Goal: Task Accomplishment & Management: Manage account settings

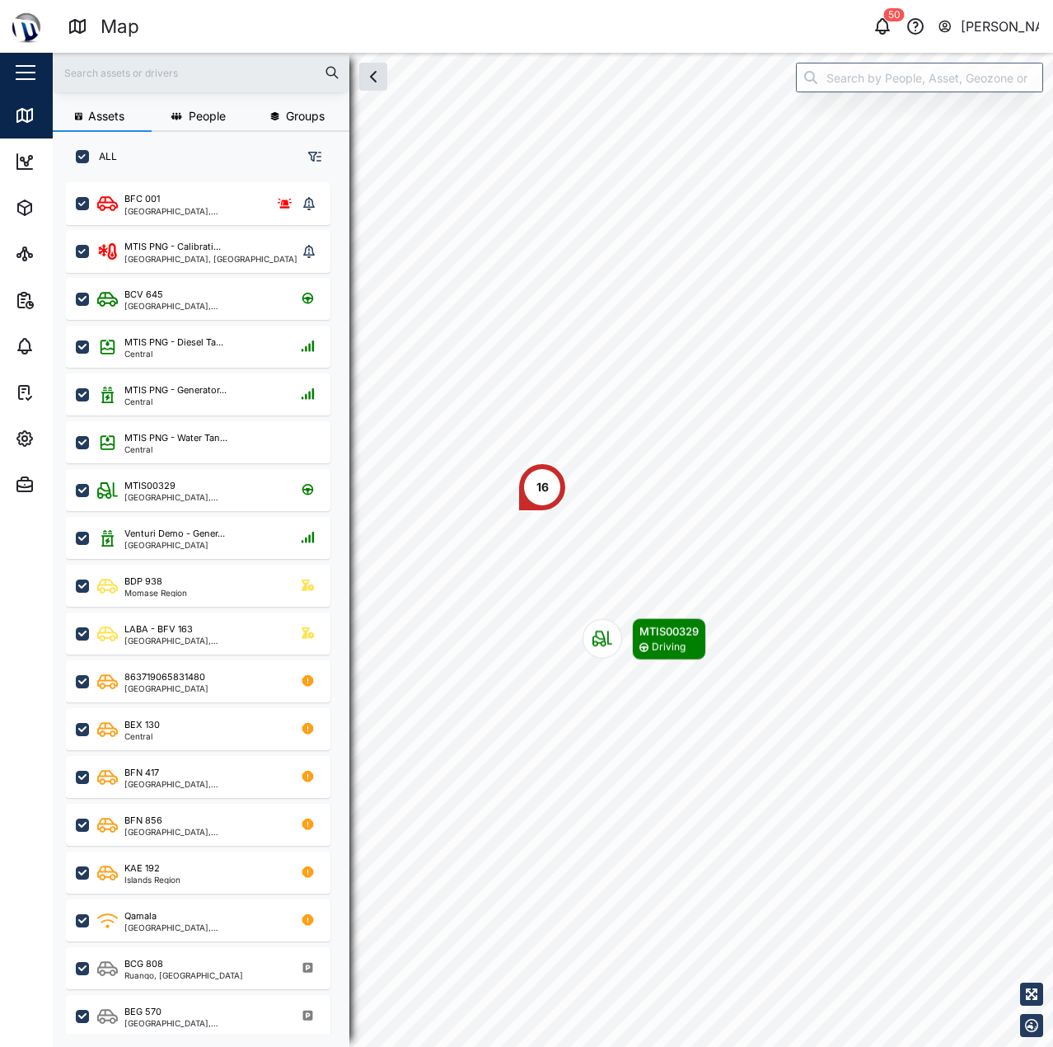
scroll to position [845, 258]
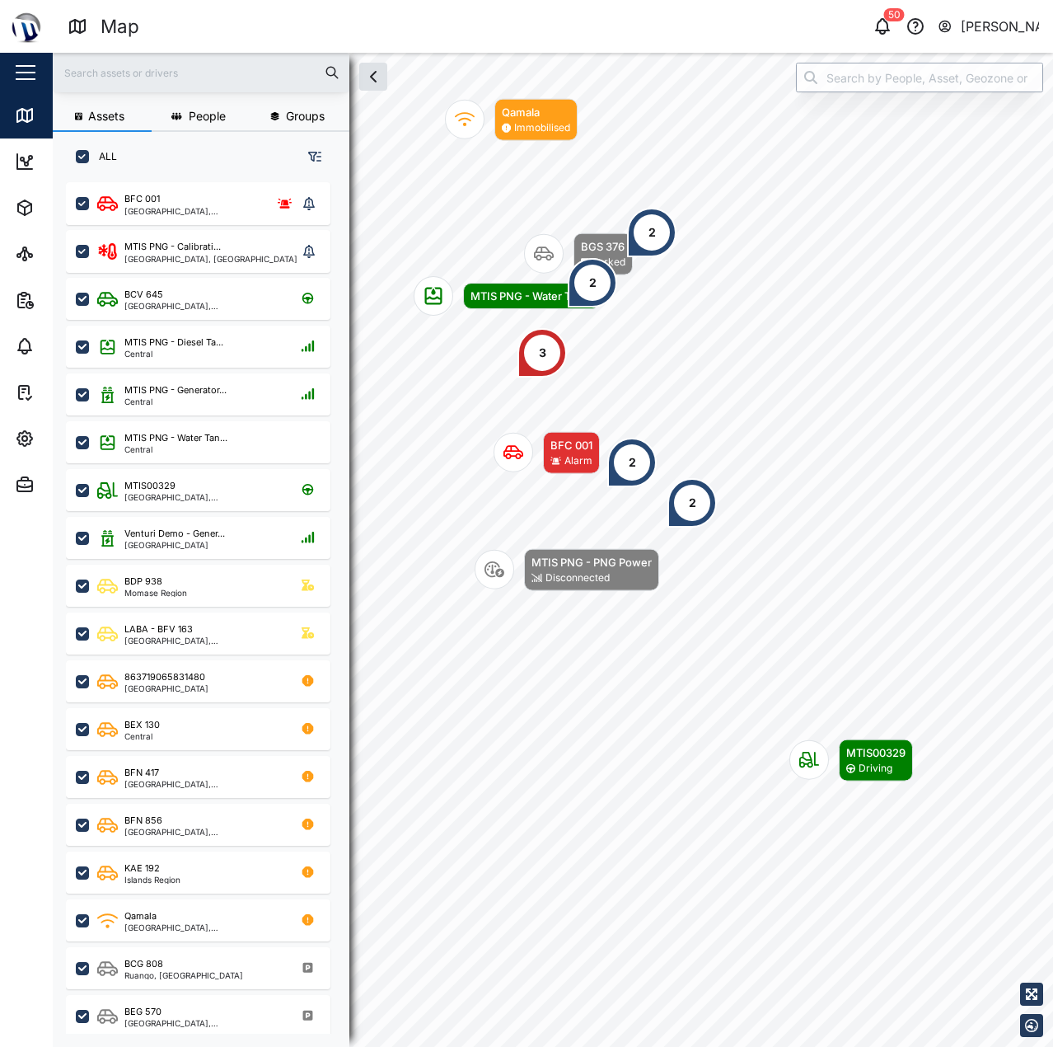
click at [879, 63] on input "search" at bounding box center [919, 78] width 247 height 30
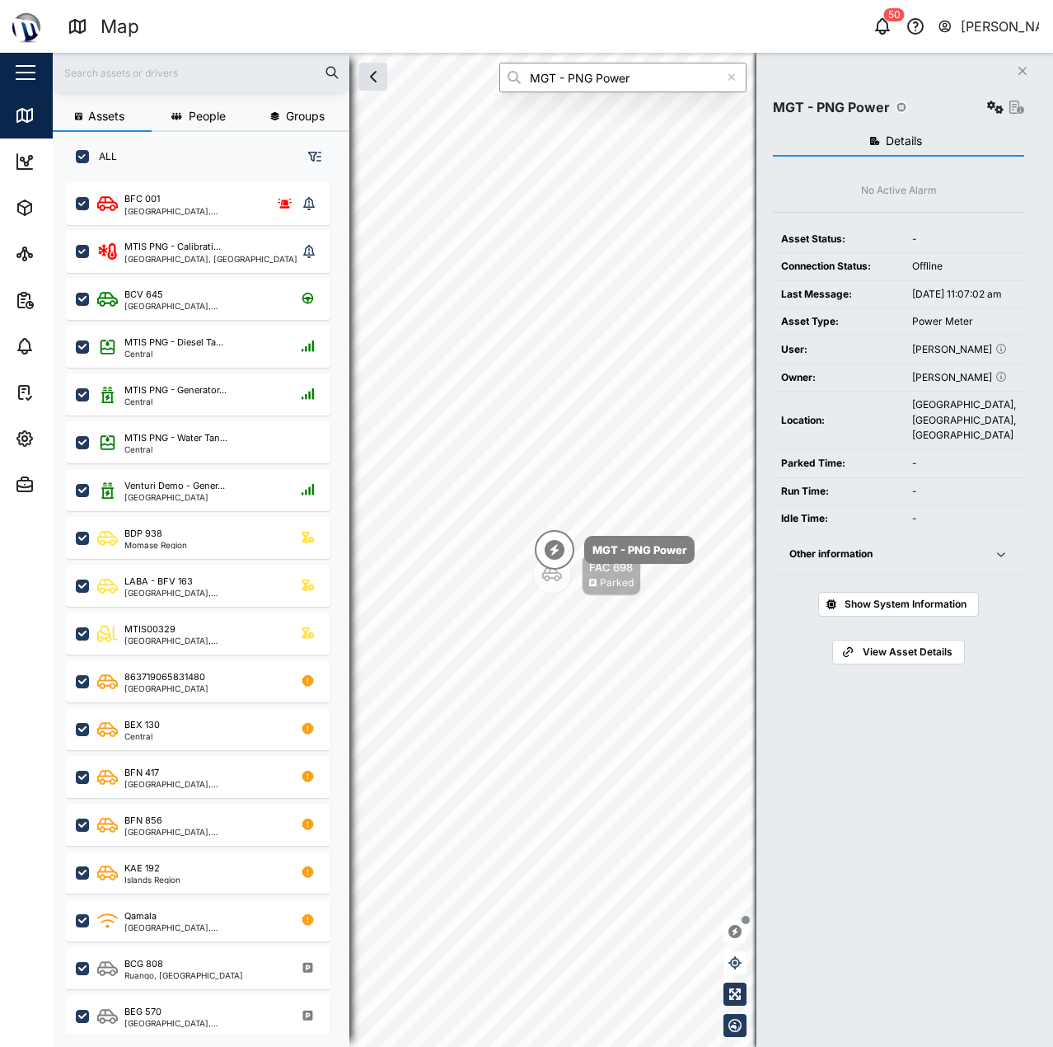
type input "MGT - PNG Power"
click at [995, 103] on icon "button" at bounding box center [995, 107] width 16 height 13
click at [1015, 109] on icon "button" at bounding box center [1017, 107] width 15 height 13
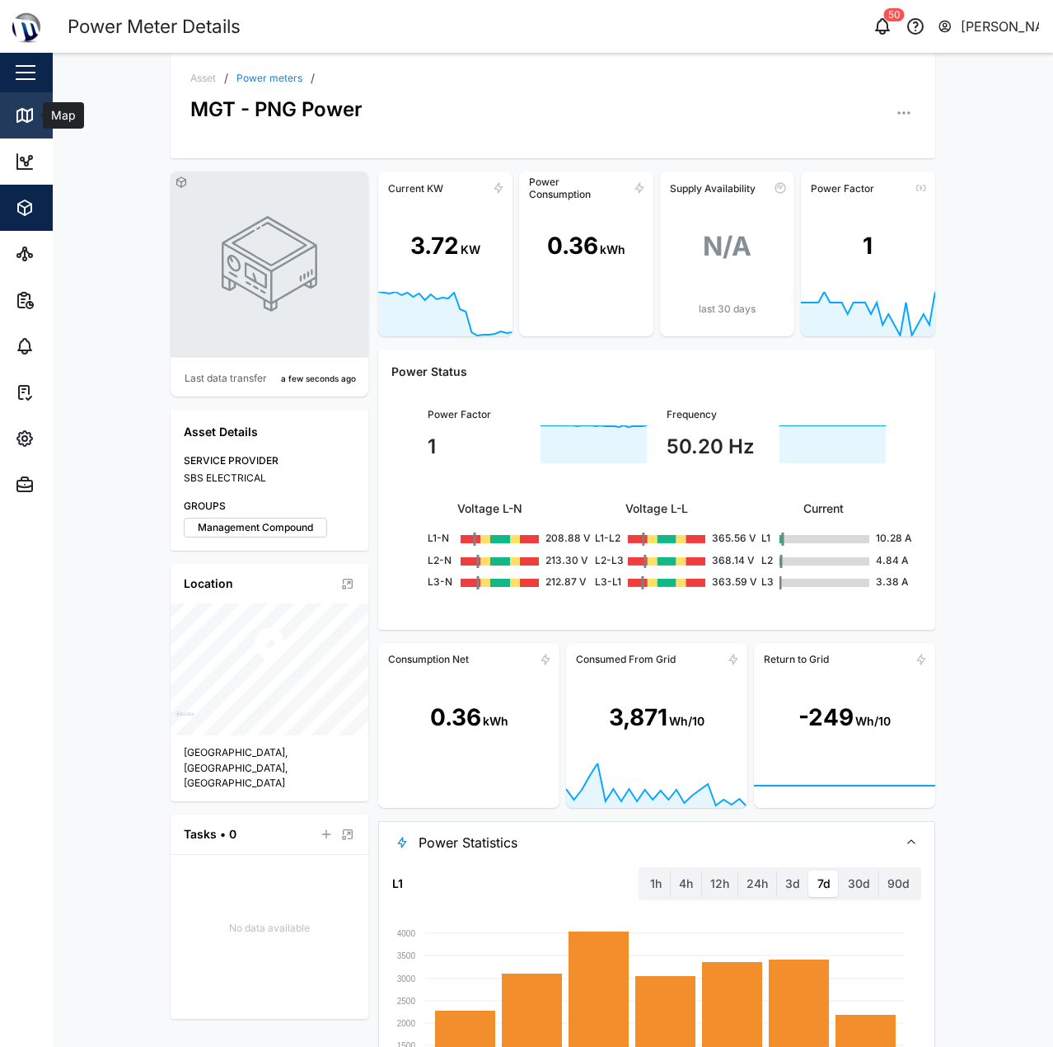
click at [20, 114] on icon at bounding box center [25, 115] width 20 height 20
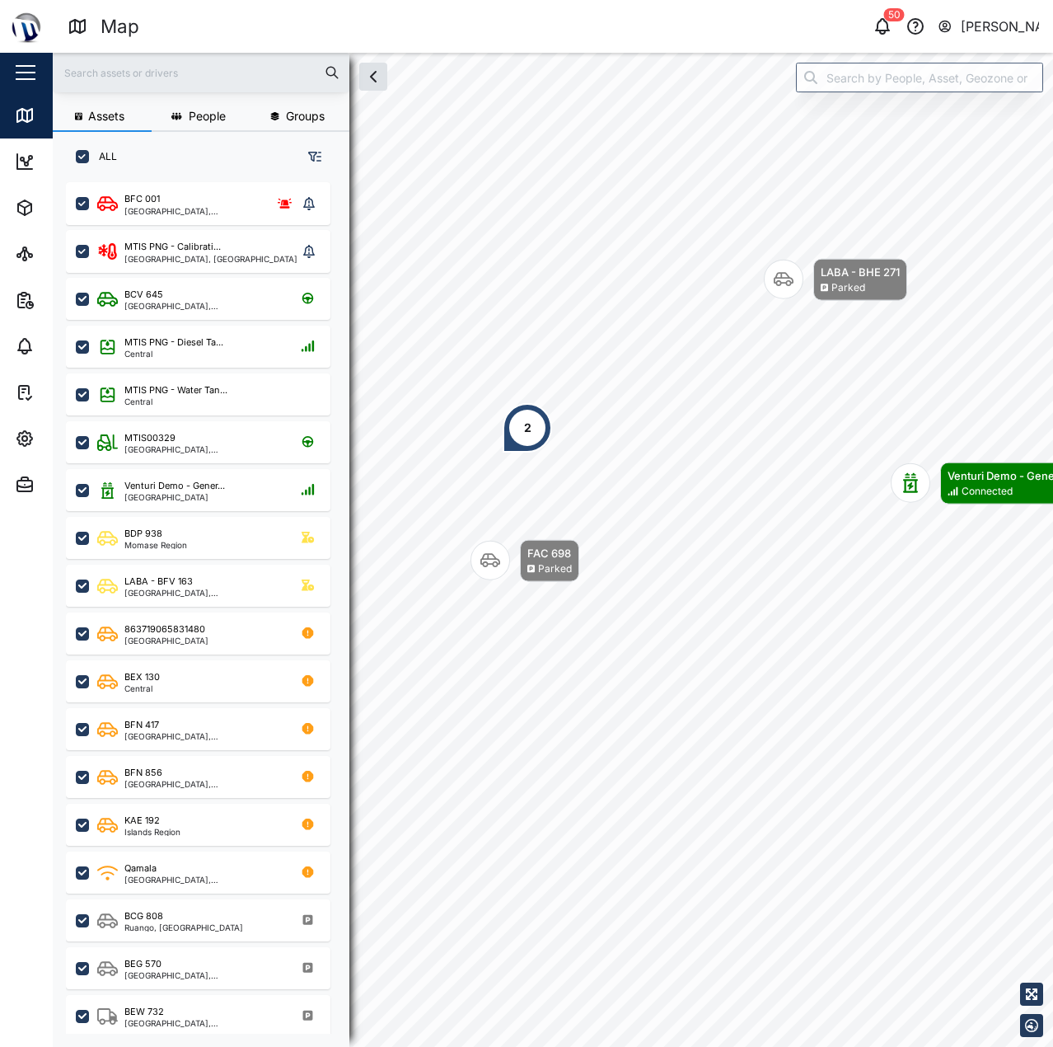
scroll to position [845, 258]
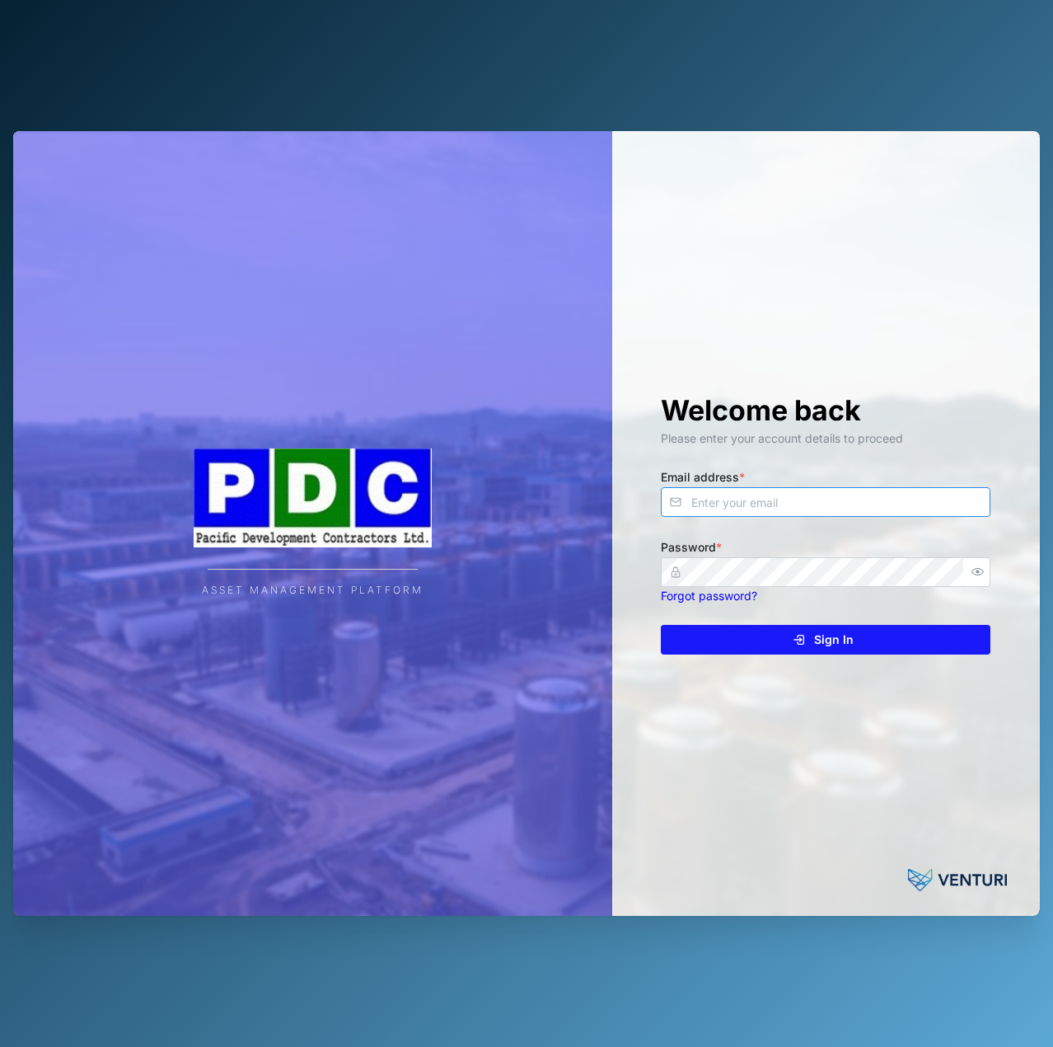
click at [857, 488] on input "Email address *" at bounding box center [826, 502] width 330 height 30
paste input "bethsheba@pdc-ltd.com"
click at [874, 623] on div "Welcome back Please enter your account details to proceed Email address * beths…" at bounding box center [826, 523] width 396 height 785
click at [871, 636] on div "Sign In" at bounding box center [823, 640] width 303 height 28
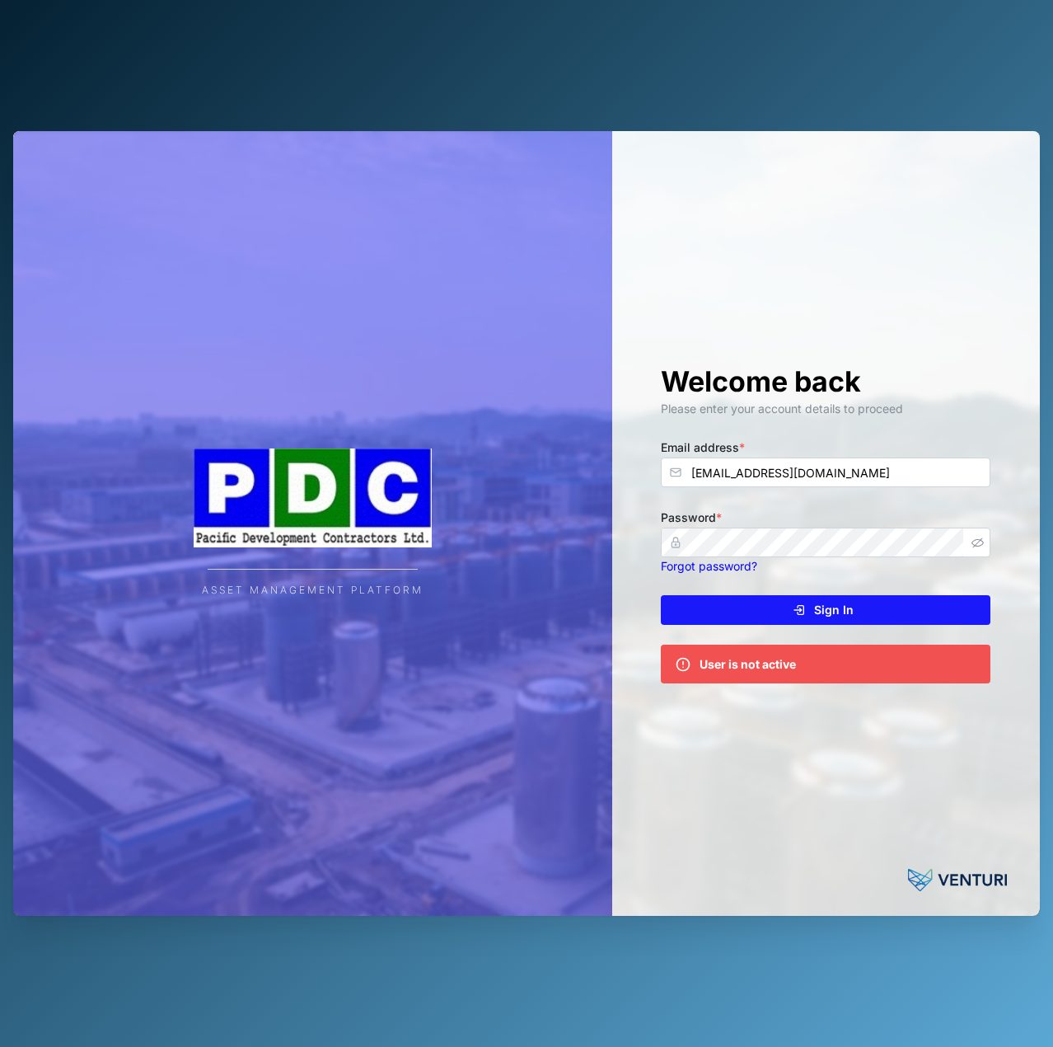
click at [979, 546] on icon "button" at bounding box center [978, 543] width 12 height 12
click at [918, 485] on input "bethsheba@pdc-ltd.com" at bounding box center [826, 472] width 330 height 30
click at [740, 470] on input "bethsheba@pdc-ltd.com" at bounding box center [826, 472] width 330 height 30
click at [744, 470] on input "bethsheba@pdc-ltd.com" at bounding box center [826, 472] width 330 height 30
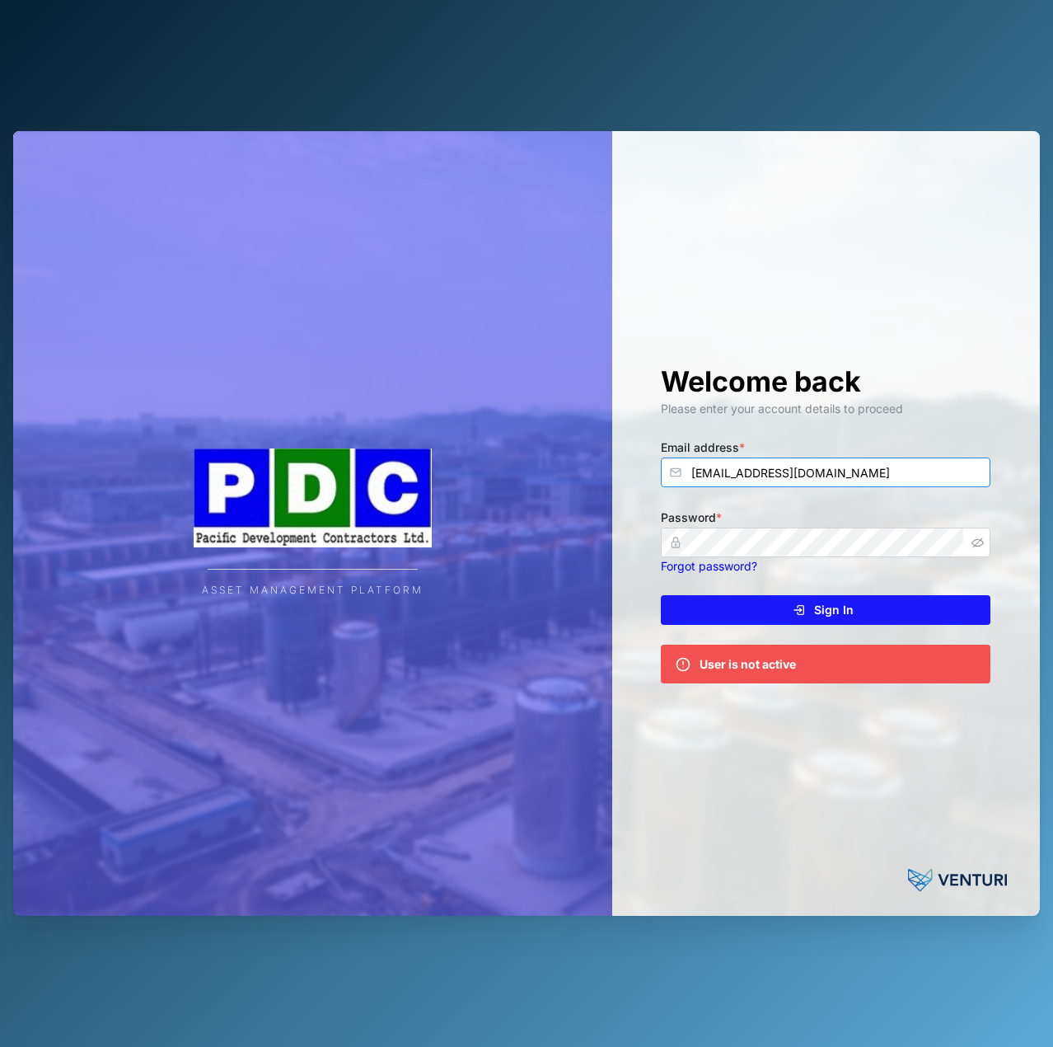
click at [744, 470] on input "bethsheba@pdc-ltd.com" at bounding box center [826, 472] width 330 height 30
type input "[EMAIL_ADDRESS][PERSON_NAME][DOMAIN_NAME]"
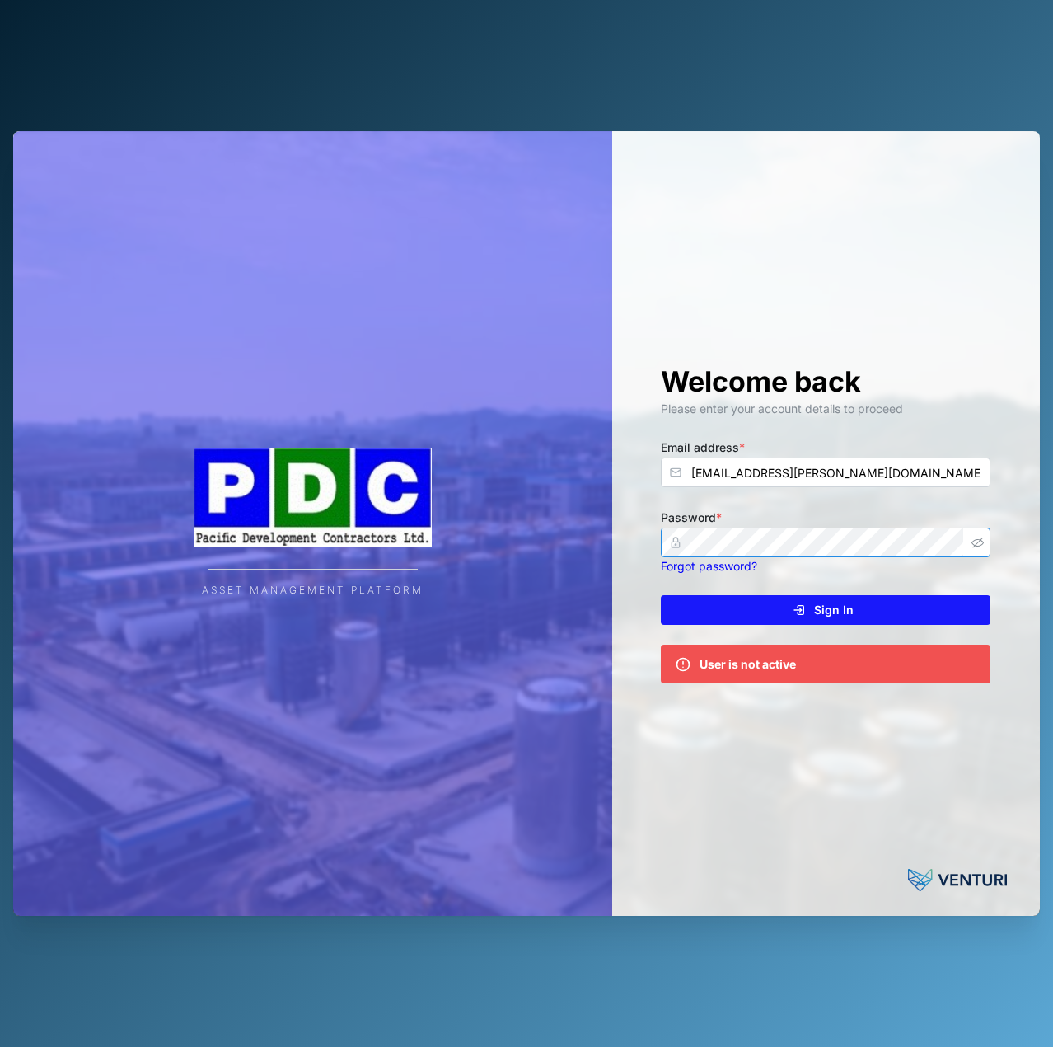
click at [661, 595] on button "Sign In" at bounding box center [826, 610] width 330 height 30
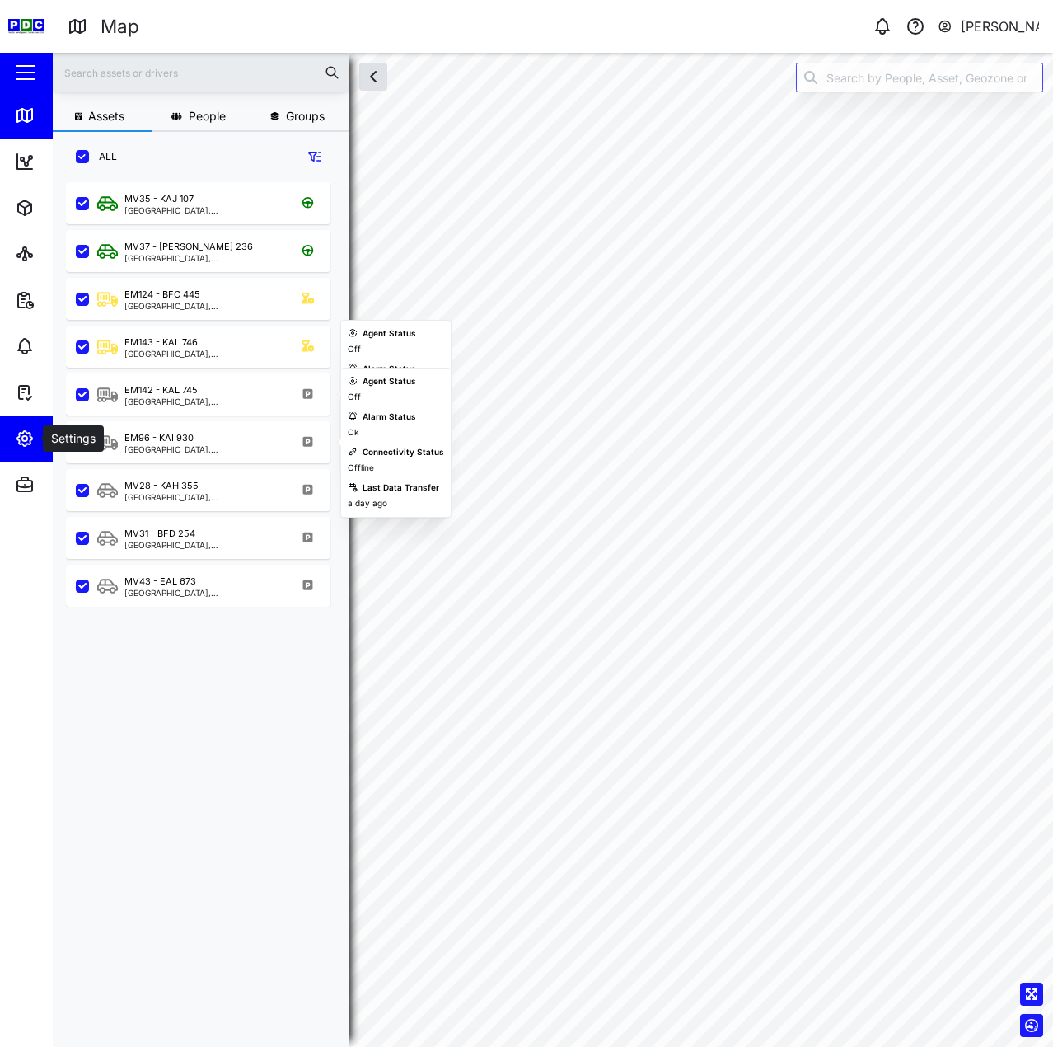
click at [25, 440] on icon "button" at bounding box center [24, 438] width 5 height 5
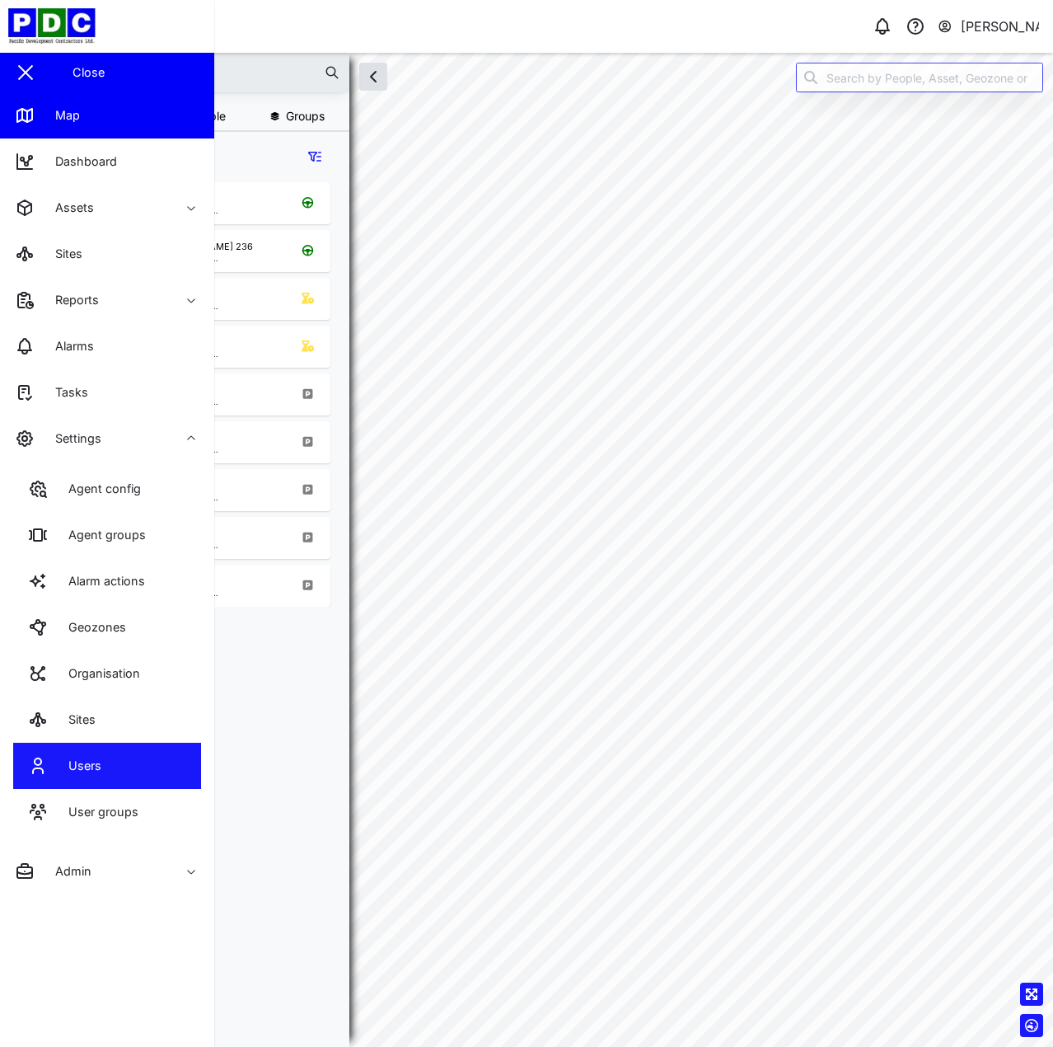
click at [151, 745] on link "Users" at bounding box center [107, 766] width 188 height 46
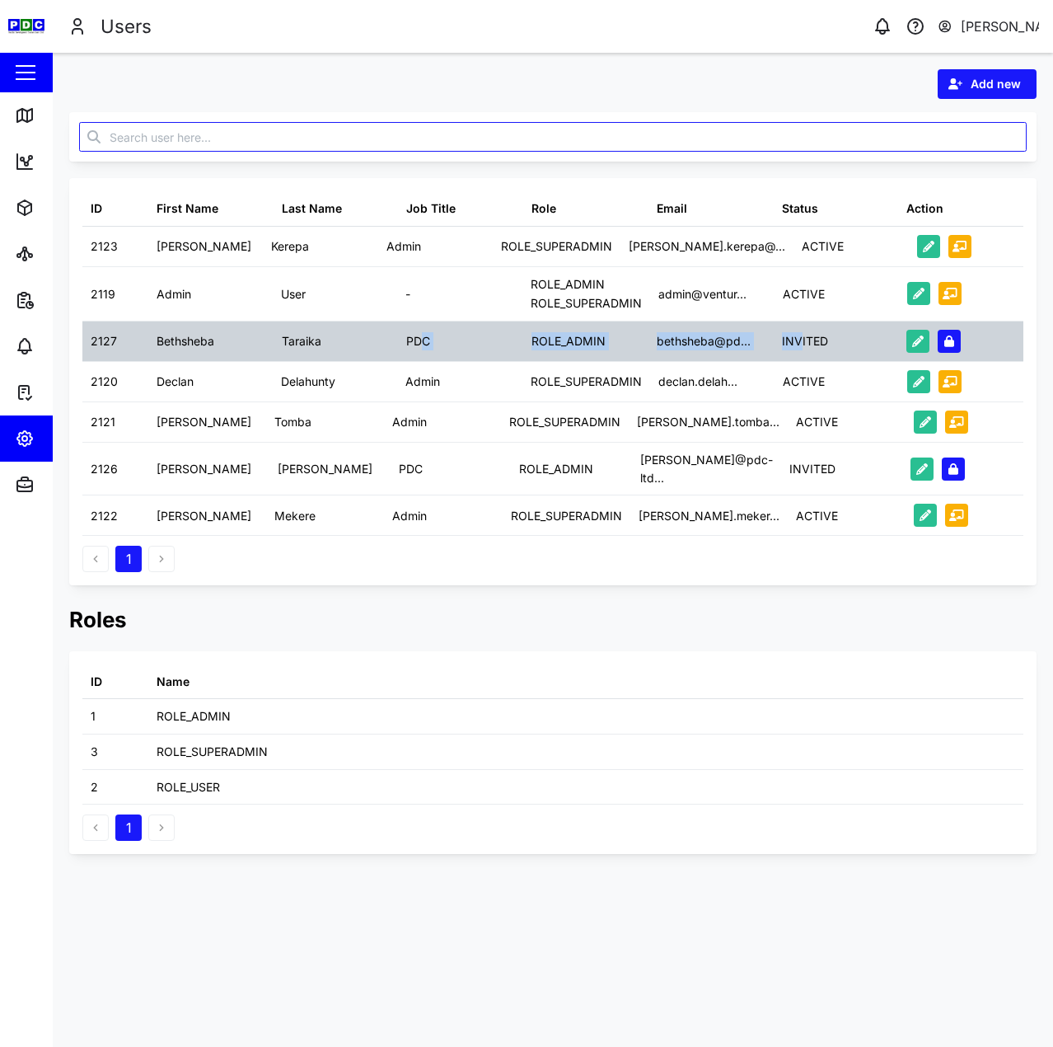
drag, startPoint x: 801, startPoint y: 338, endPoint x: 414, endPoint y: 335, distance: 387.4
click at [418, 335] on div "2127 Bethsheba Taraika PDC ROLE_ADMIN bethsheba@pd... INVITED" at bounding box center [552, 341] width 941 height 40
click at [402, 335] on div "PDC" at bounding box center [460, 341] width 125 height 40
drag, startPoint x: 318, startPoint y: 339, endPoint x: 574, endPoint y: 338, distance: 256.3
click at [574, 338] on div "2127 Bethsheba Taraika PDC ROLE_ADMIN bethsheba@pd... INVITED" at bounding box center [552, 341] width 941 height 40
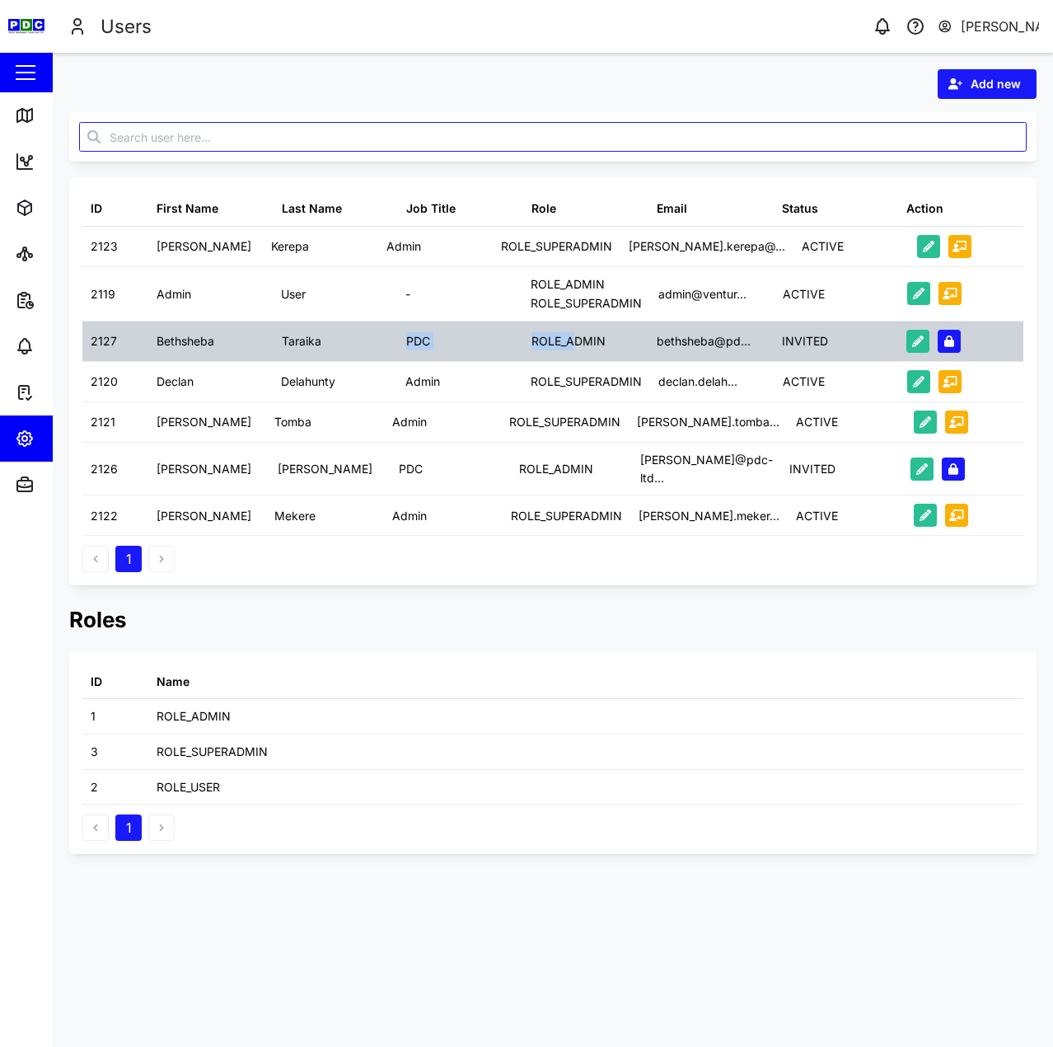
click at [576, 338] on div "ROLE_ADMIN" at bounding box center [569, 341] width 74 height 18
click at [735, 340] on div "bethsheba@pd..." at bounding box center [704, 341] width 94 height 18
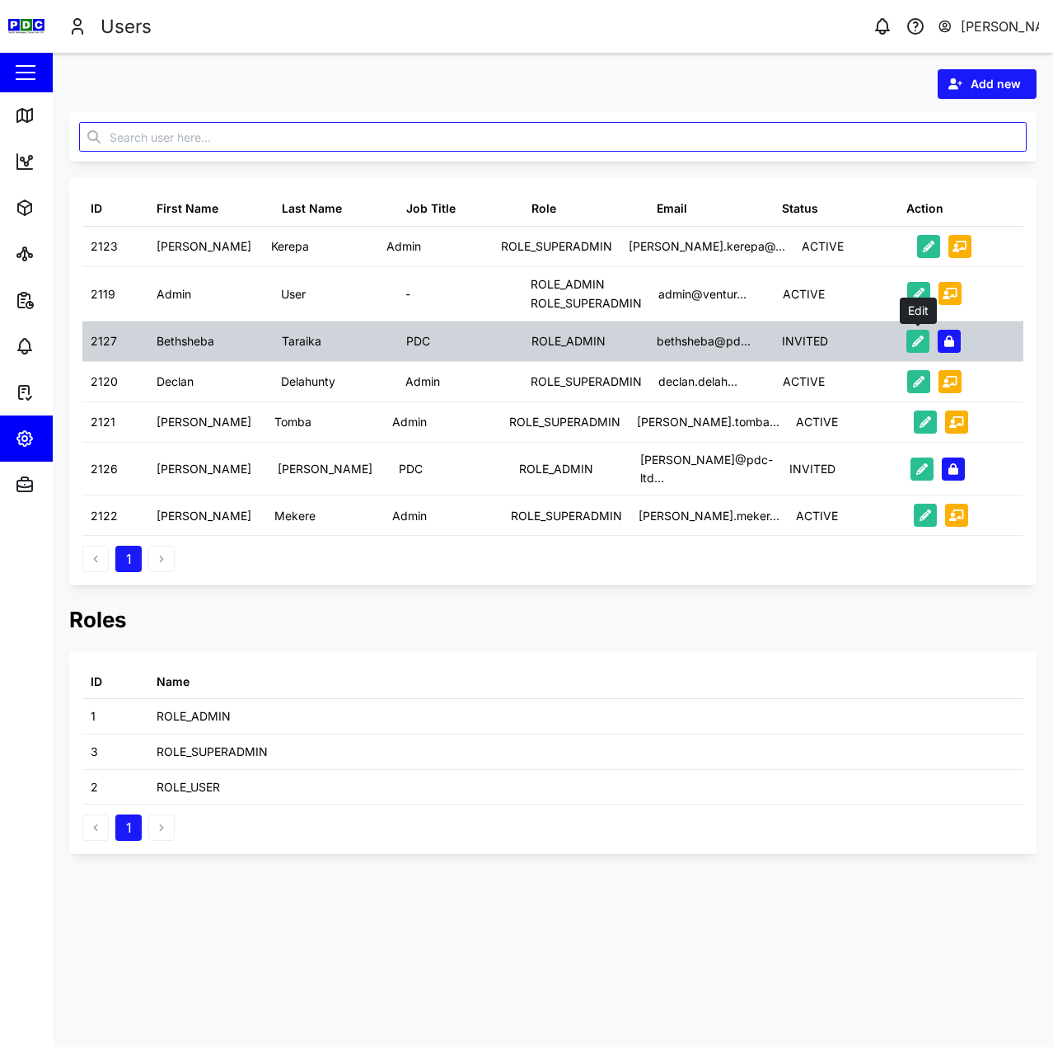
click at [925, 341] on button "button" at bounding box center [918, 341] width 23 height 23
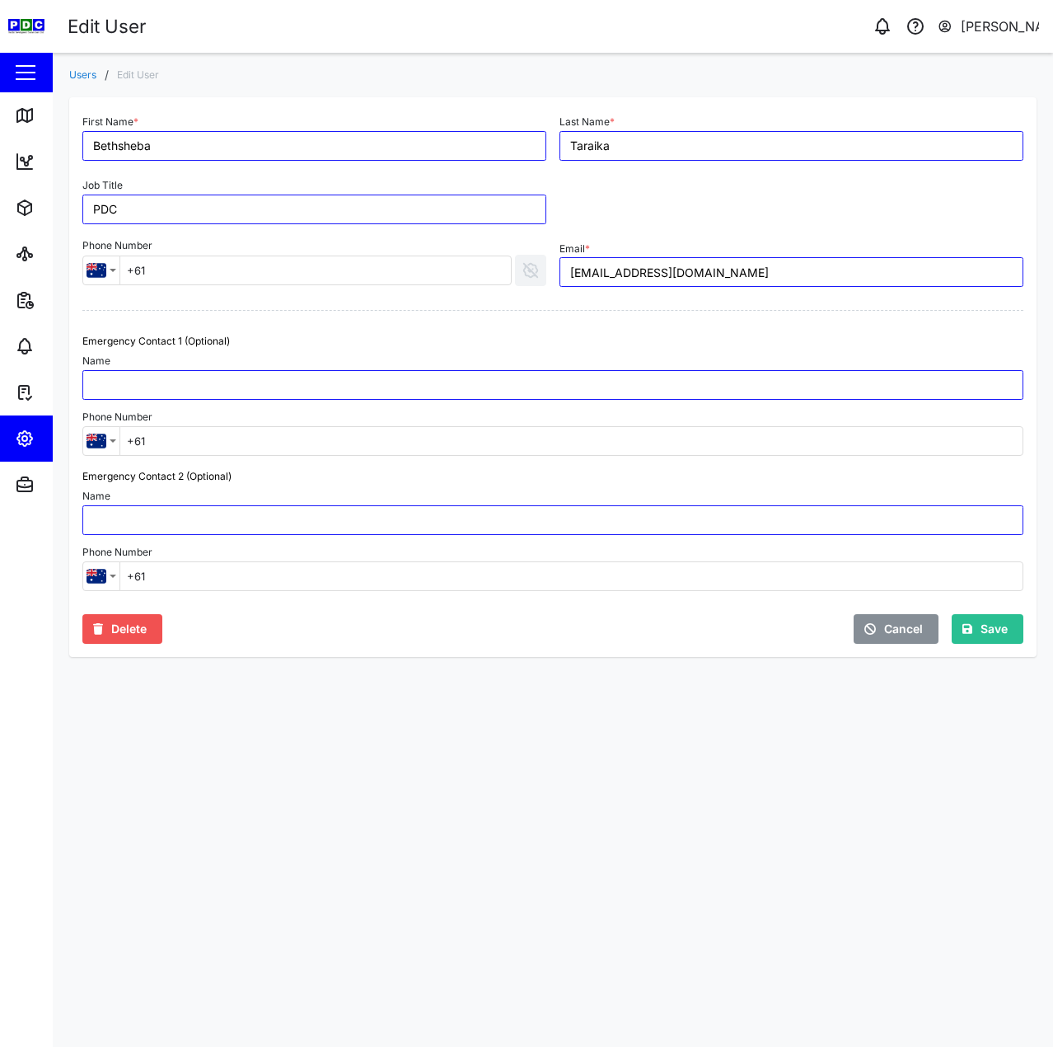
click at [900, 625] on span "Cancel" at bounding box center [903, 629] width 39 height 28
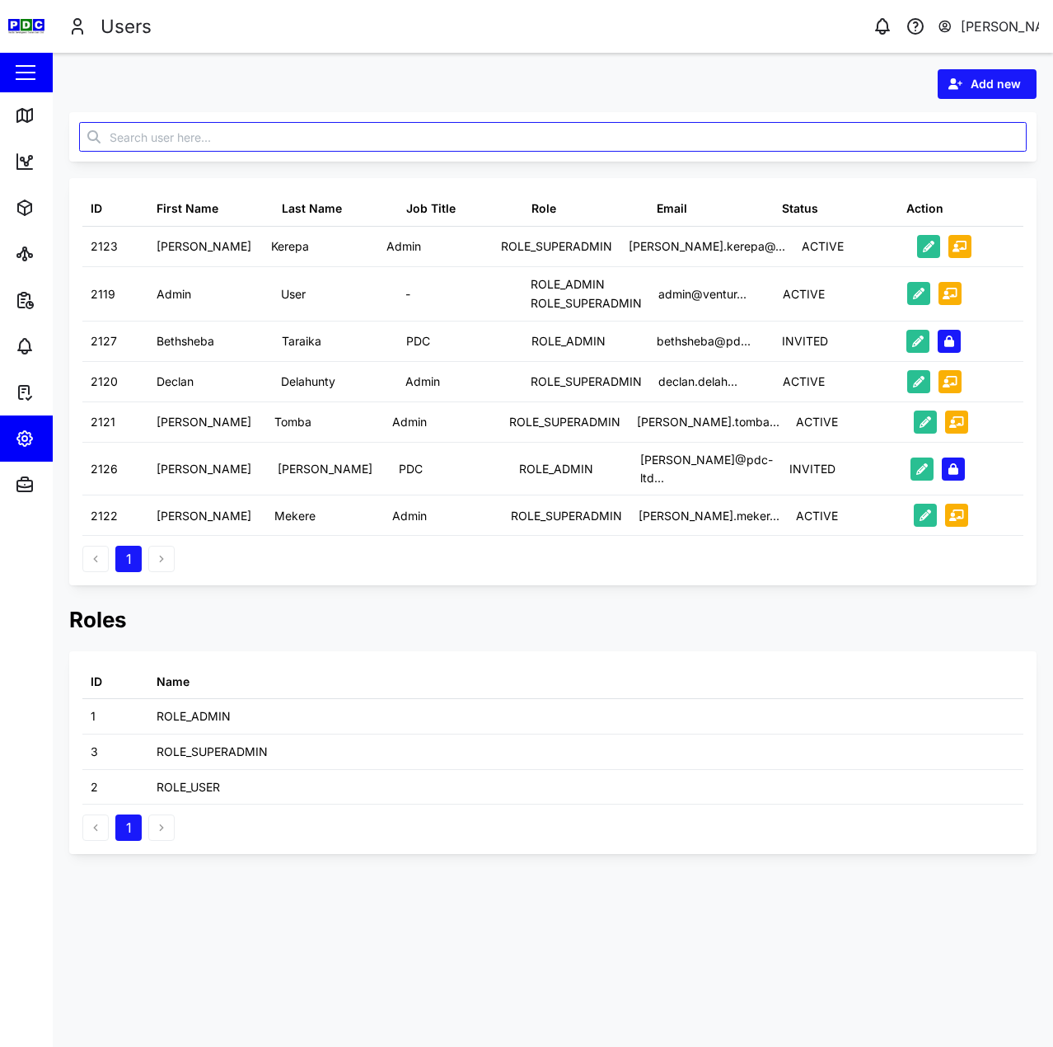
click at [972, 16] on div "[PERSON_NAME]" at bounding box center [1000, 26] width 79 height 21
click at [925, 105] on div "Sign Out" at bounding box center [937, 106] width 178 height 20
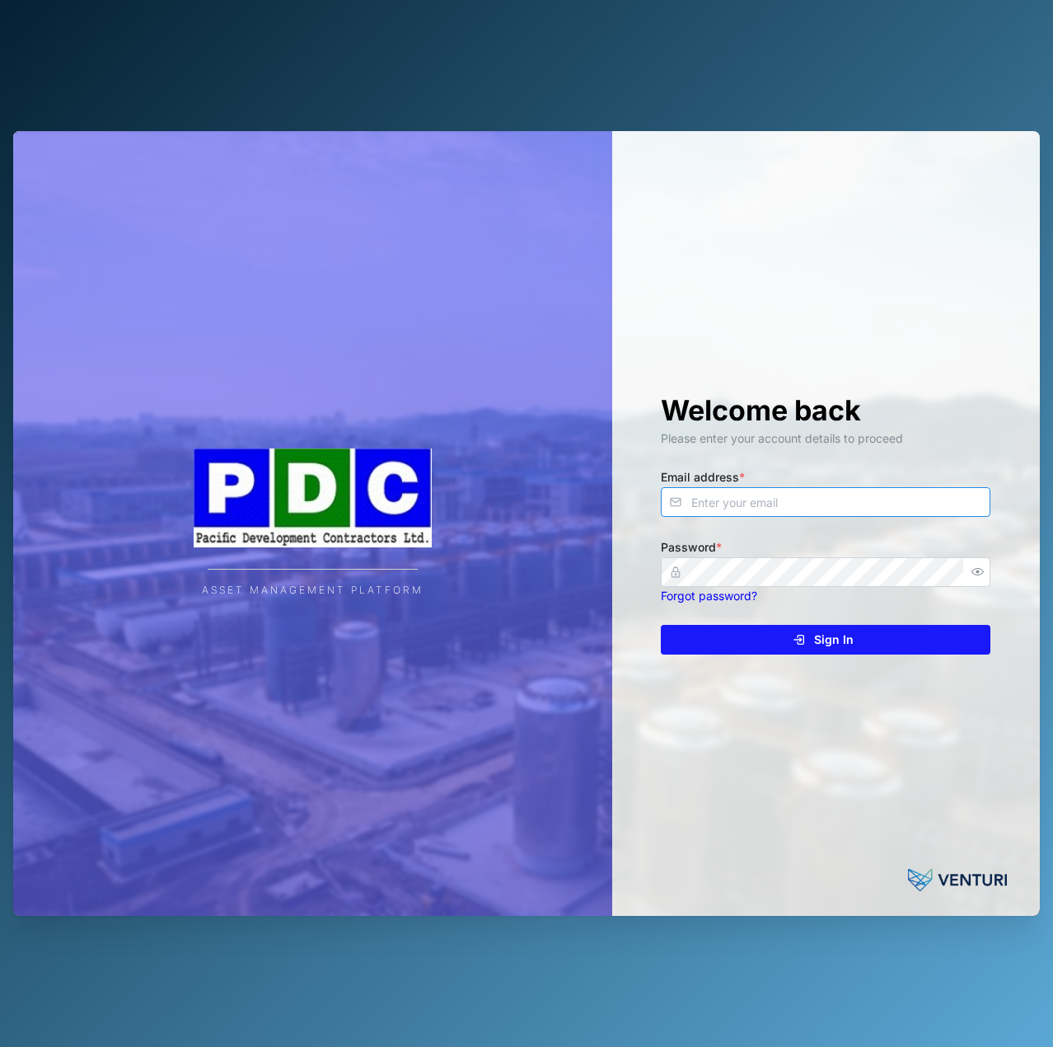
click at [821, 490] on input "Email address *" at bounding box center [826, 502] width 330 height 30
paste input "jill@pdc-ltd.com"
click at [977, 577] on icon "button" at bounding box center [978, 571] width 12 height 12
click at [916, 636] on div "Sign In" at bounding box center [823, 640] width 303 height 28
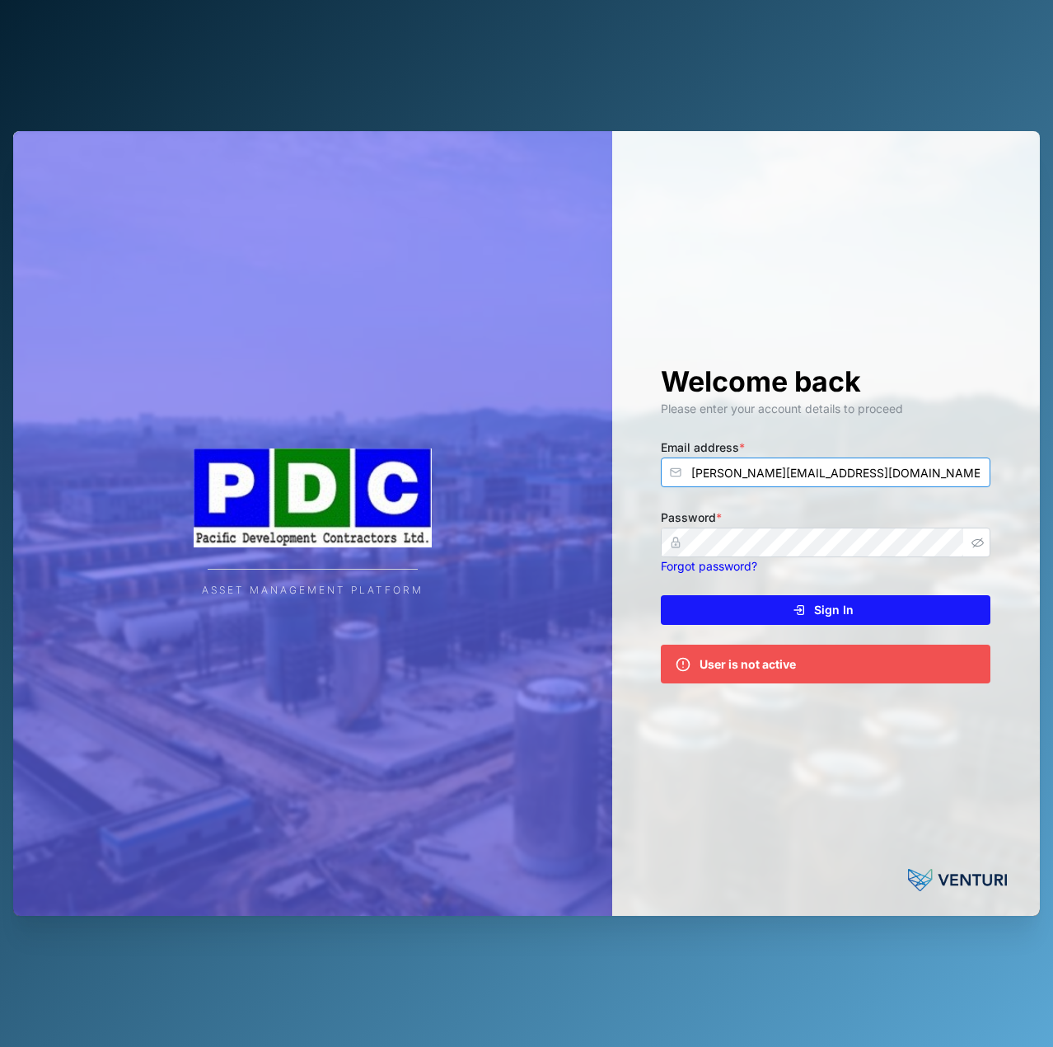
click at [757, 485] on input "jill@pdc-ltd.com" at bounding box center [826, 472] width 330 height 30
type input "[EMAIL_ADDRESS][PERSON_NAME][DOMAIN_NAME]"
click at [661, 595] on button "Sign In" at bounding box center [826, 610] width 330 height 30
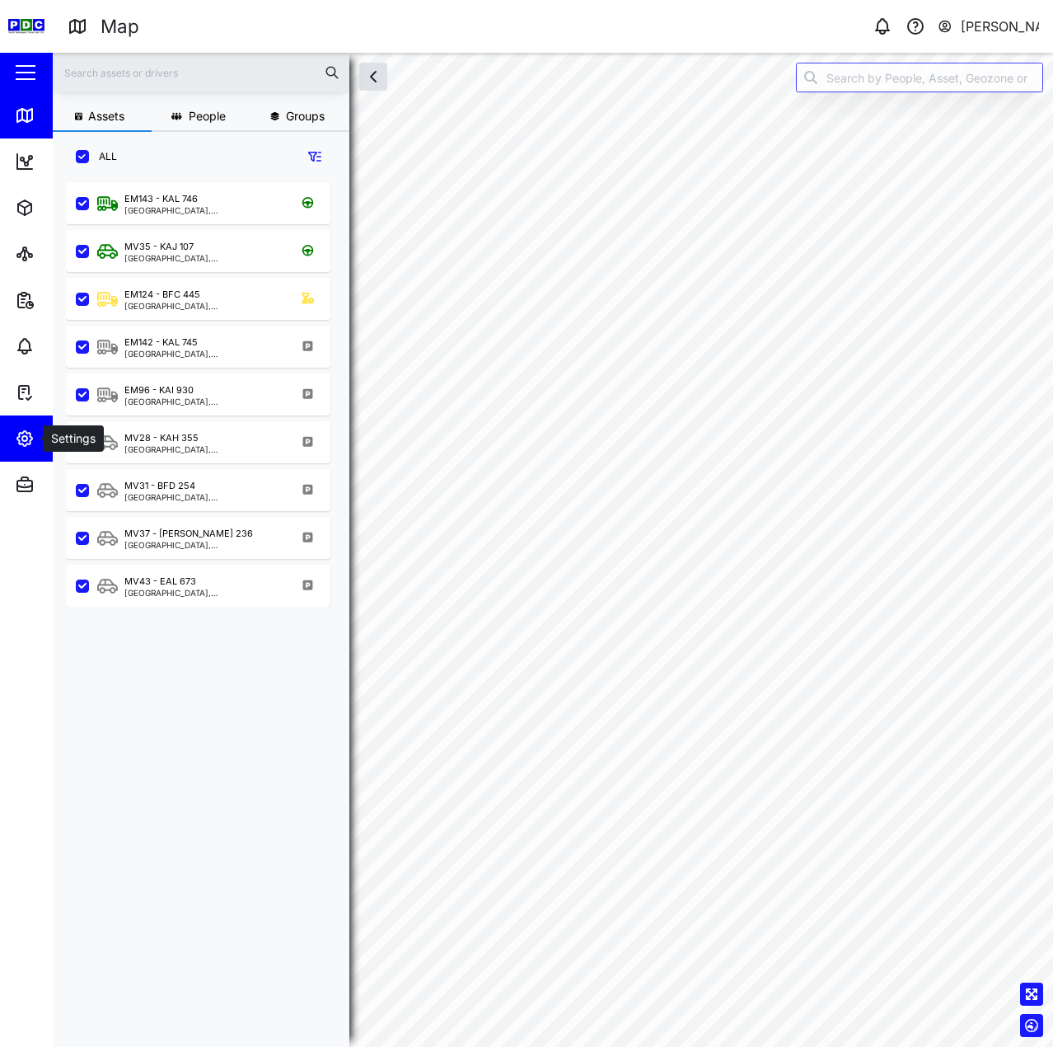
click at [11, 444] on button "Settings" at bounding box center [107, 438] width 214 height 46
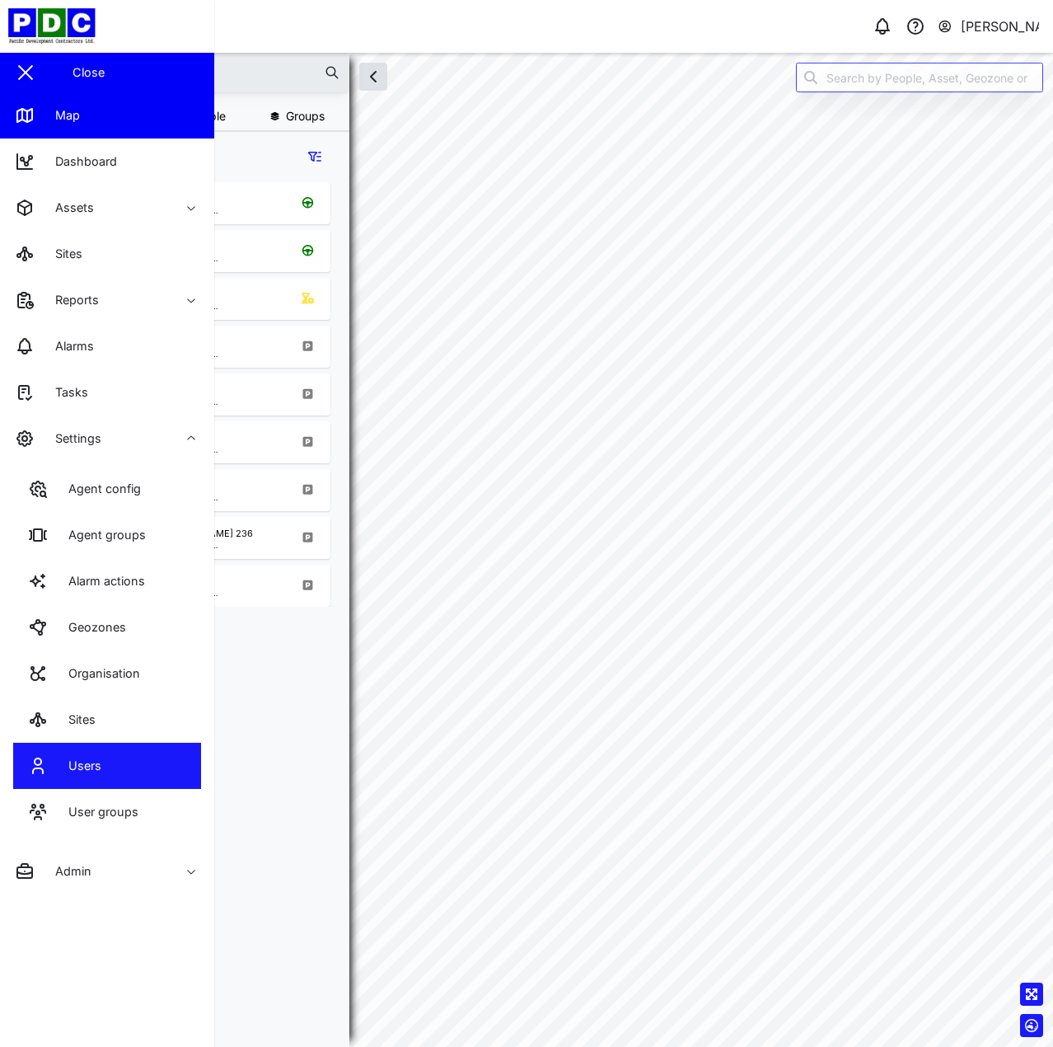
click at [156, 753] on link "Users" at bounding box center [107, 766] width 188 height 46
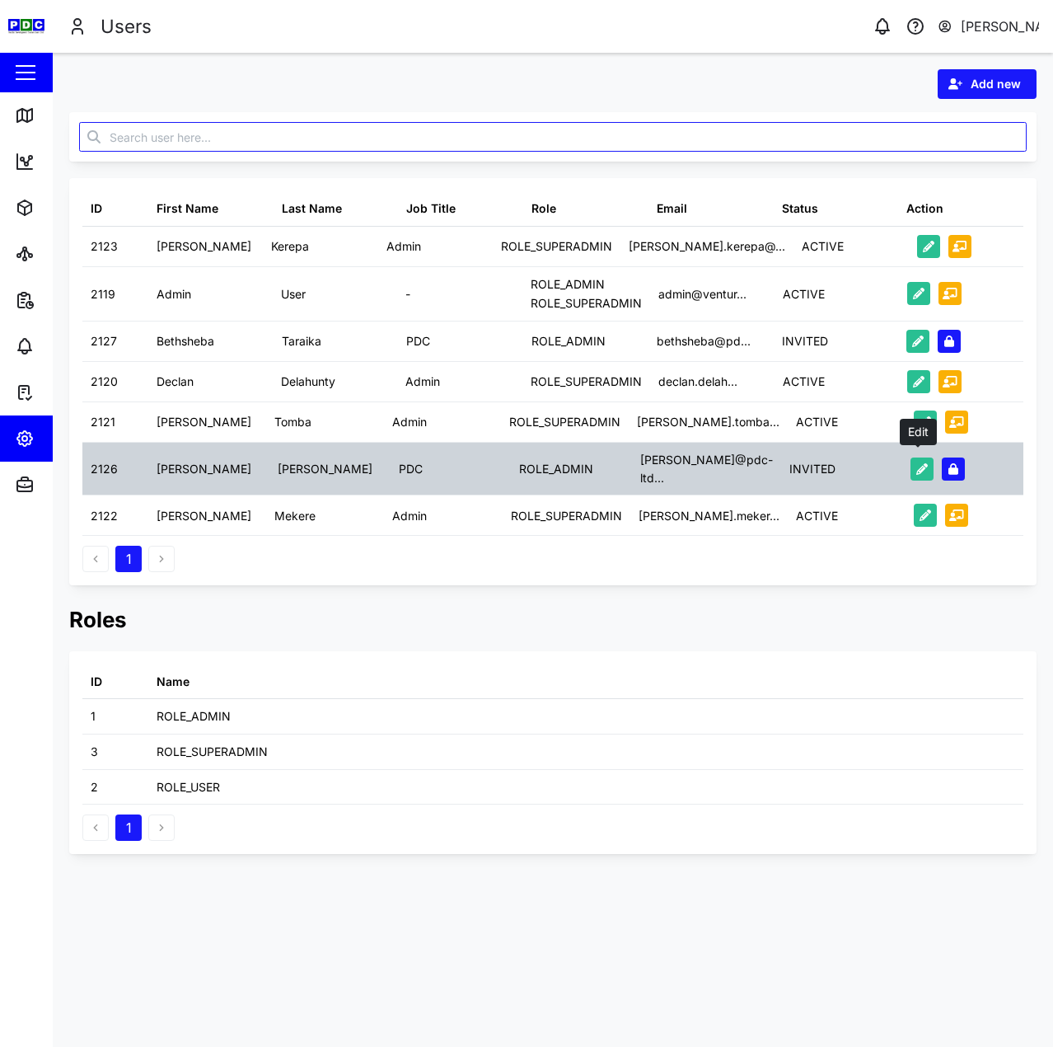
click at [920, 463] on icon "button" at bounding box center [922, 469] width 12 height 12
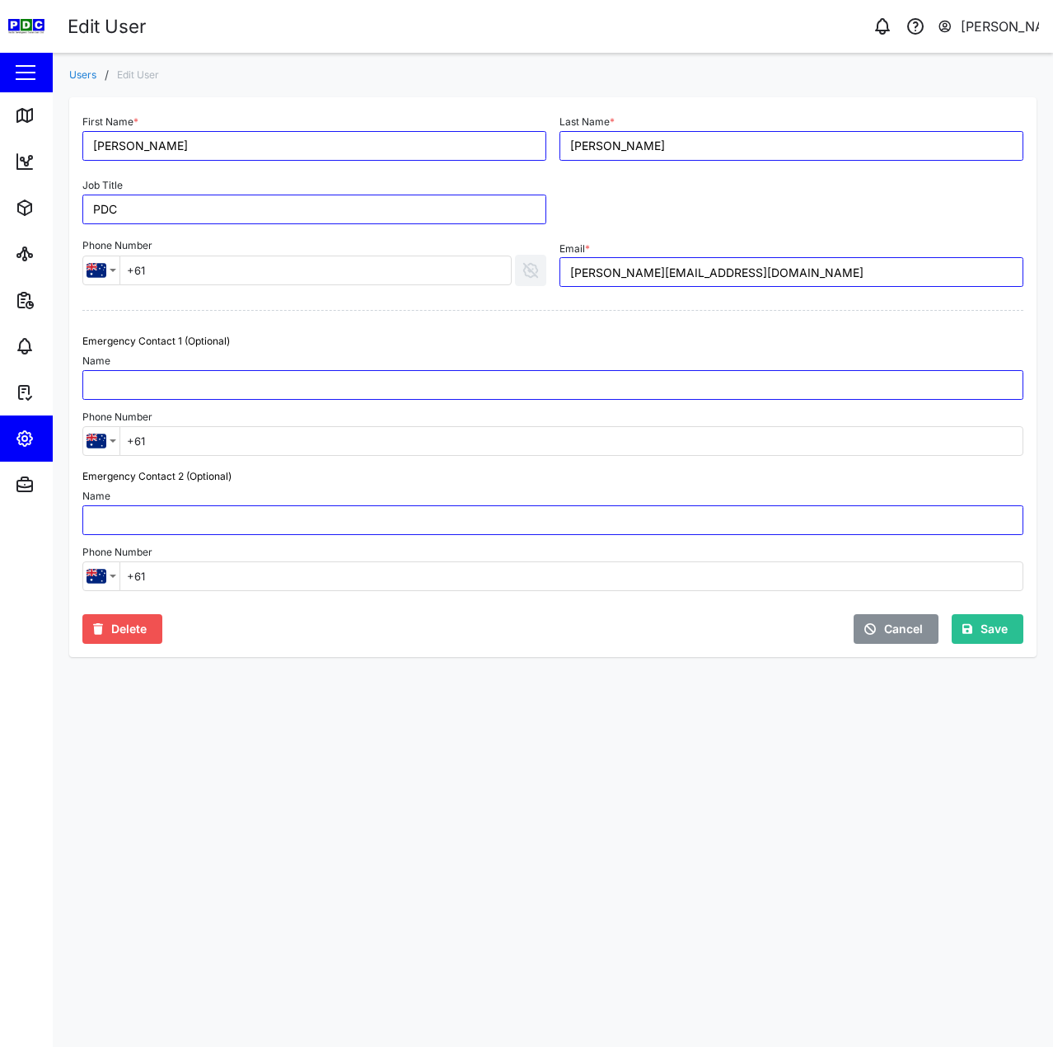
click at [119, 623] on span "Delete" at bounding box center [128, 629] width 35 height 28
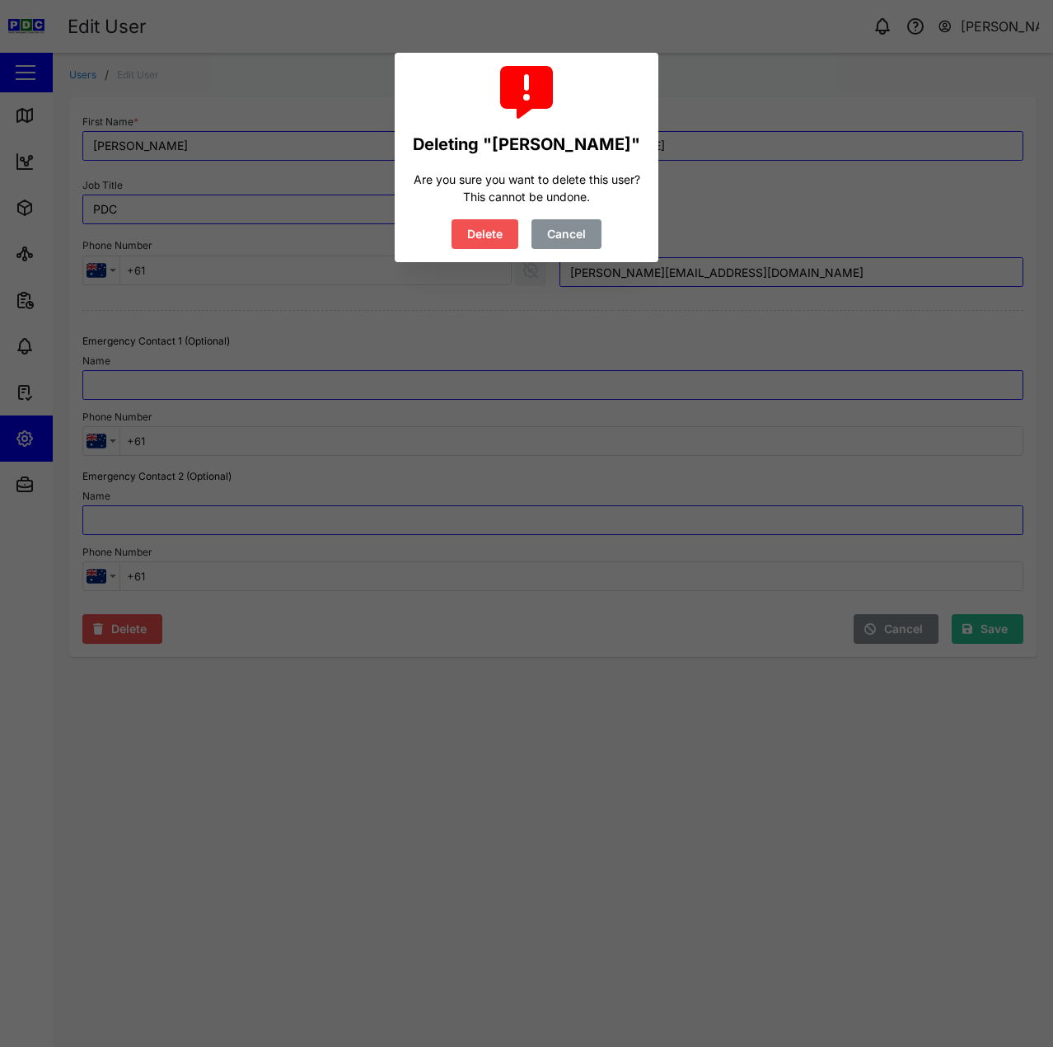
click at [467, 242] on span "Delete" at bounding box center [484, 234] width 35 height 28
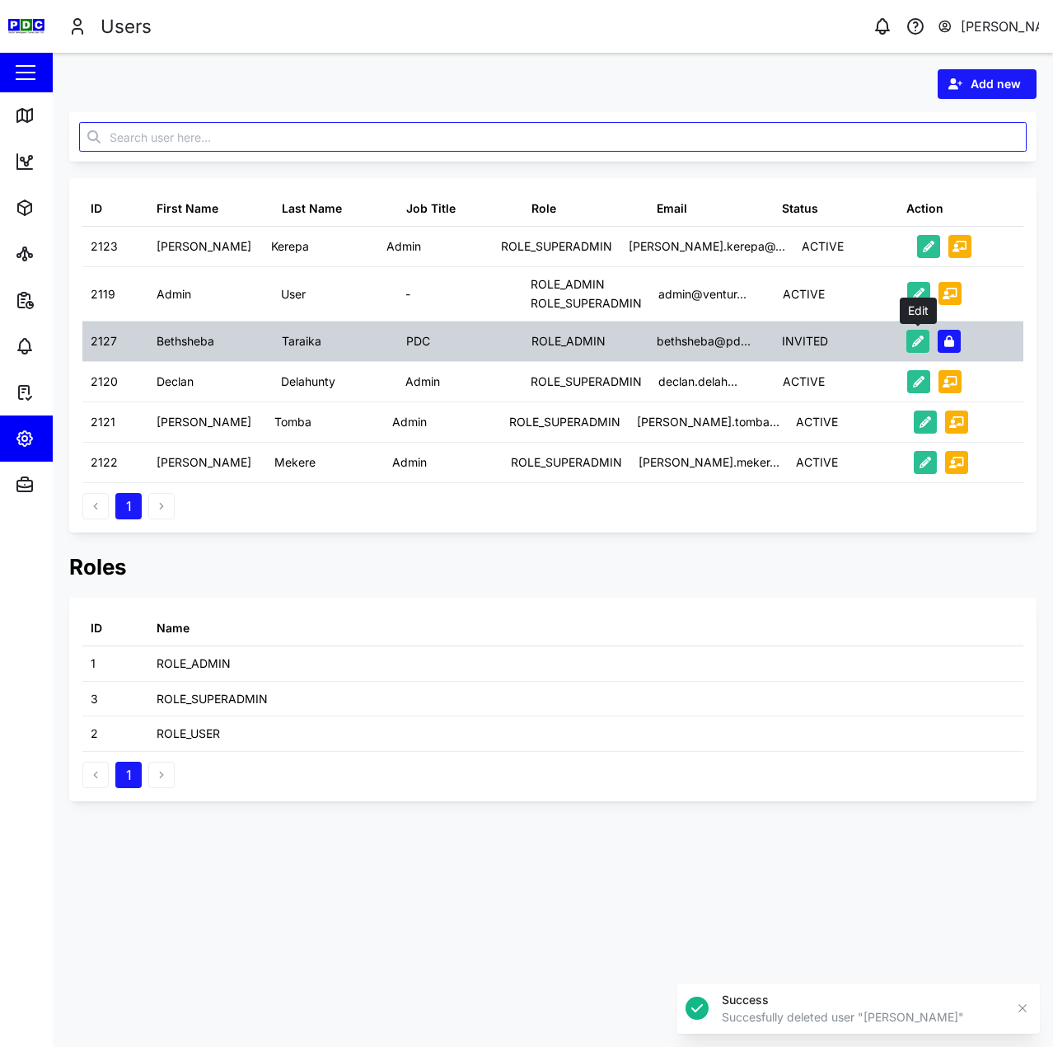
click at [912, 333] on button "button" at bounding box center [918, 341] width 23 height 23
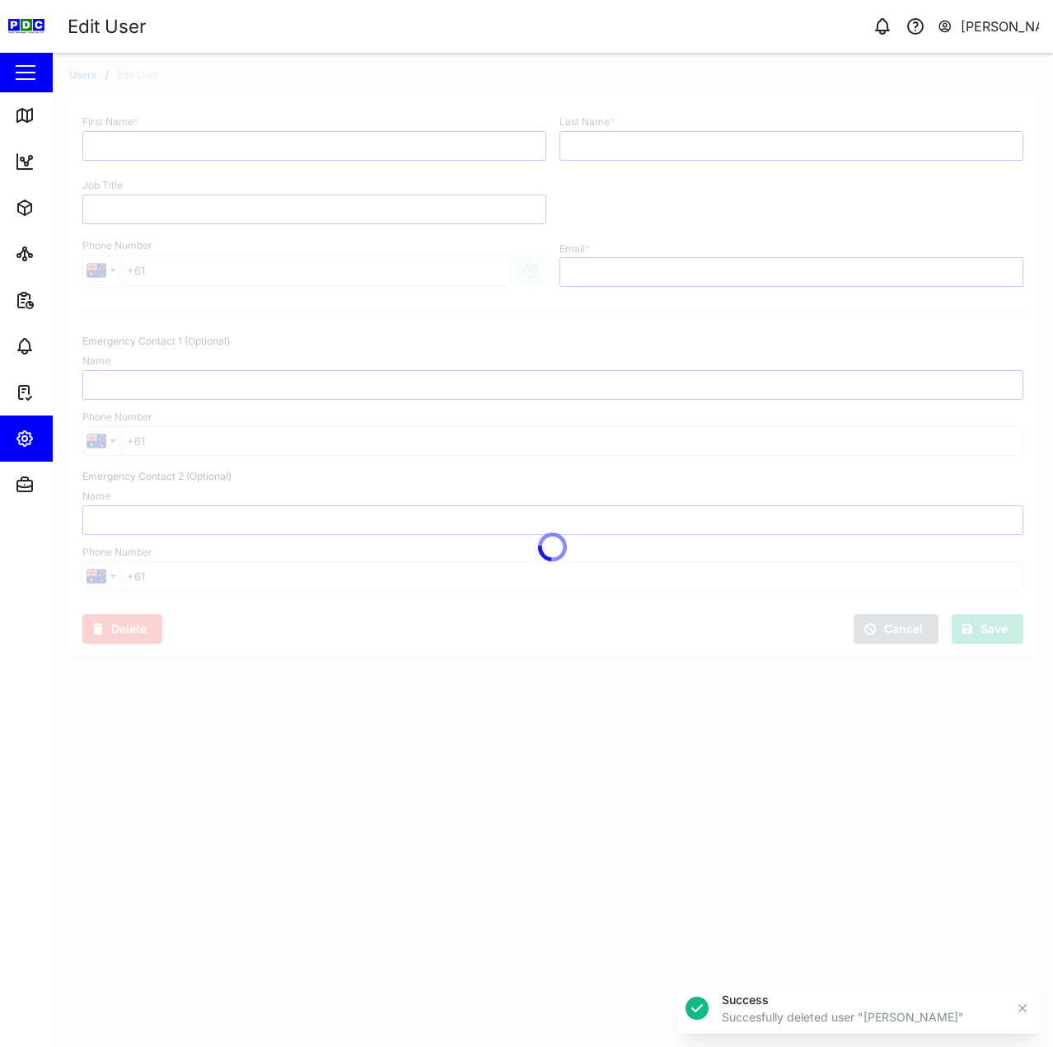
type input "Bethsheba"
type input "Taraika"
type input "PDC"
type input "bethsheba@pdc-ltd.com"
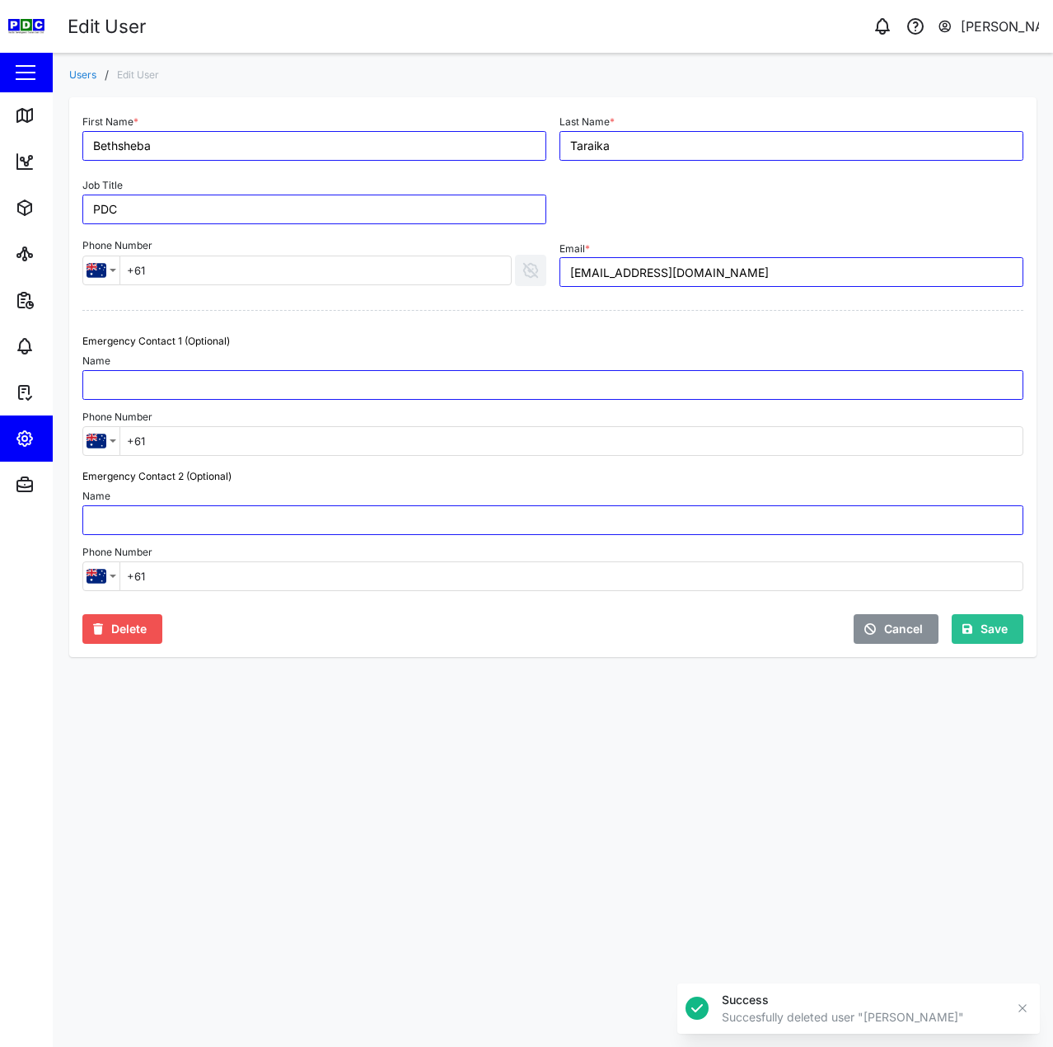
click at [112, 637] on span "Delete" at bounding box center [128, 629] width 35 height 28
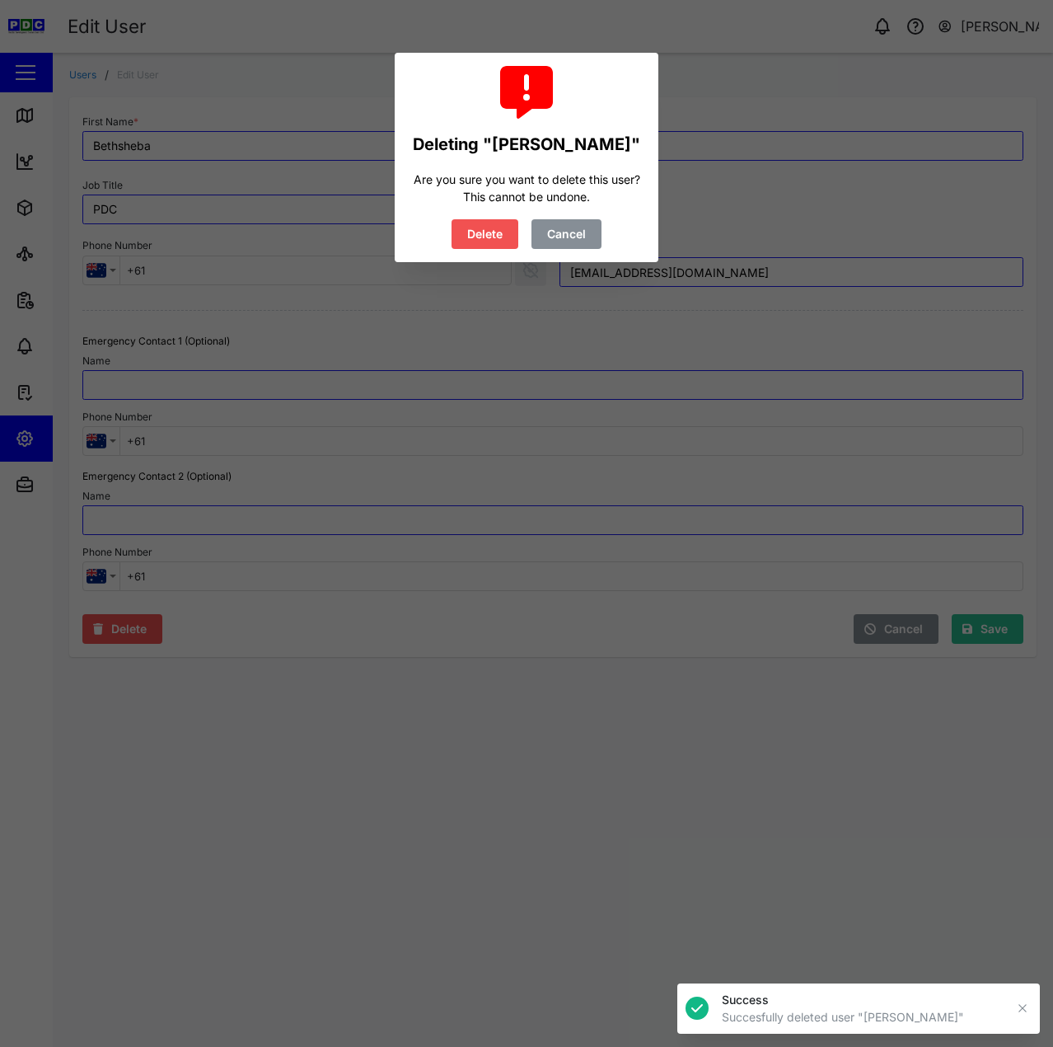
click at [491, 245] on button "Delete" at bounding box center [485, 234] width 67 height 30
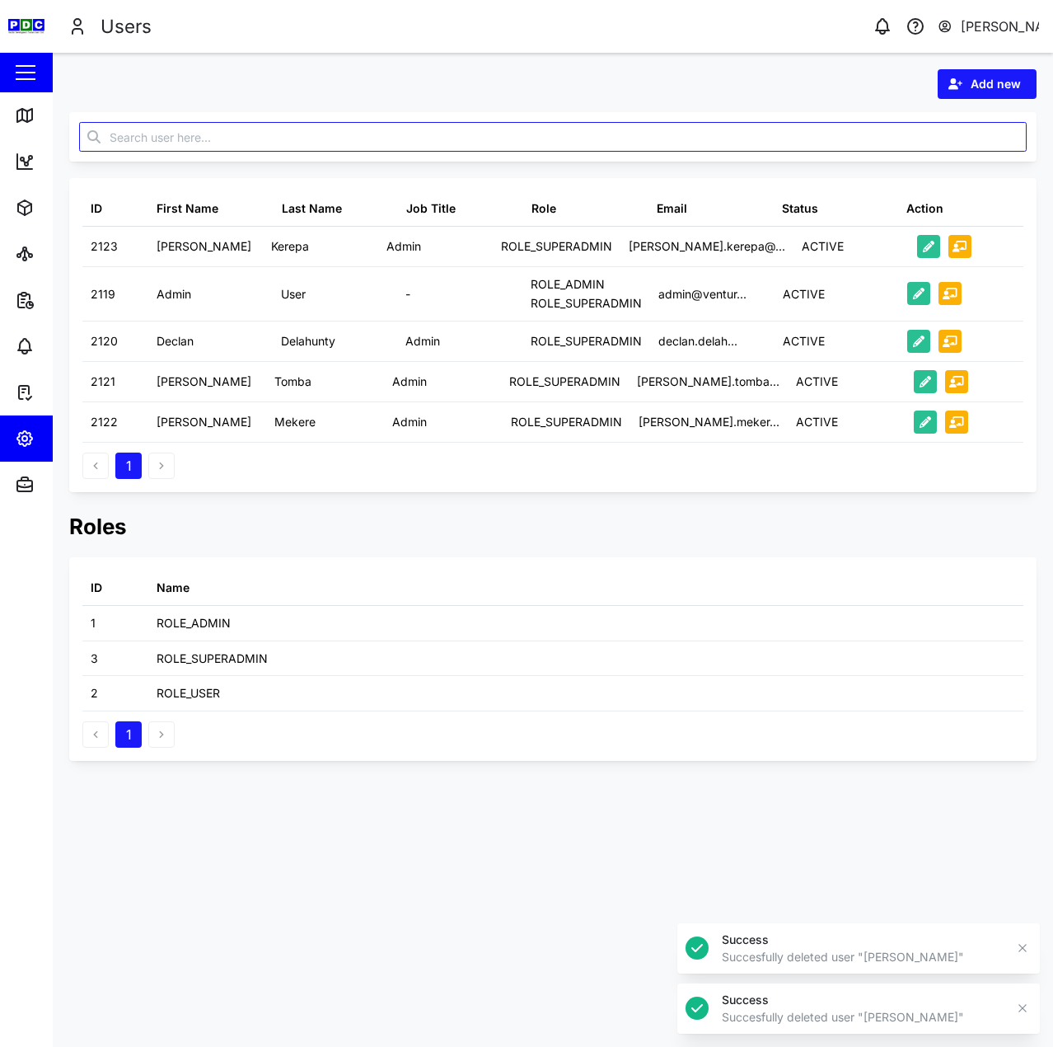
click at [987, 73] on span "Add new" at bounding box center [996, 84] width 50 height 28
drag, startPoint x: 968, startPoint y: 148, endPoint x: 977, endPoint y: 146, distance: 8.6
click at [971, 147] on button "Platform User" at bounding box center [974, 158] width 115 height 30
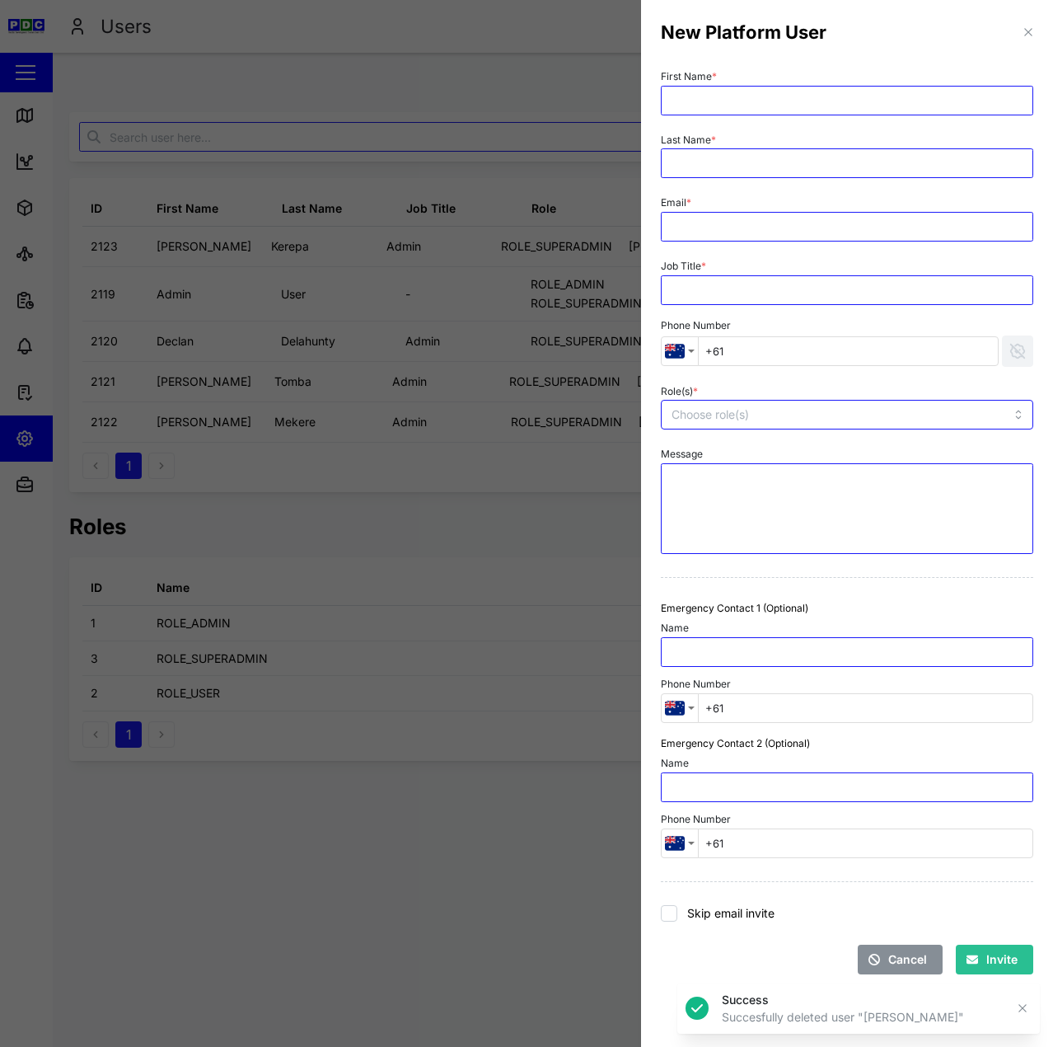
click at [837, 81] on div "First Name *" at bounding box center [847, 90] width 373 height 50
click at [848, 98] on input "First Name *" at bounding box center [847, 101] width 373 height 30
type input "[PERSON_NAME]"
click at [849, 200] on div "Email *" at bounding box center [847, 216] width 373 height 50
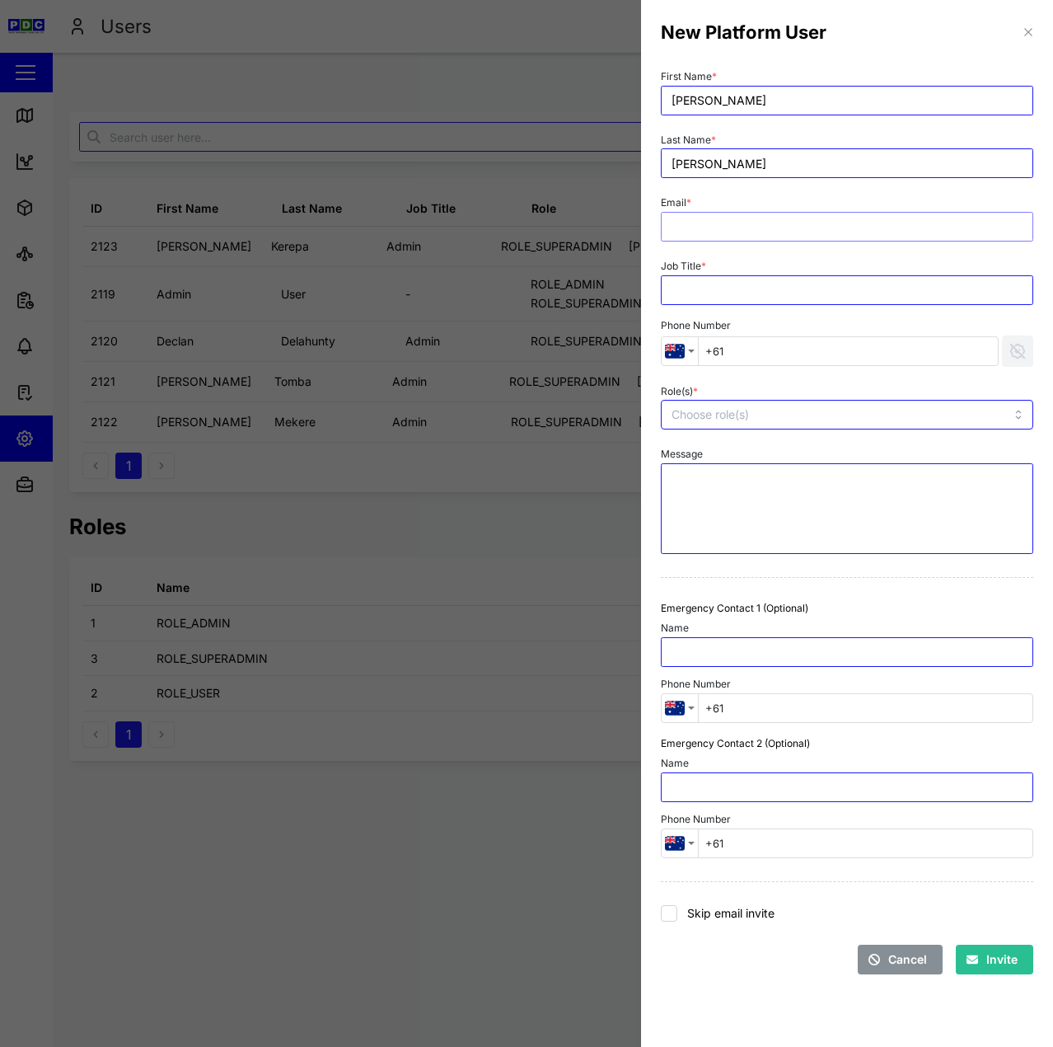
click at [850, 218] on input "Email *" at bounding box center [847, 227] width 373 height 30
paste input "jill@pdc-ltd.com"
type input "jill@pdc-ltd.com"
click at [810, 288] on input "Job Title *" at bounding box center [847, 290] width 373 height 30
type input "PDC"
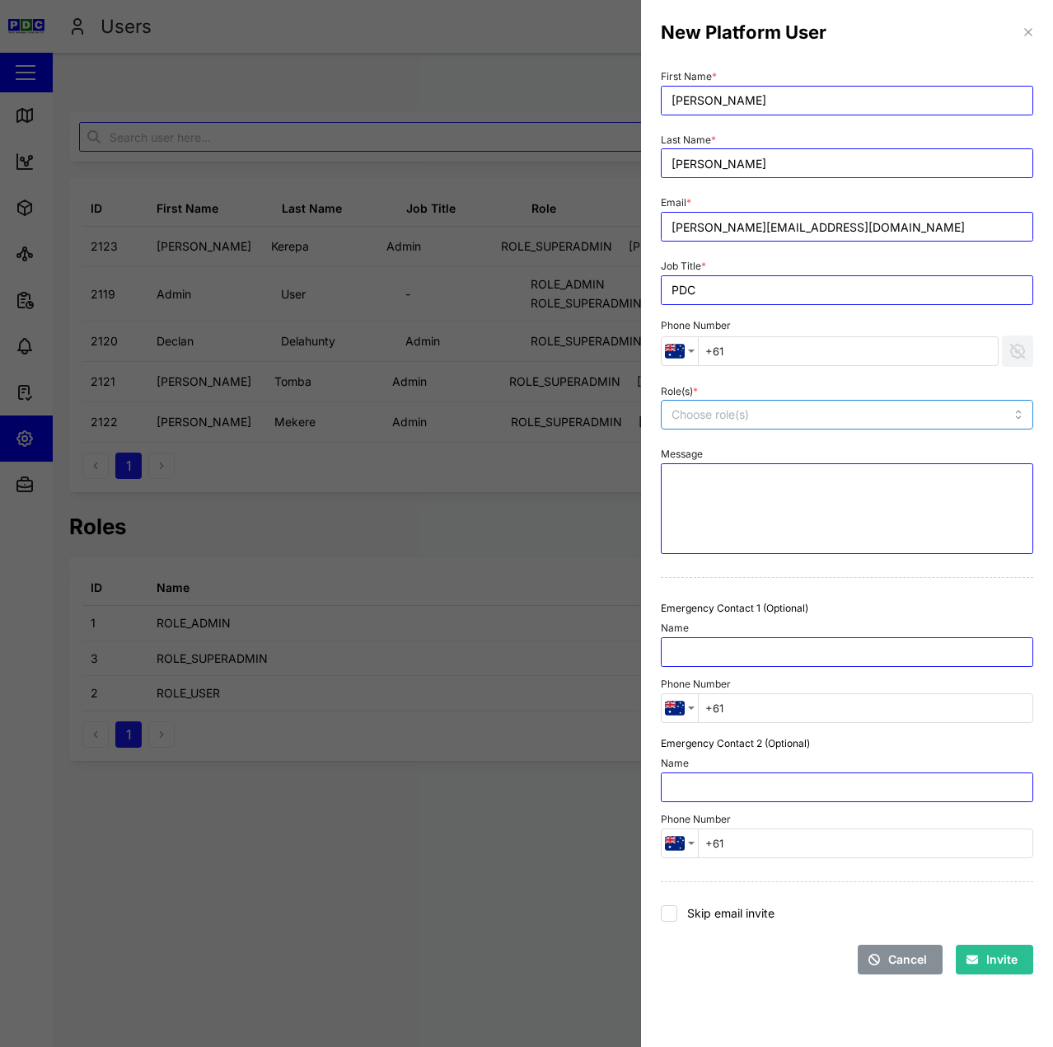
click at [742, 405] on div at bounding box center [812, 415] width 288 height 28
click at [732, 919] on label "Skip email invite" at bounding box center [725, 913] width 97 height 16
click at [677, 919] on input "Skip email invite" at bounding box center [669, 913] width 16 height 16
checkbox input "true"
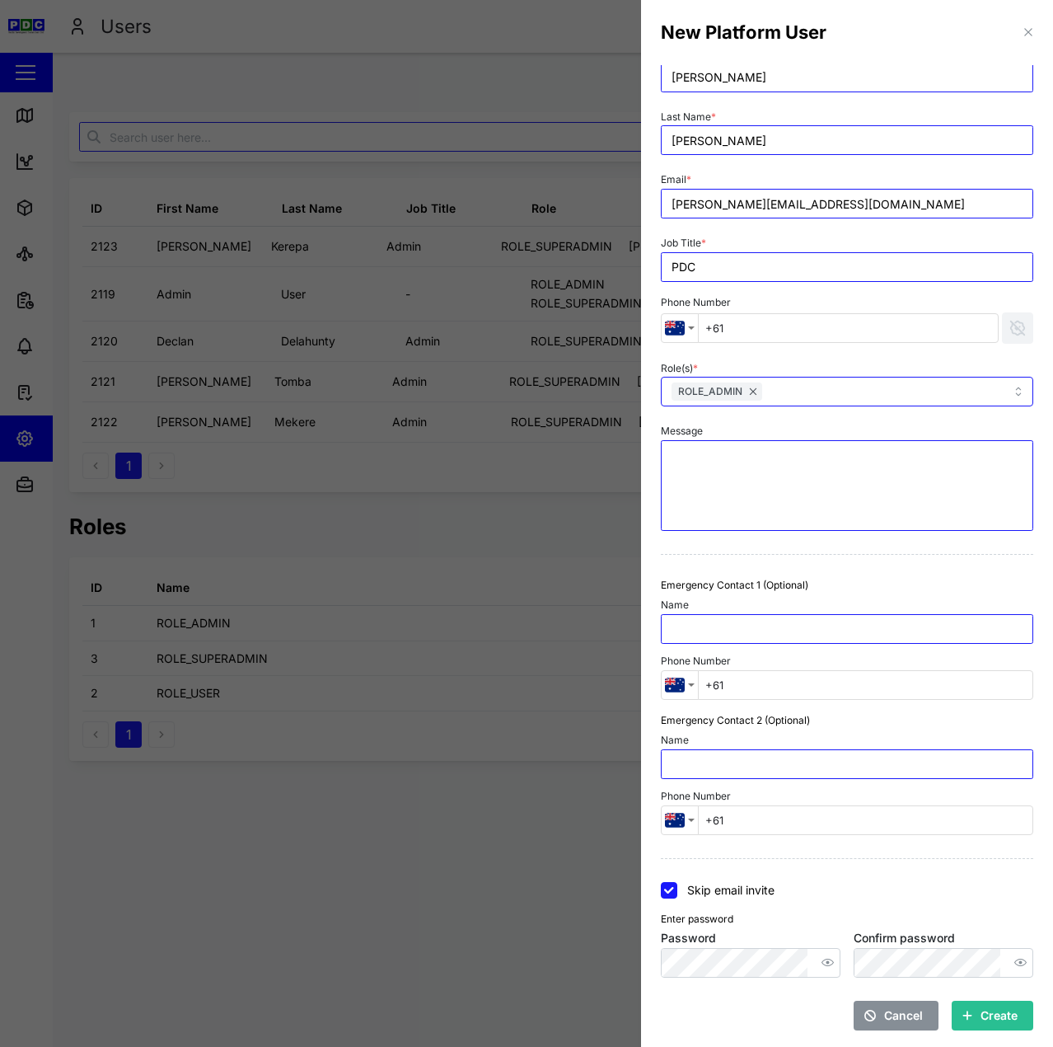
scroll to position [26, 0]
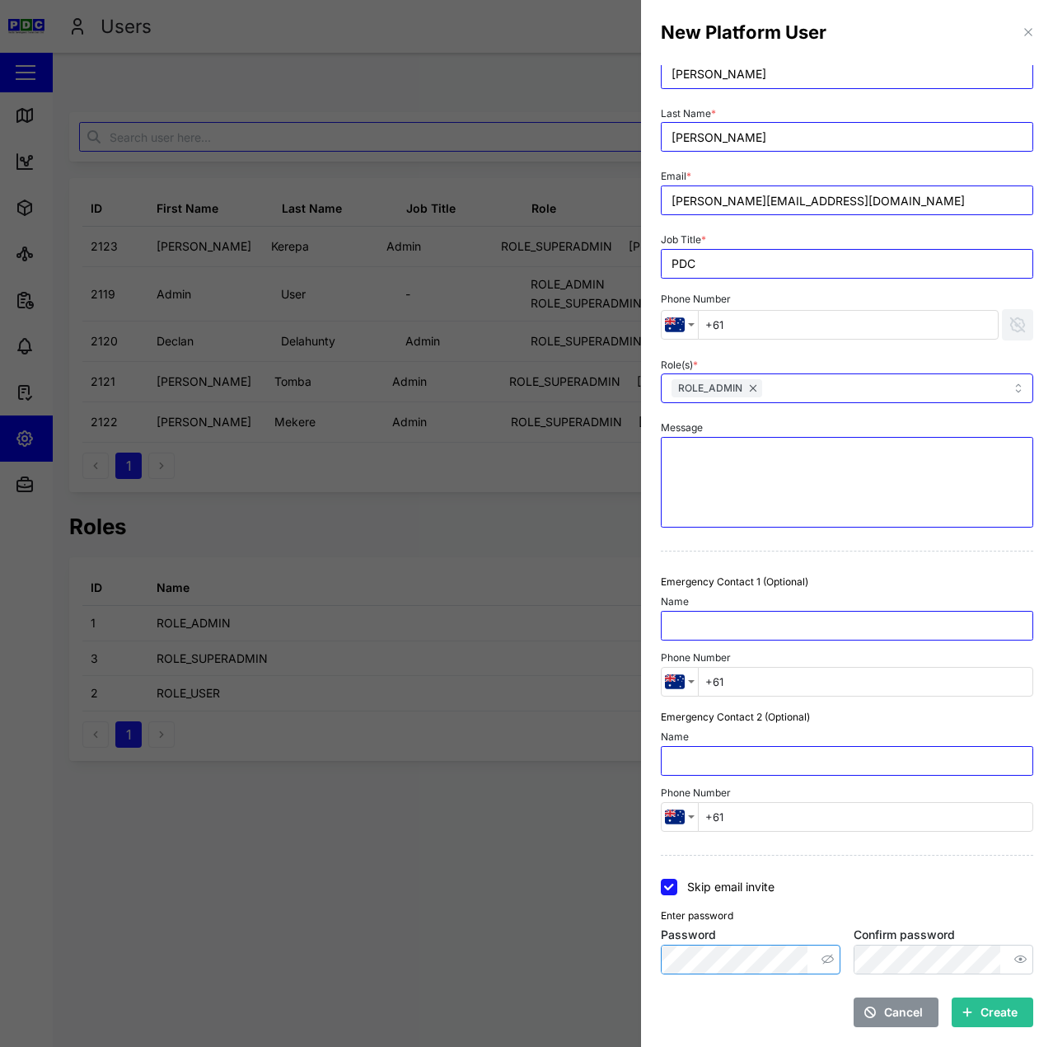
click at [822, 962] on icon "button" at bounding box center [828, 959] width 12 height 12
click at [1015, 960] on icon "button" at bounding box center [1021, 958] width 12 height 7
click at [981, 1010] on span "Create" at bounding box center [999, 1012] width 37 height 28
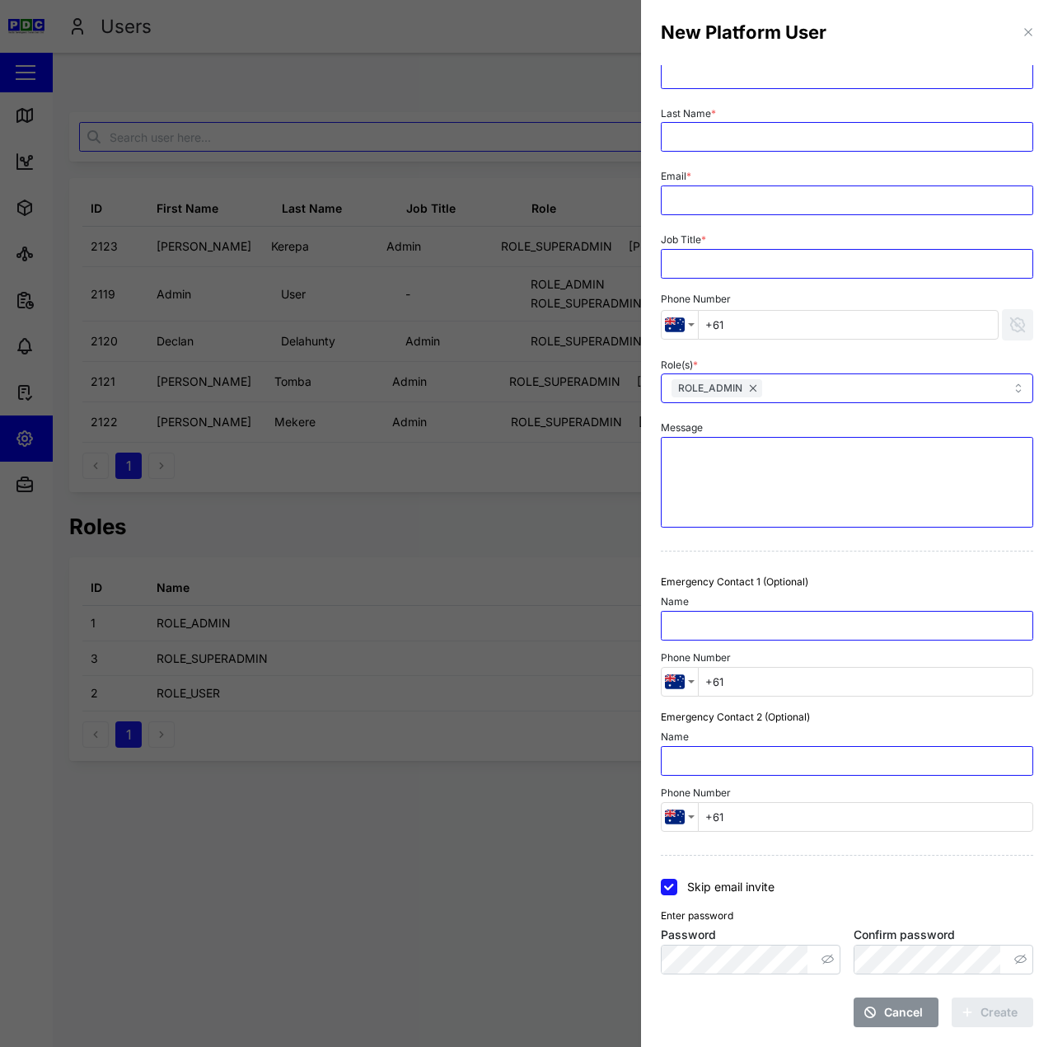
scroll to position [0, 0]
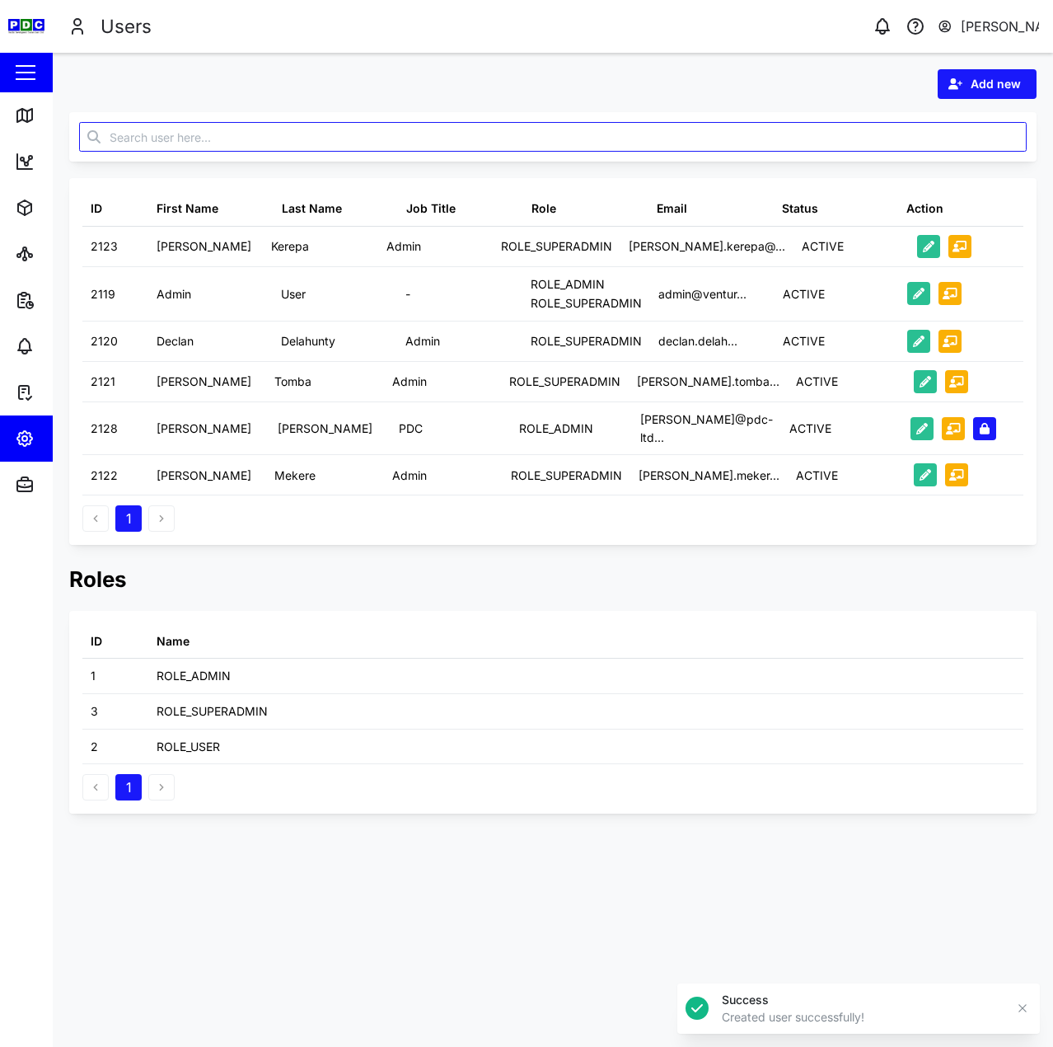
click at [977, 76] on span "Add new" at bounding box center [996, 84] width 50 height 28
click at [957, 152] on div "Platform User" at bounding box center [975, 157] width 96 height 13
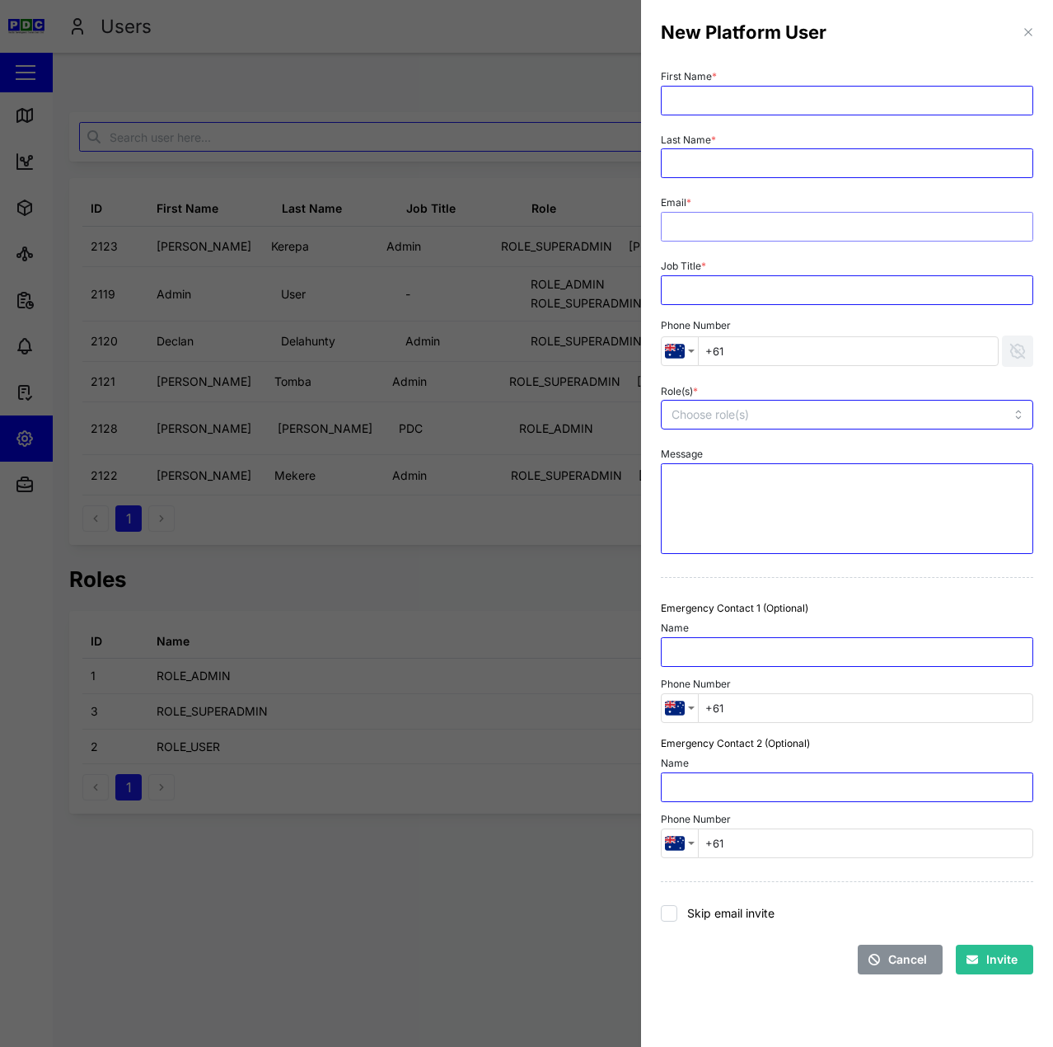
click at [849, 226] on input "Email *" at bounding box center [847, 227] width 373 height 30
paste input "bethsheba@pdc-ltd.com"
type input "bethsheba@pdc-ltd.com"
click at [790, 95] on input "First Name *" at bounding box center [847, 101] width 373 height 30
type input "Bethsheba"
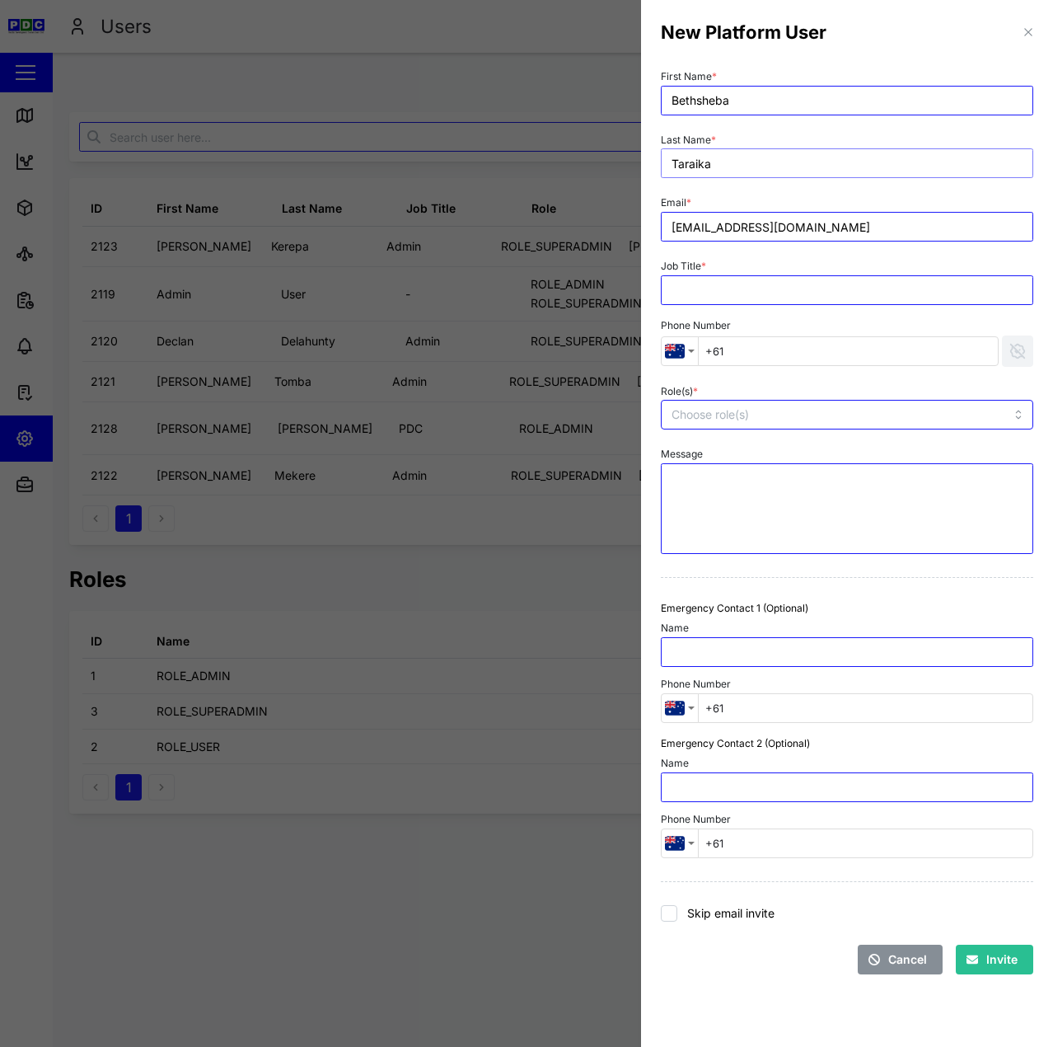
type input "Taraika"
click at [752, 284] on input "Job Title *" at bounding box center [847, 290] width 373 height 30
type input "PDC"
click at [768, 388] on div "Role(s) *" at bounding box center [847, 405] width 373 height 50
click at [773, 406] on div at bounding box center [812, 415] width 288 height 28
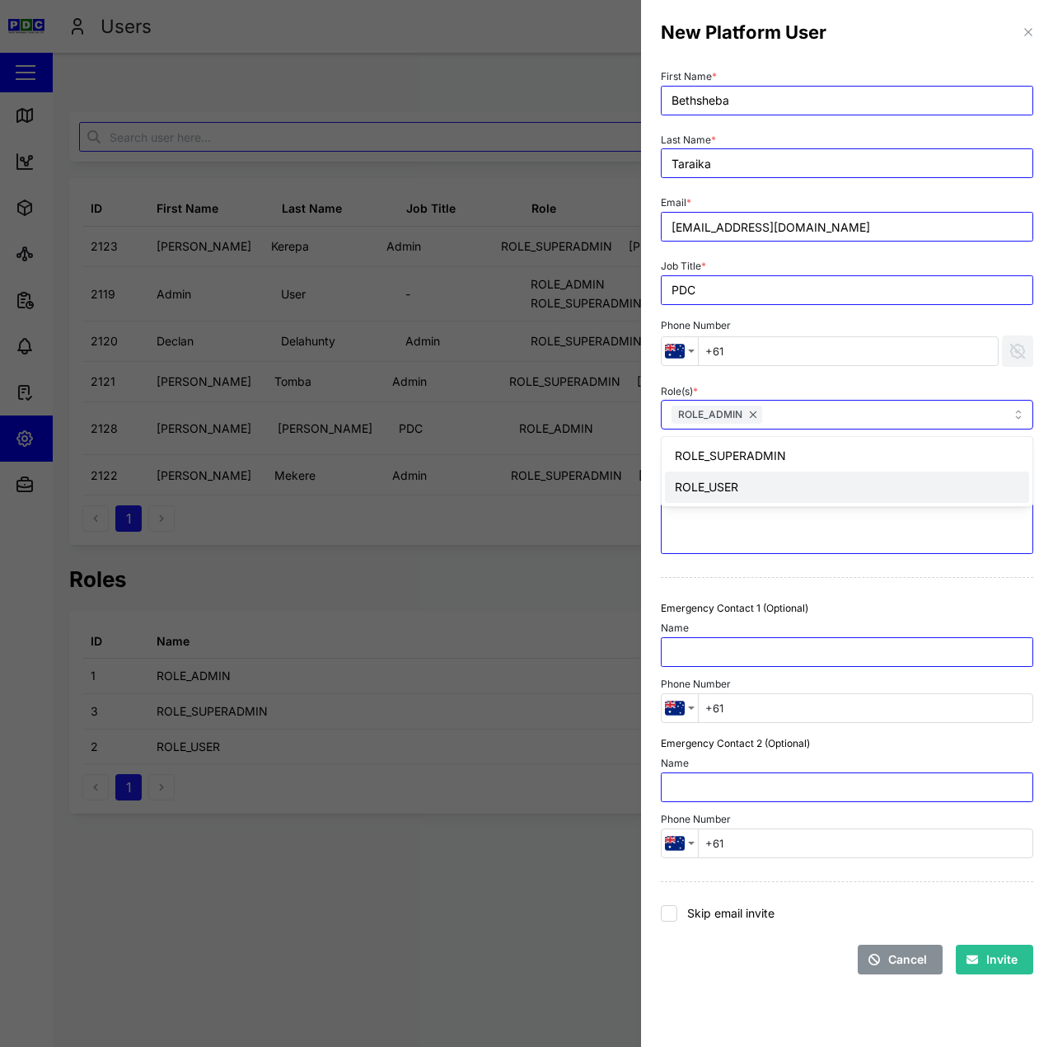
click at [744, 907] on label "Skip email invite" at bounding box center [725, 913] width 97 height 16
click at [677, 907] on input "Skip email invite" at bounding box center [669, 913] width 16 height 16
checkbox input "true"
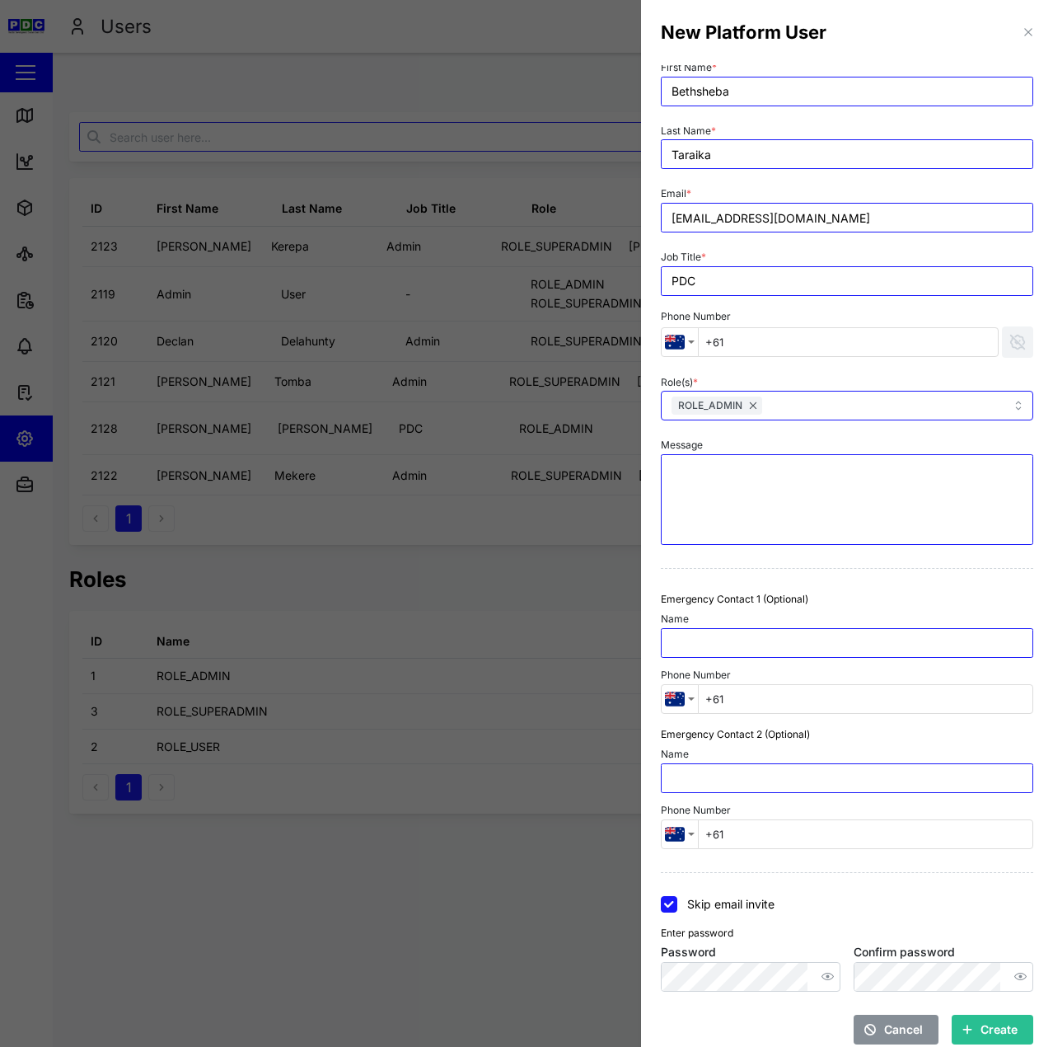
scroll to position [26, 0]
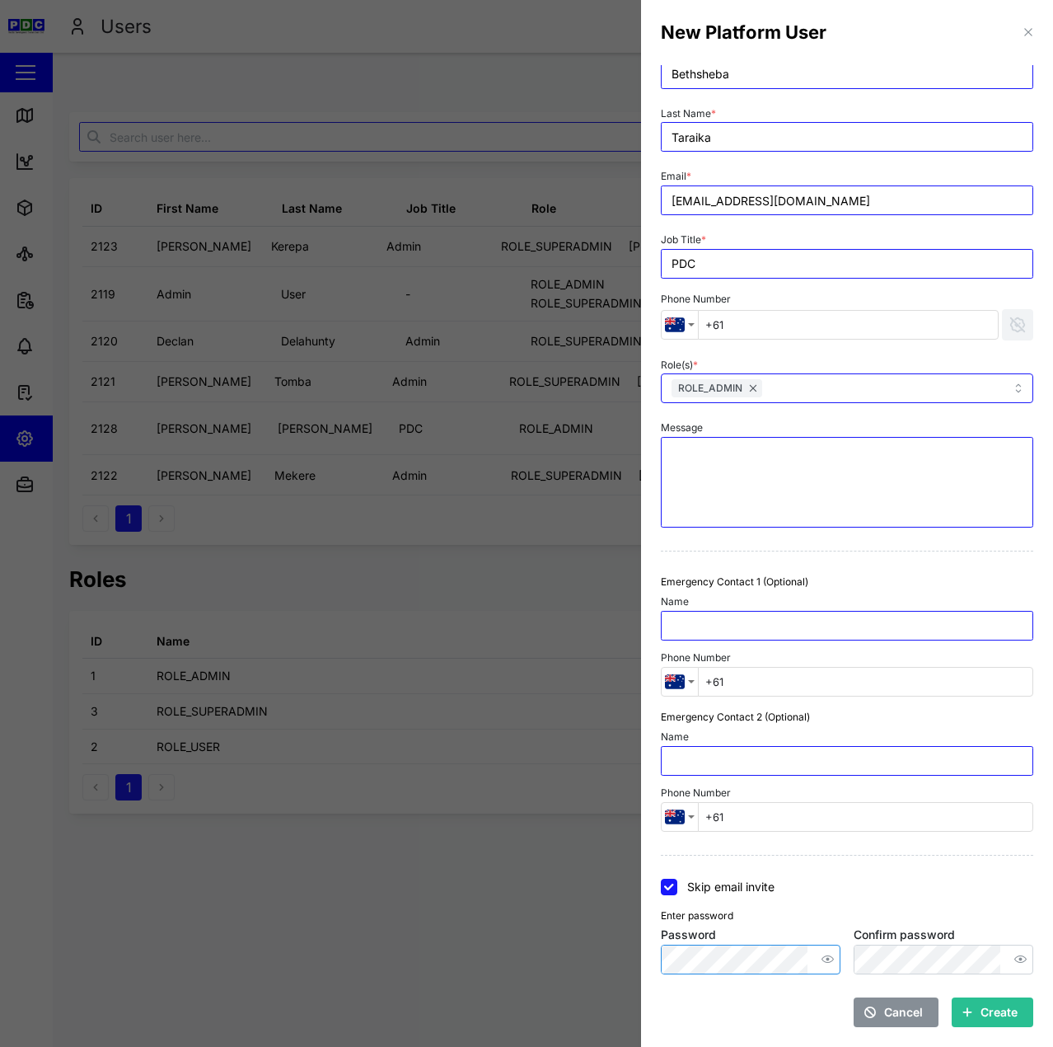
click at [822, 958] on icon "button" at bounding box center [828, 958] width 12 height 7
click at [1015, 965] on icon "button" at bounding box center [1021, 959] width 12 height 12
click at [978, 899] on div "Skip email invite" at bounding box center [847, 887] width 386 height 30
click at [981, 1002] on span "Create" at bounding box center [999, 1012] width 37 height 28
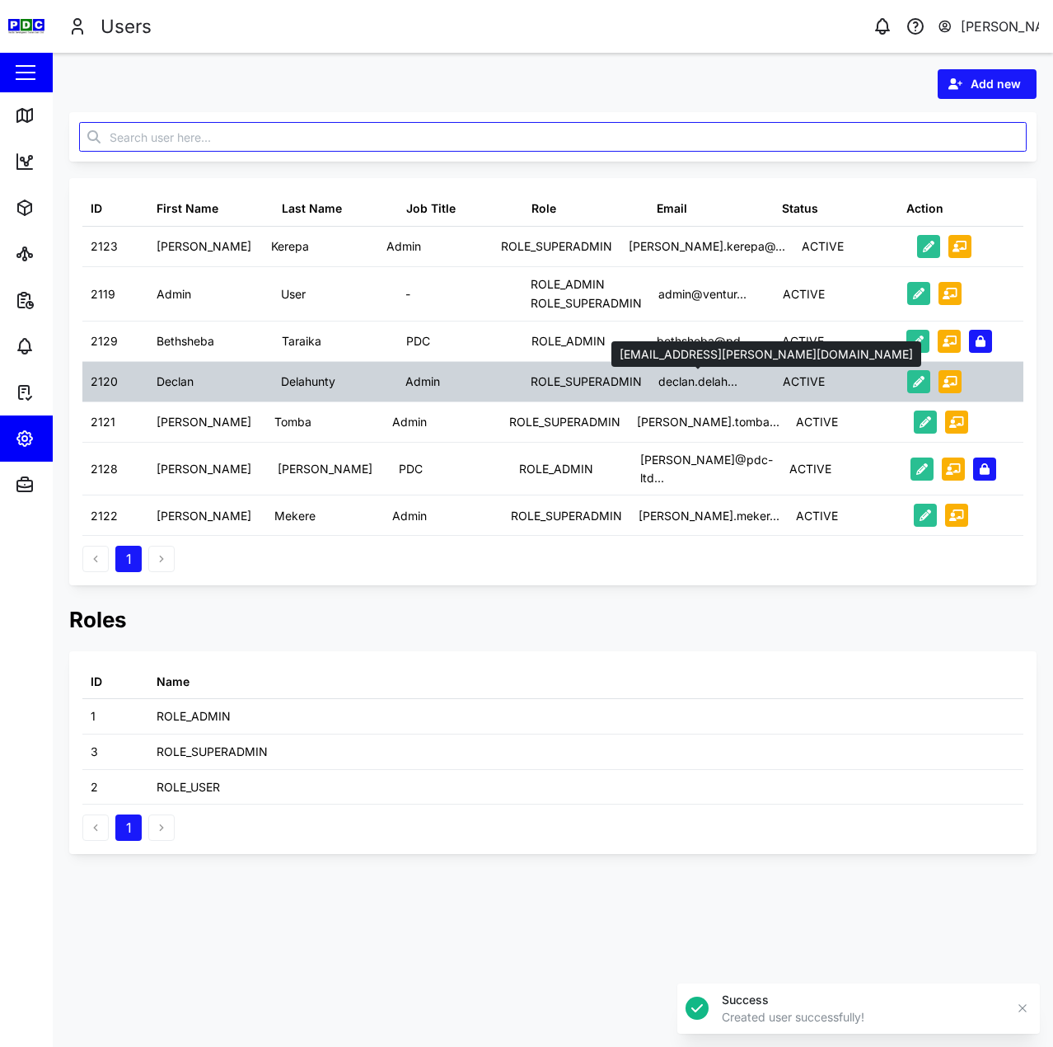
click at [710, 397] on div "declan.delah..." at bounding box center [712, 382] width 124 height 40
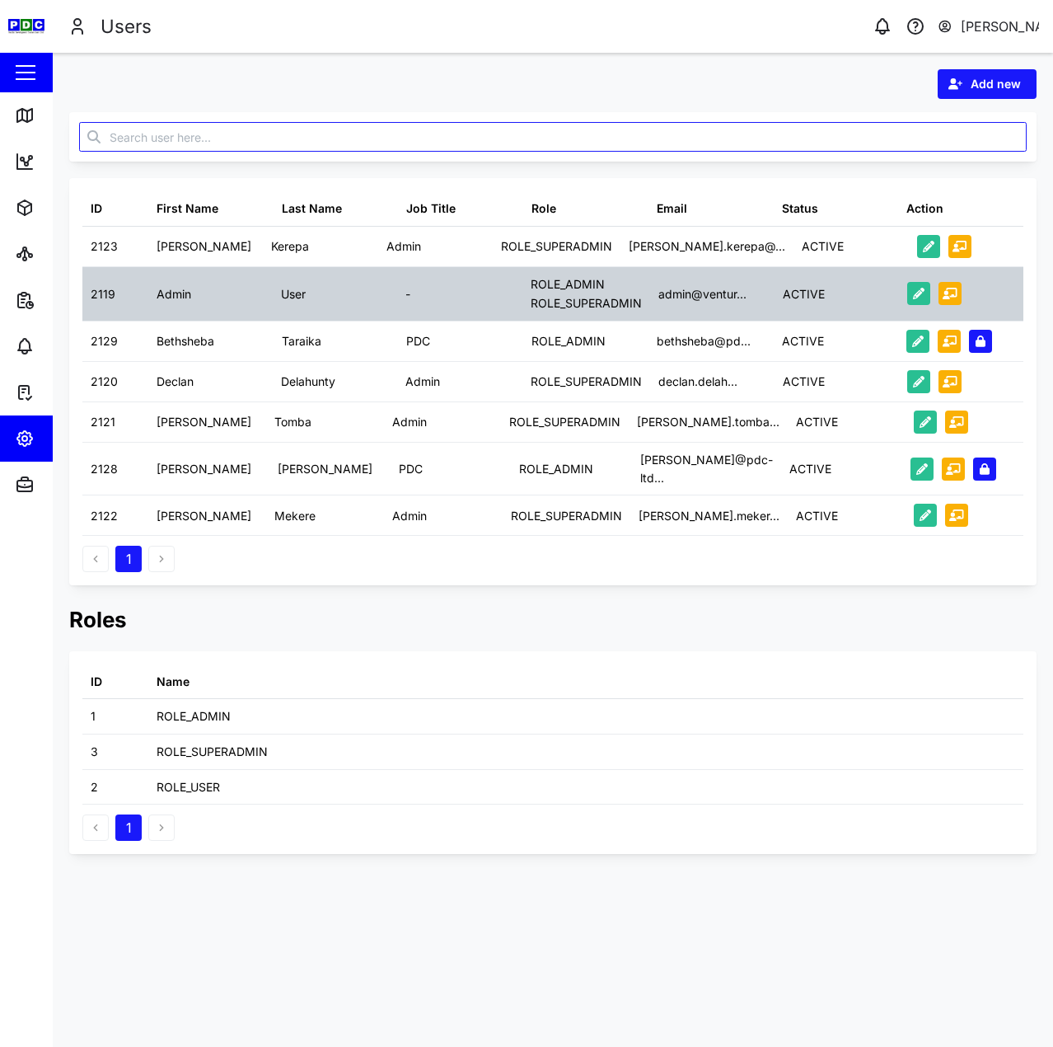
click at [729, 267] on div "admin@ventur..." at bounding box center [712, 294] width 124 height 54
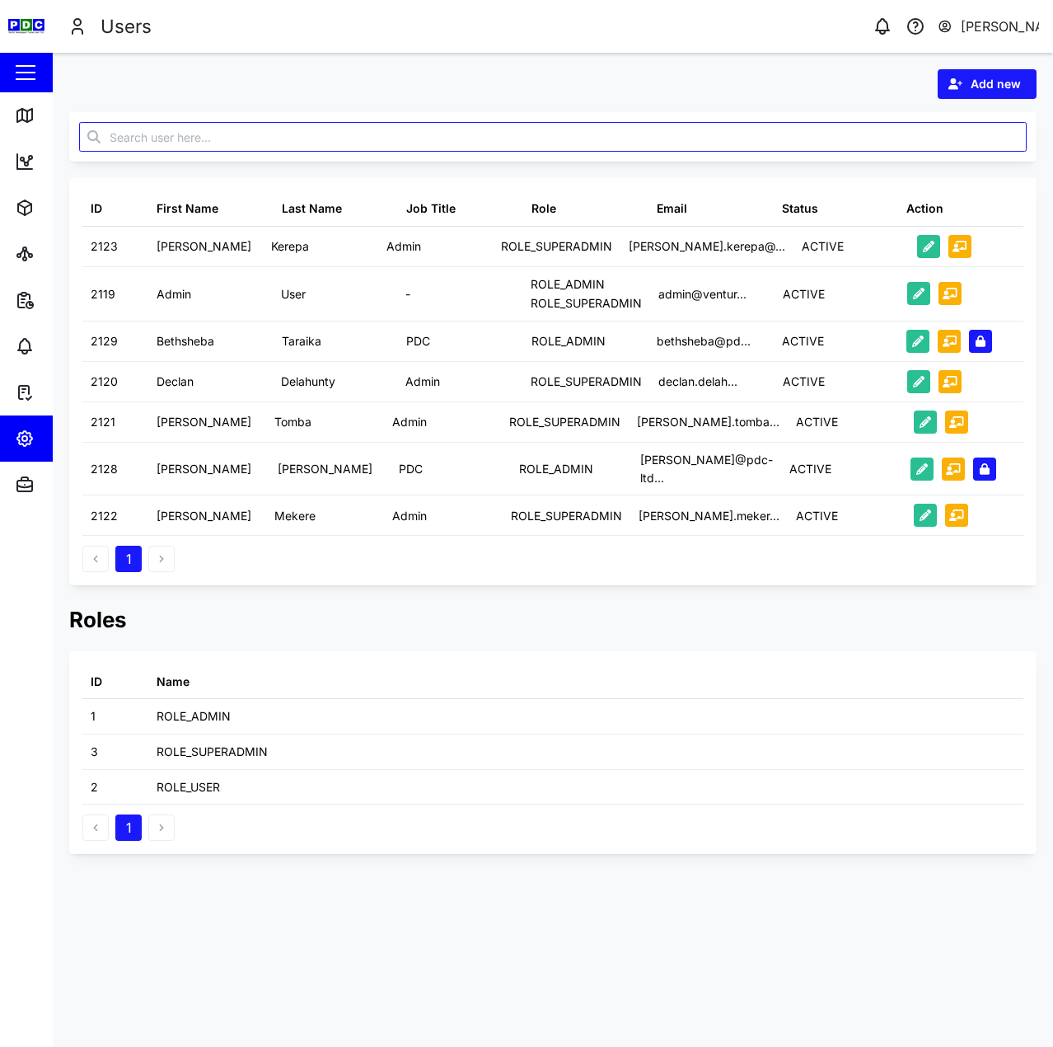
click at [978, 80] on span "Add new" at bounding box center [996, 84] width 50 height 28
click at [949, 159] on div "Platform User" at bounding box center [975, 157] width 96 height 13
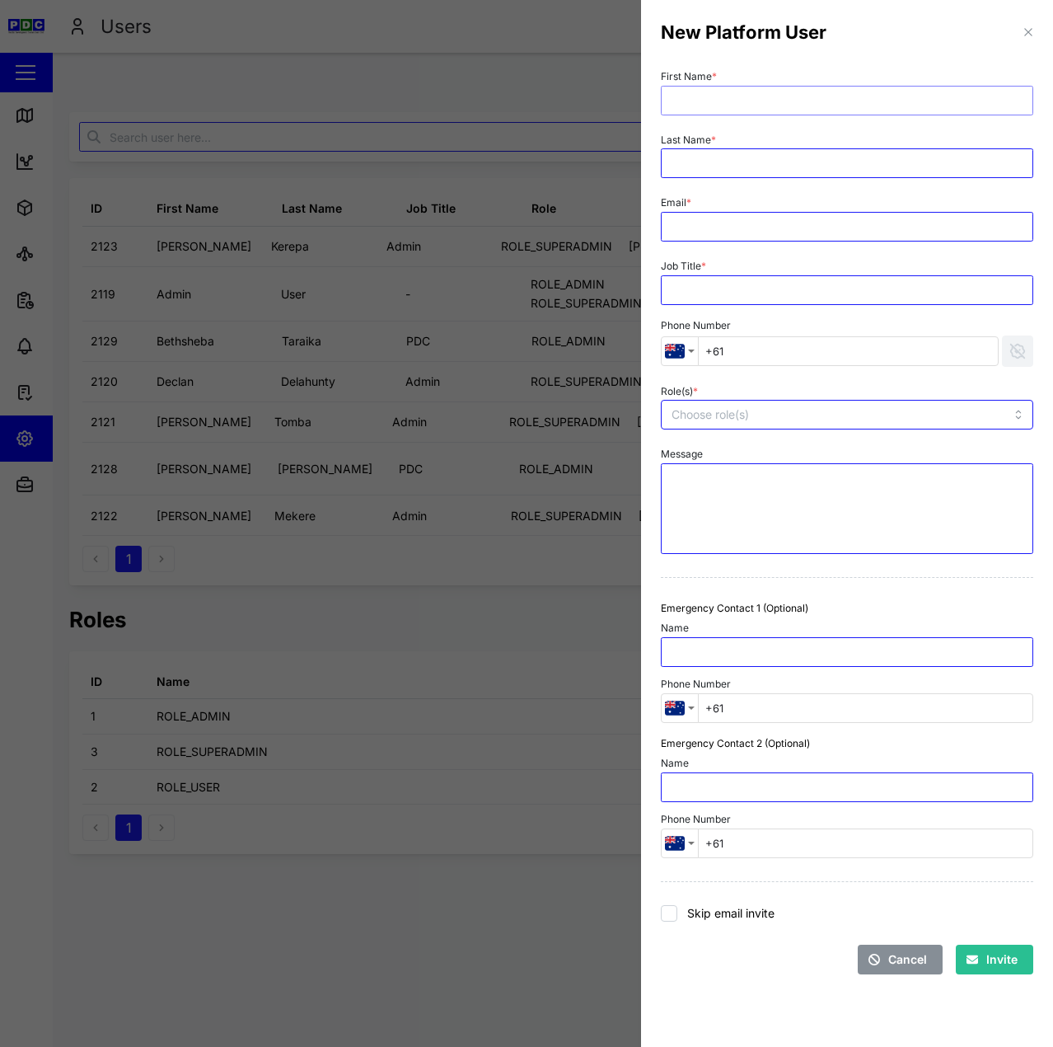
click at [730, 89] on input "First Name *" at bounding box center [847, 101] width 373 height 30
click at [1031, 25] on button "button" at bounding box center [1028, 32] width 18 height 18
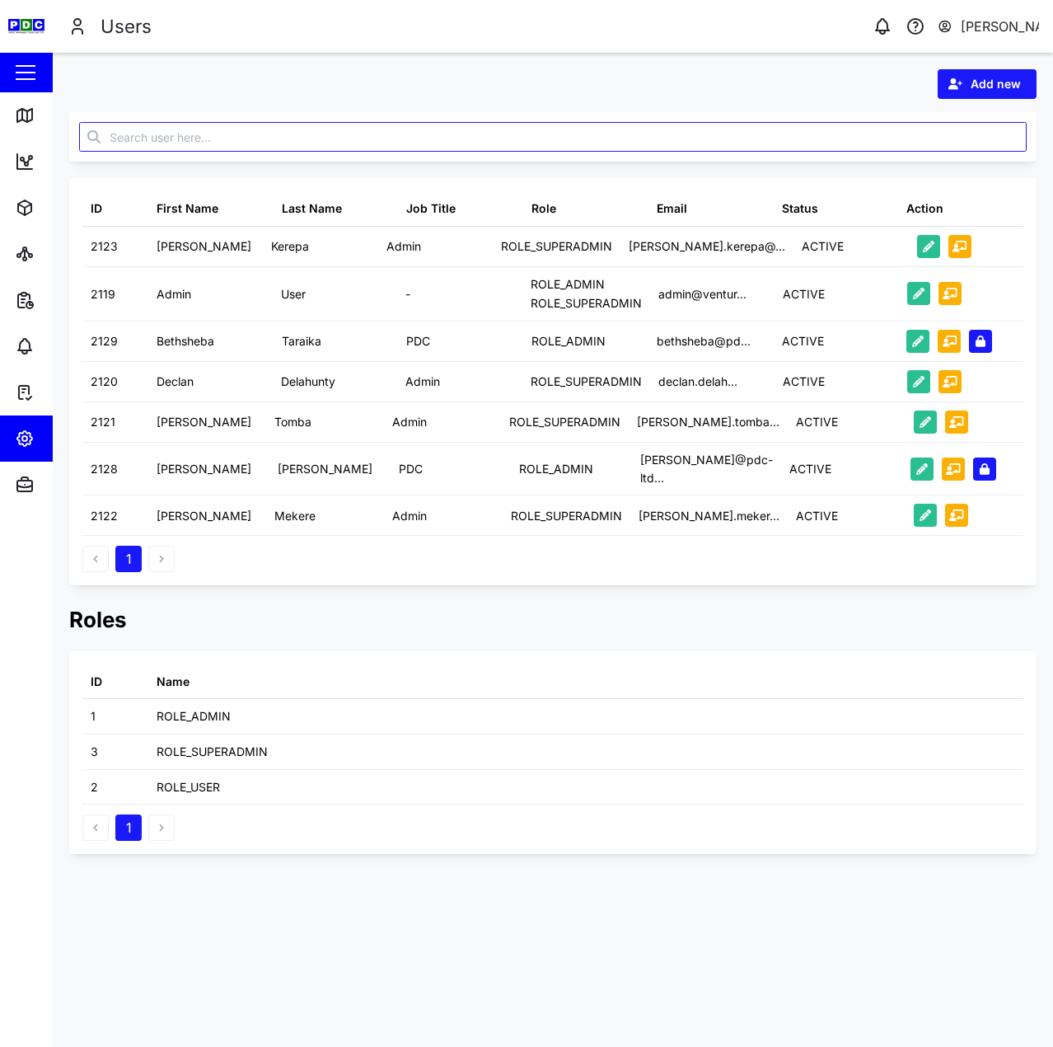
click at [1001, 16] on button "[PERSON_NAME]" at bounding box center [988, 26] width 103 height 23
click at [949, 94] on link "Sign Out" at bounding box center [937, 106] width 198 height 36
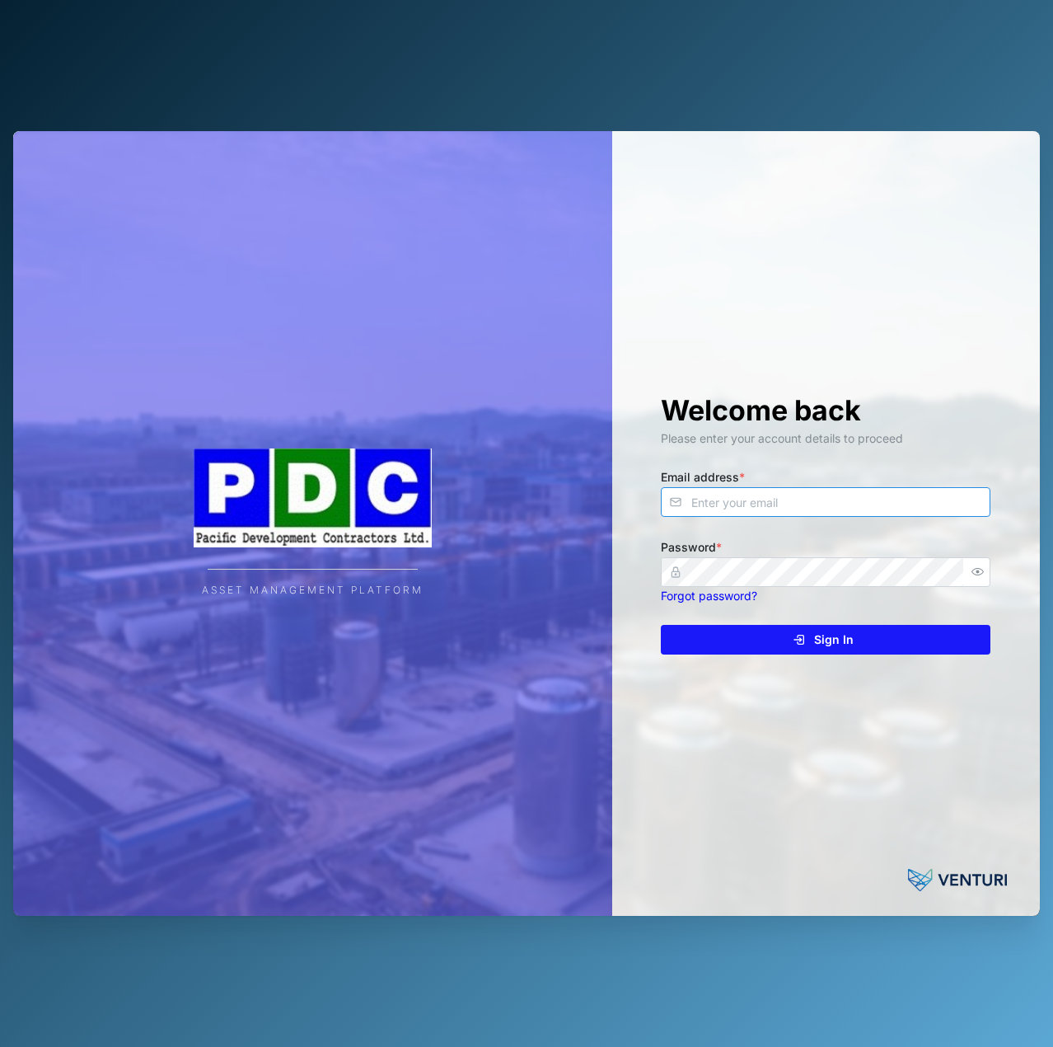
click at [822, 490] on input "Email address *" at bounding box center [826, 502] width 330 height 30
paste input "bethsheba@pdc-ltd.com"
type input "bethsheba@pdc-ltd.com"
click at [849, 639] on span "Sign In" at bounding box center [834, 640] width 40 height 28
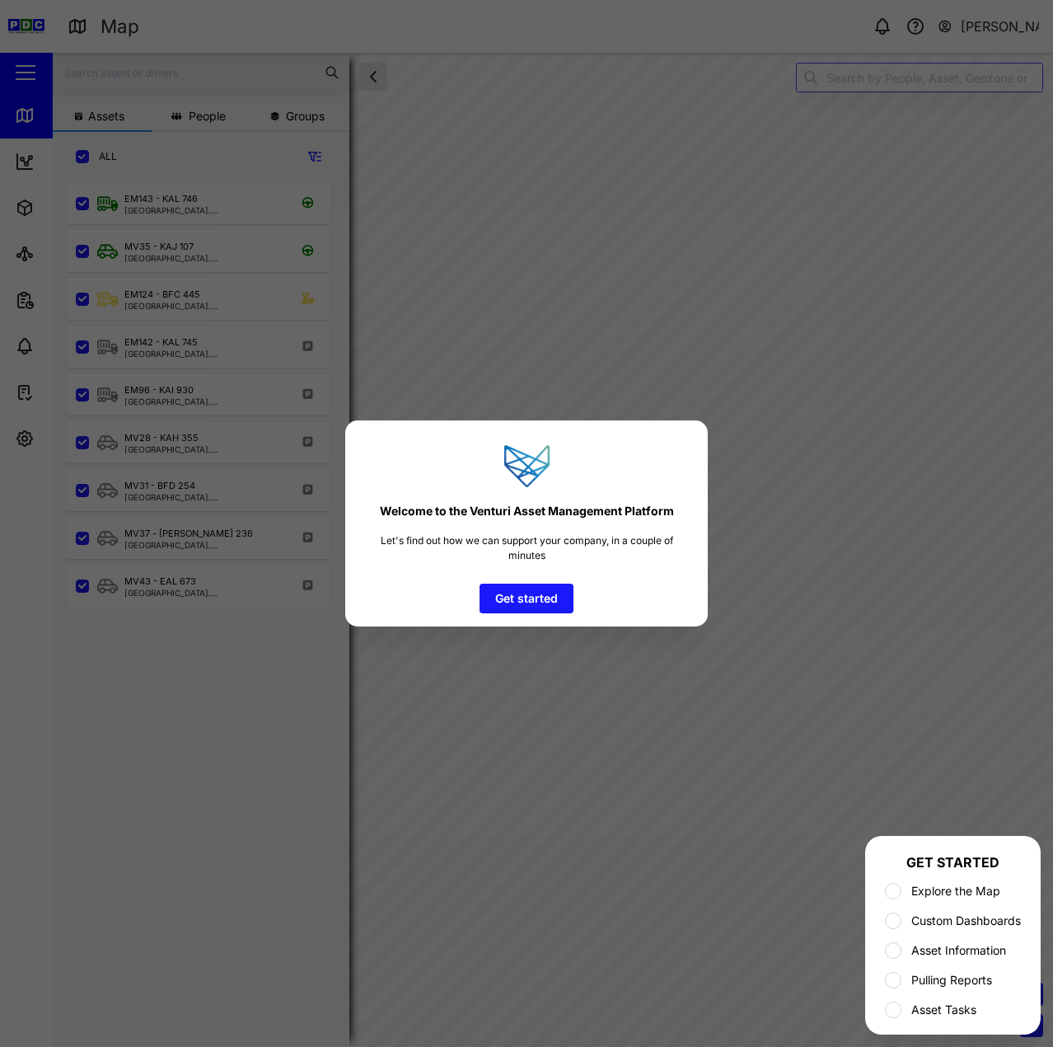
scroll to position [845, 258]
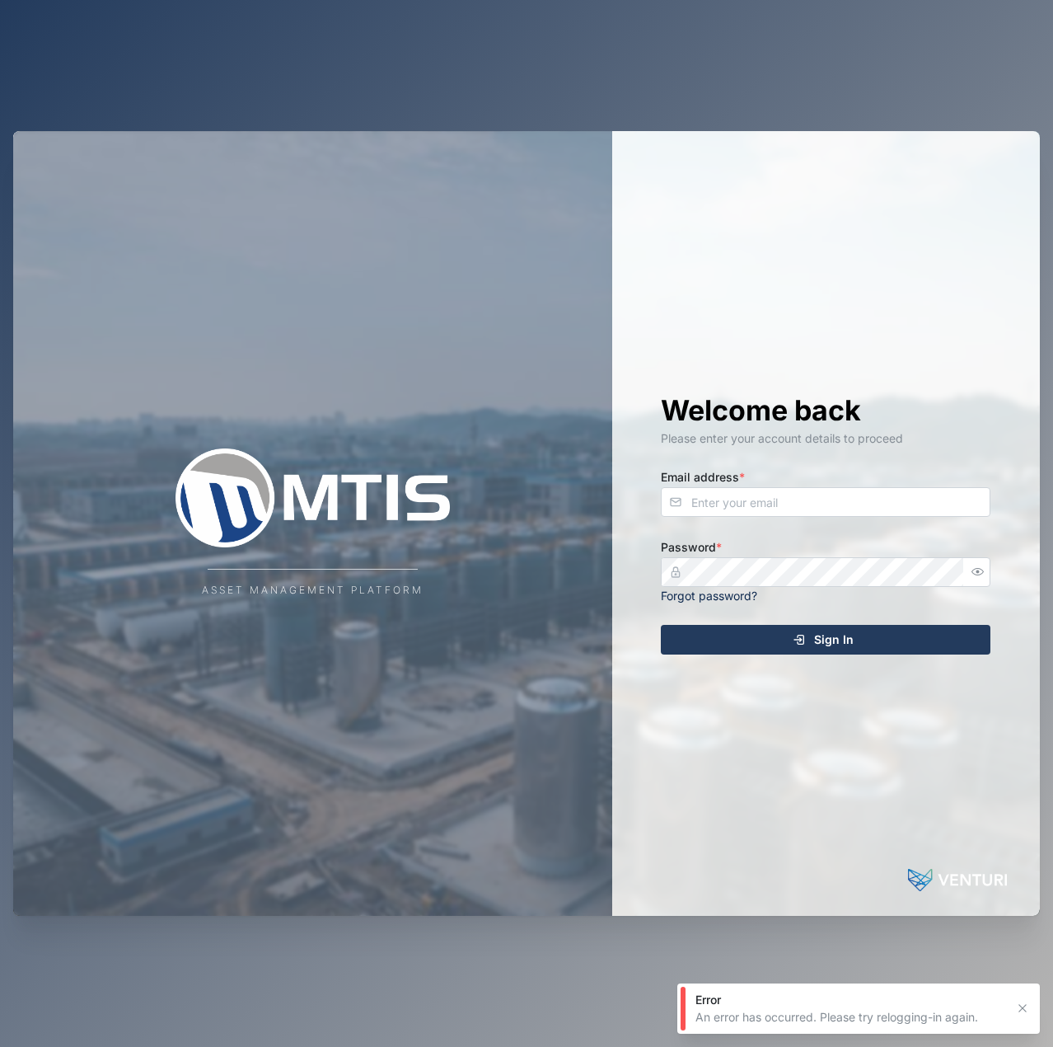
drag, startPoint x: 804, startPoint y: 478, endPoint x: 807, endPoint y: 499, distance: 20.8
click at [804, 480] on div "Email address *" at bounding box center [826, 491] width 330 height 50
click at [808, 499] on input "Email address *" at bounding box center [826, 502] width 330 height 30
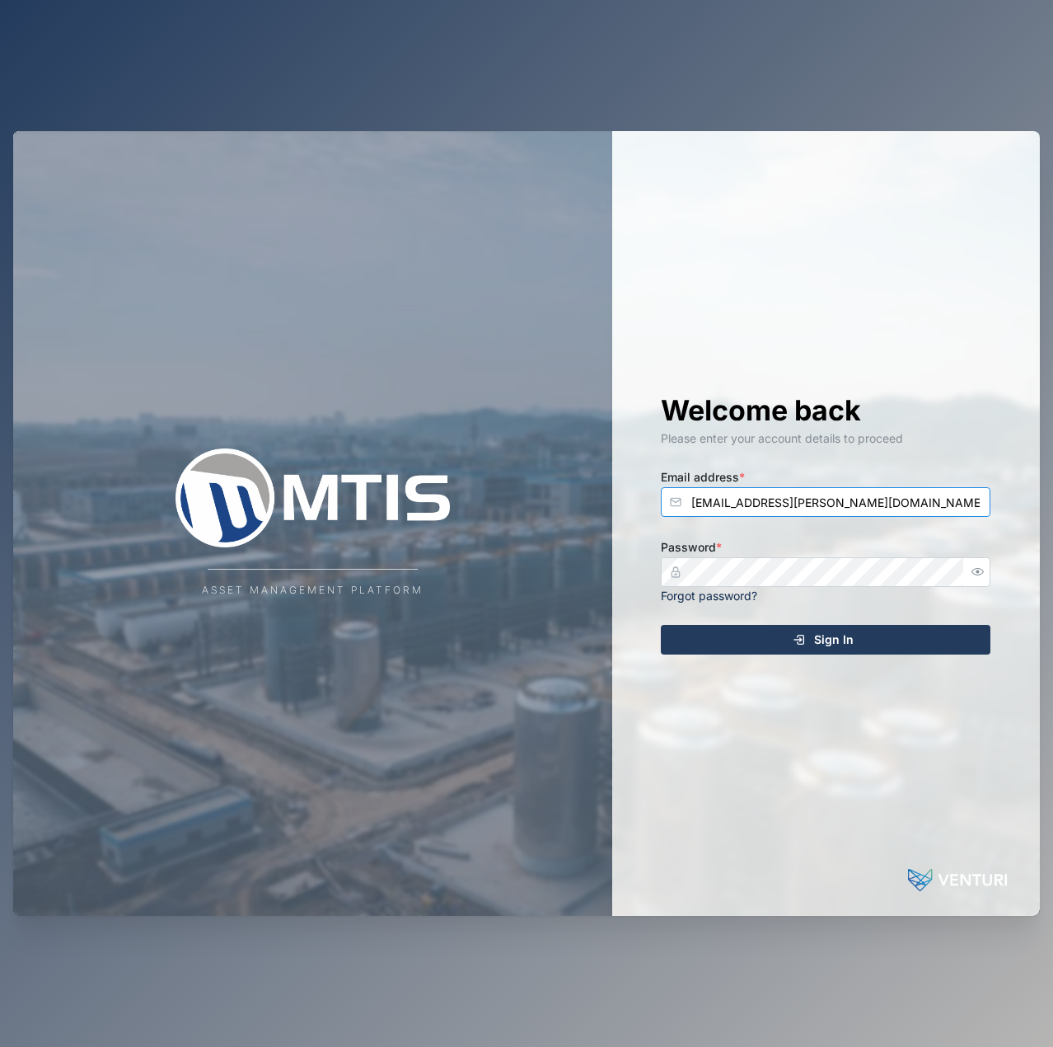
type input "[EMAIL_ADDRESS][PERSON_NAME][DOMAIN_NAME]"
click at [661, 625] on button "Sign In" at bounding box center [826, 640] width 330 height 30
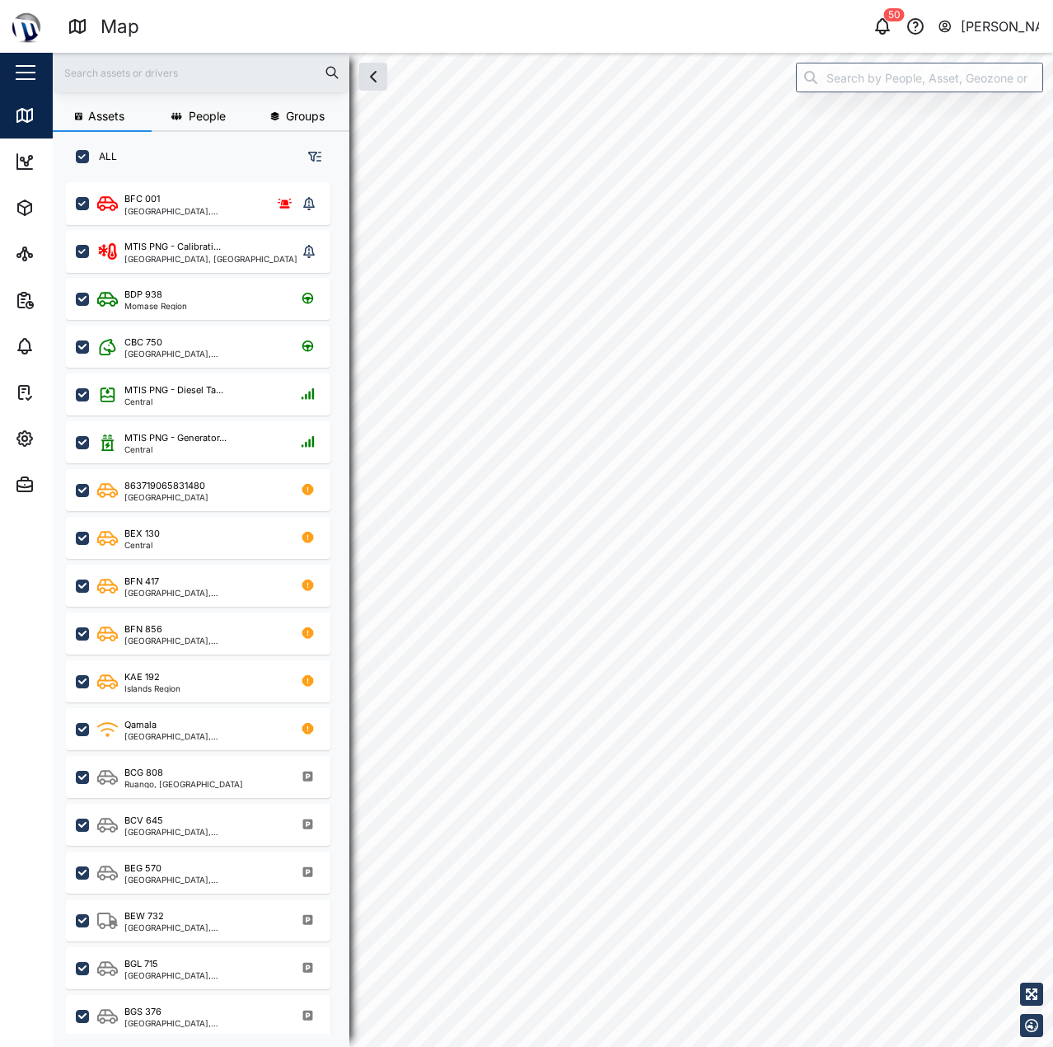
checkbox input "true"
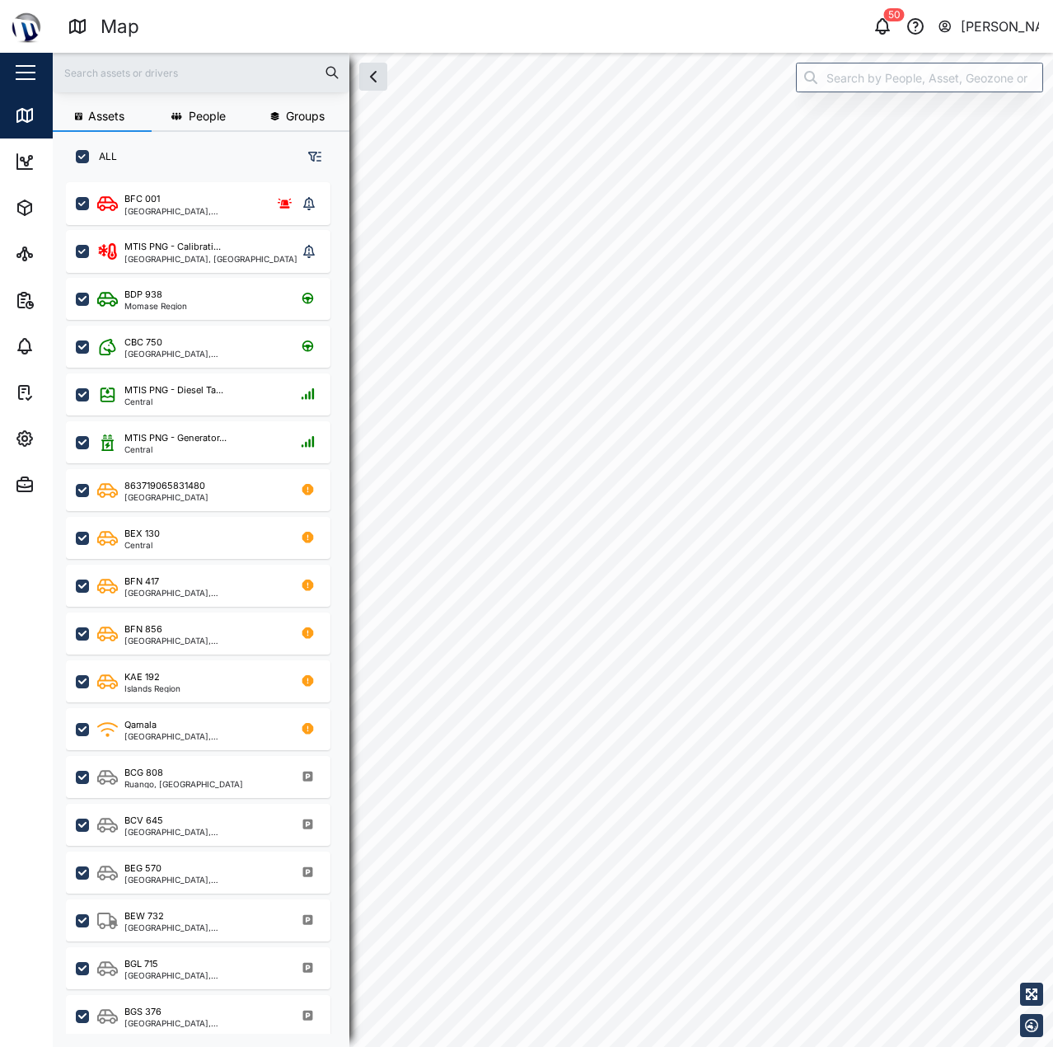
checkbox input "true"
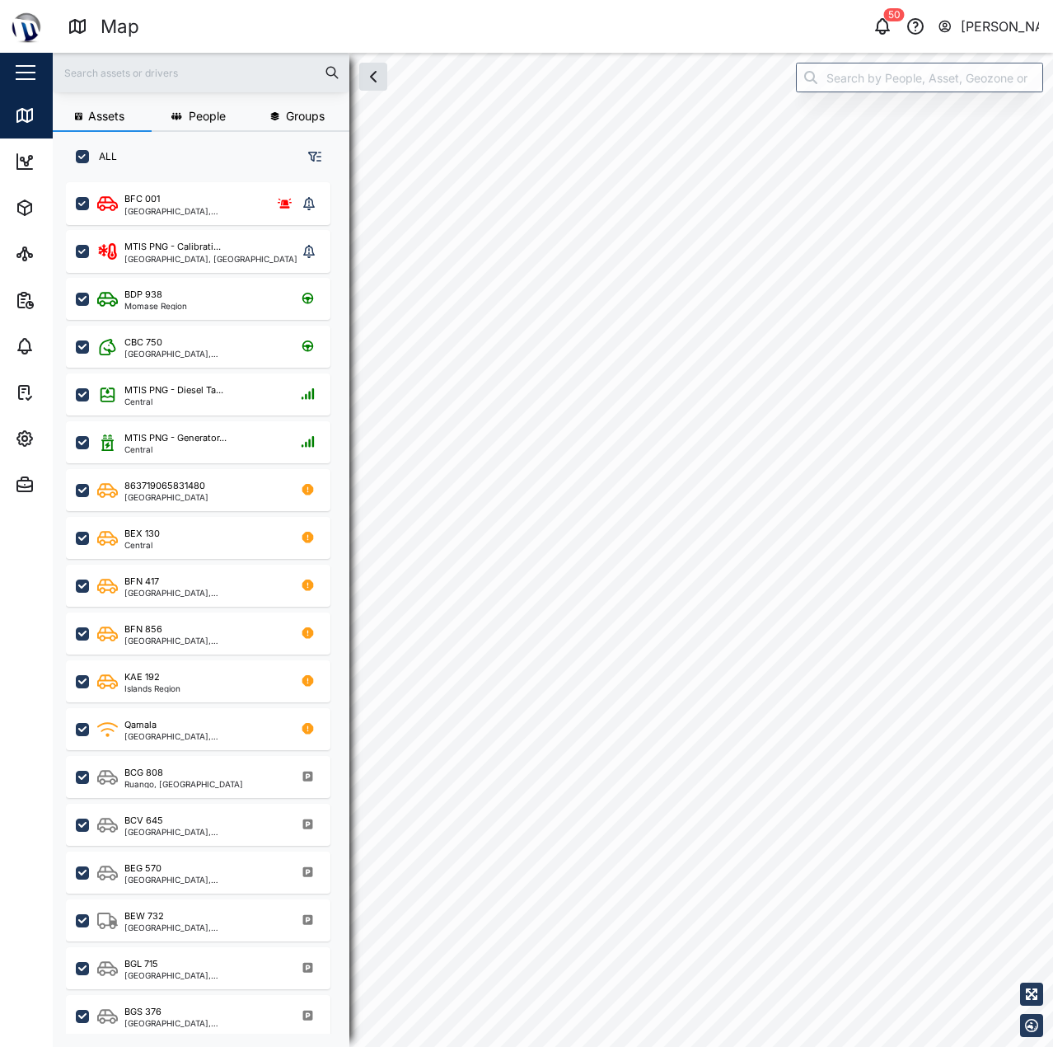
checkbox input "true"
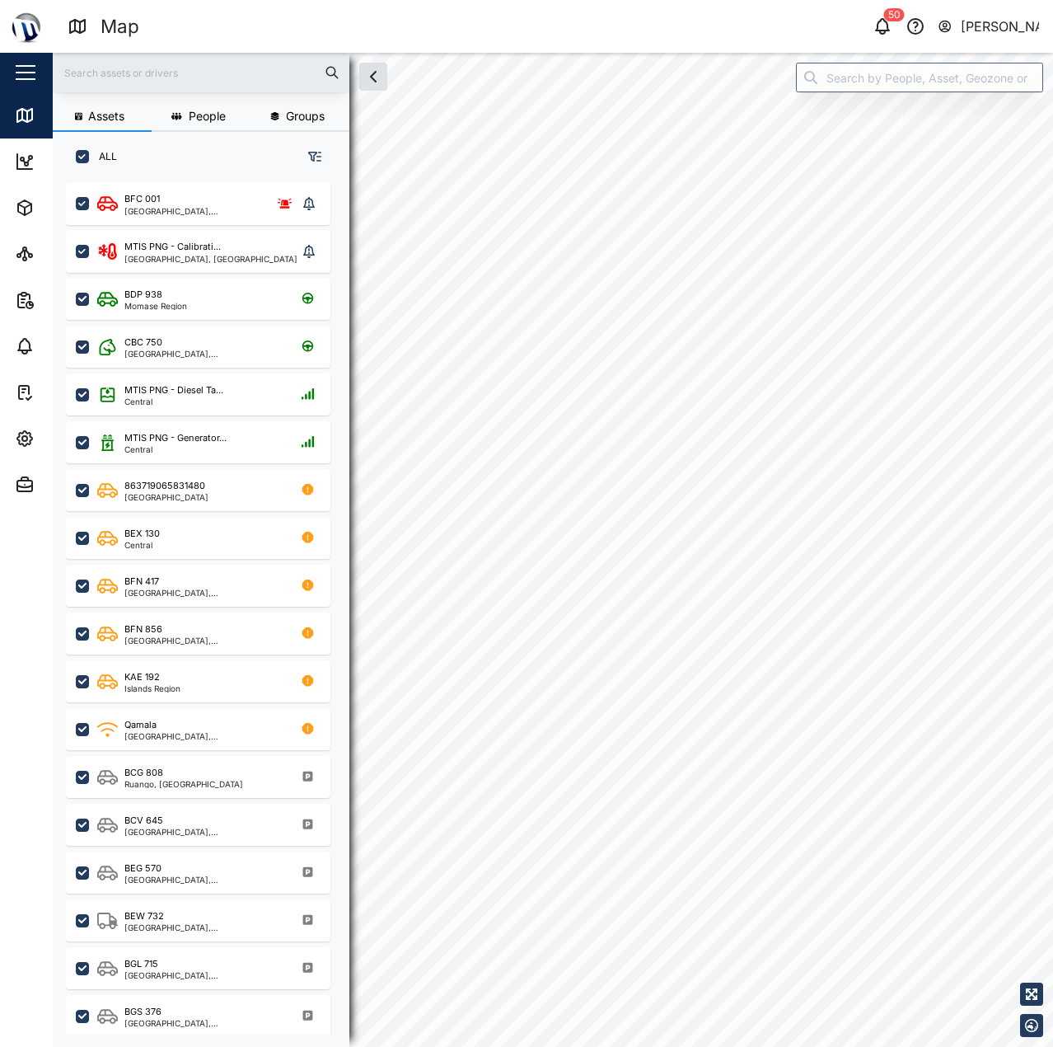
checkbox input "true"
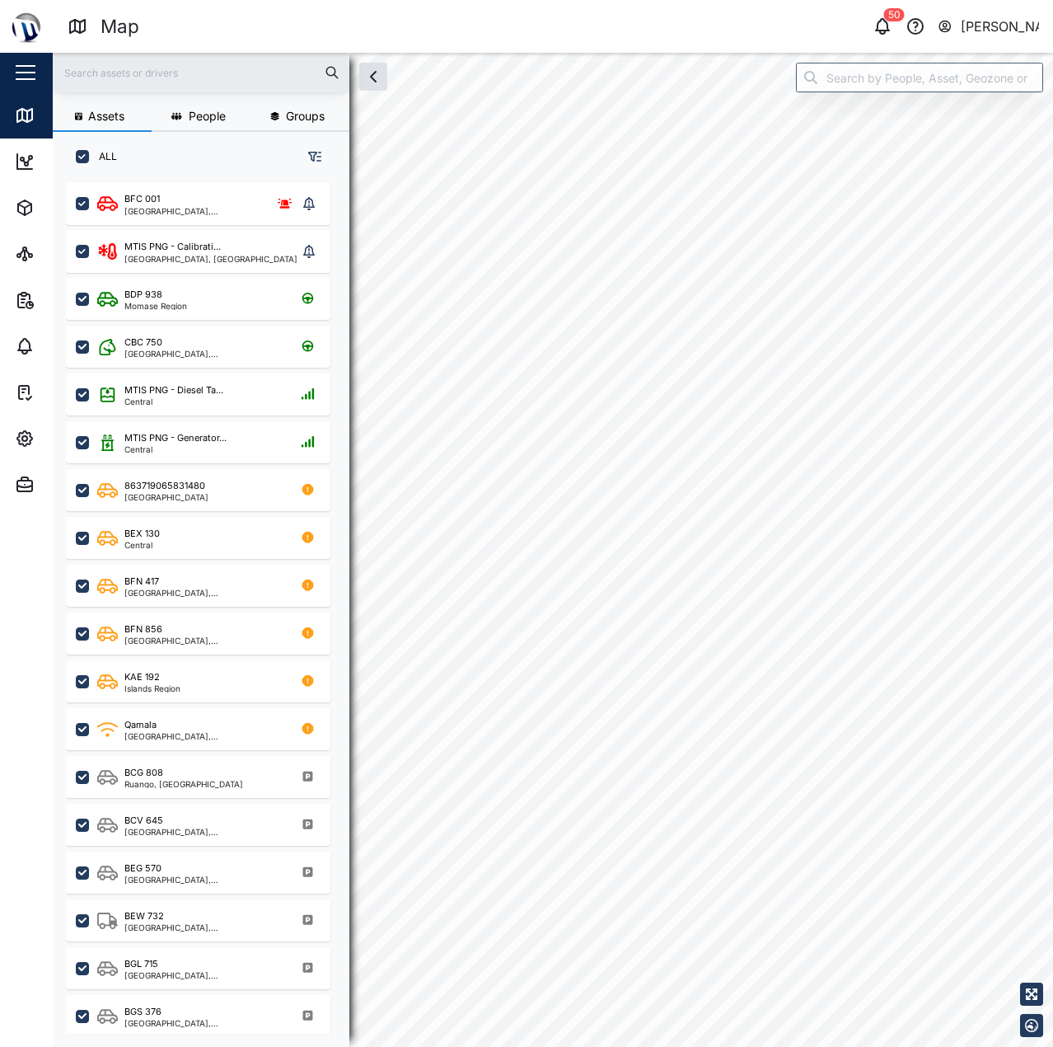
checkbox input "true"
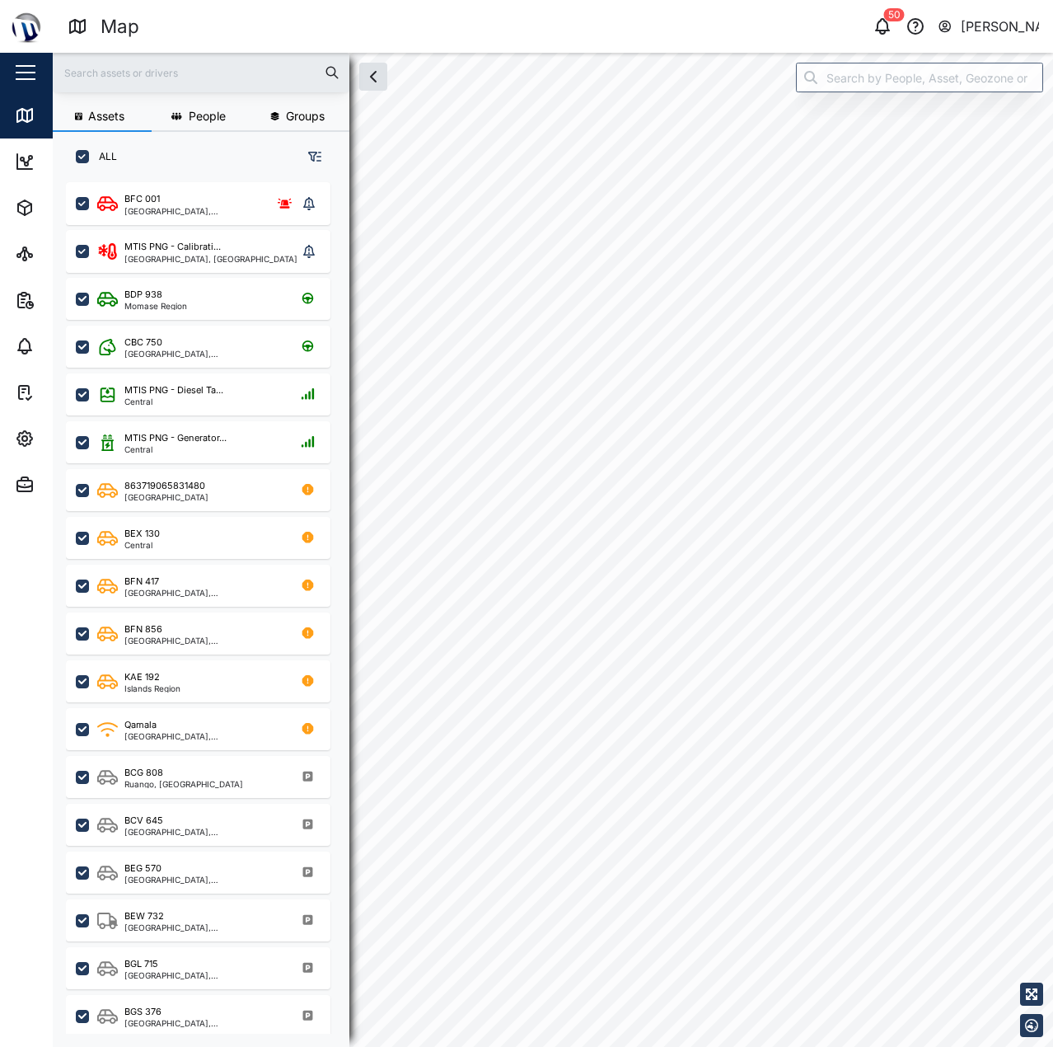
checkbox input "true"
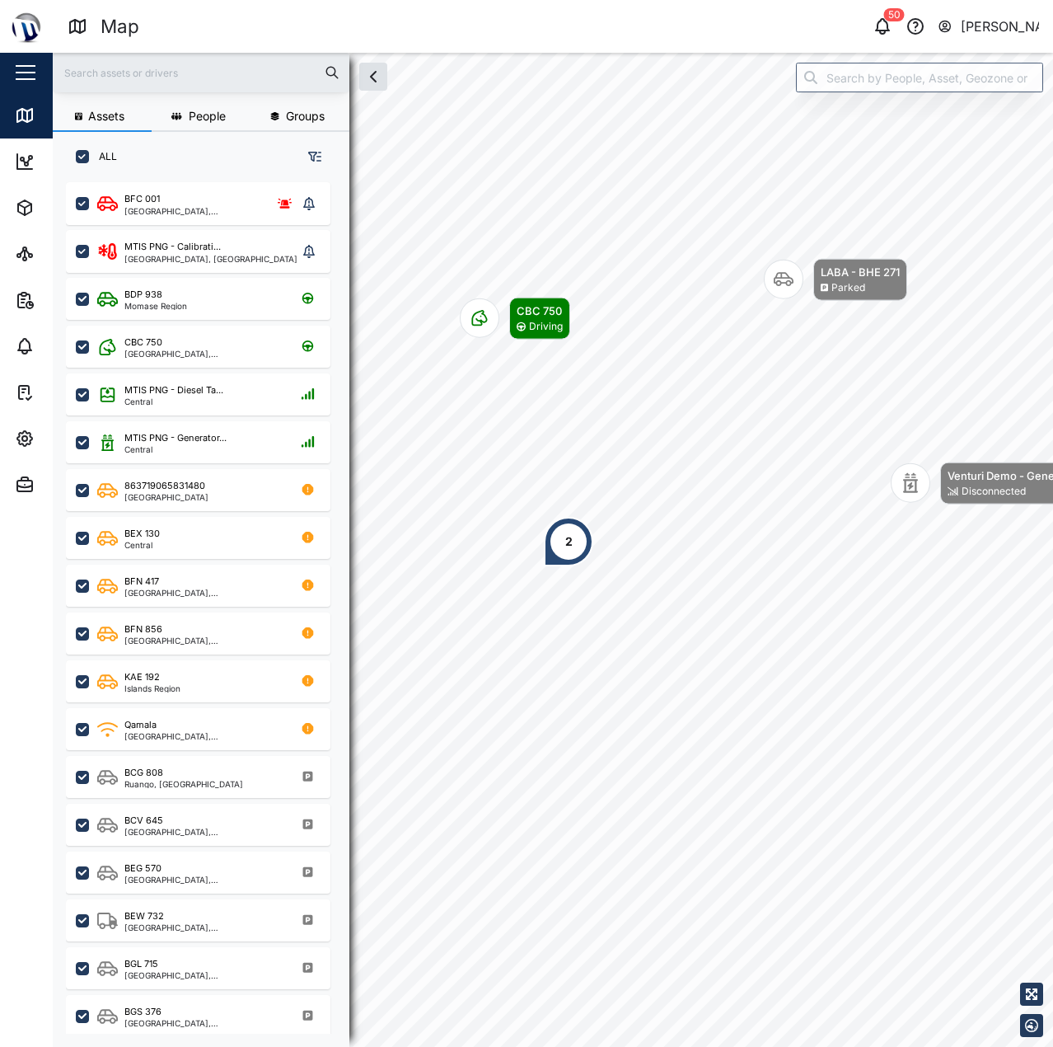
scroll to position [845, 258]
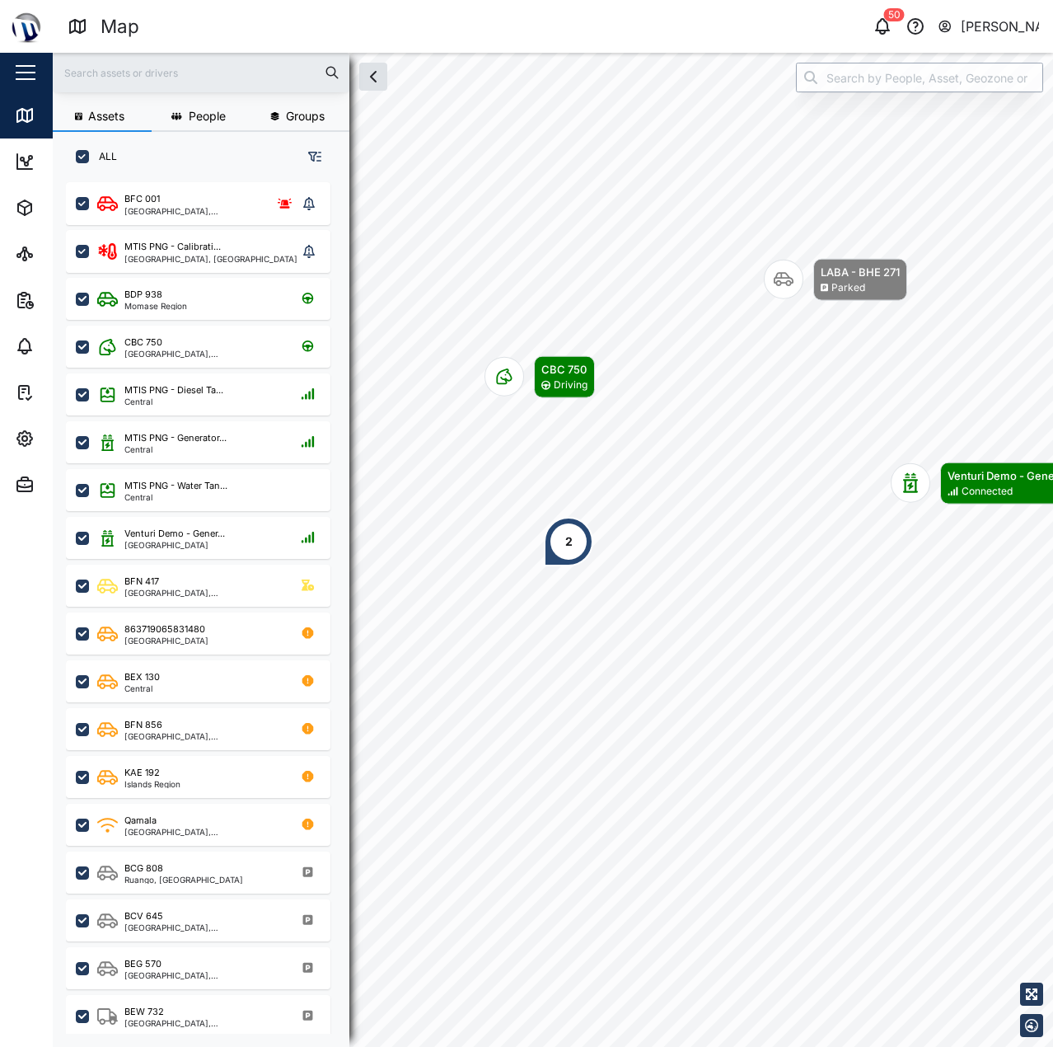
click at [860, 78] on input "search" at bounding box center [919, 78] width 247 height 30
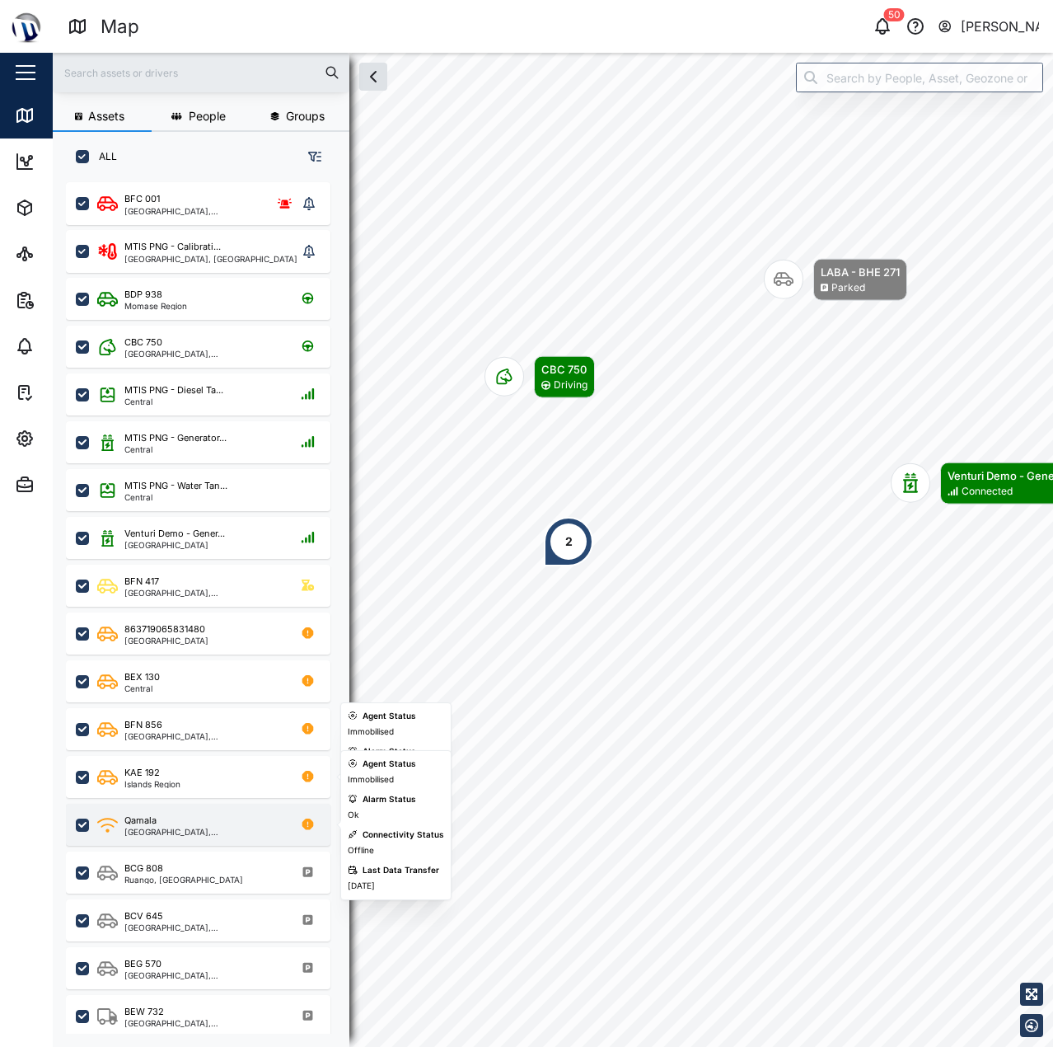
click at [180, 813] on div "Qamala National Capital District, Southern Region" at bounding box center [198, 825] width 265 height 42
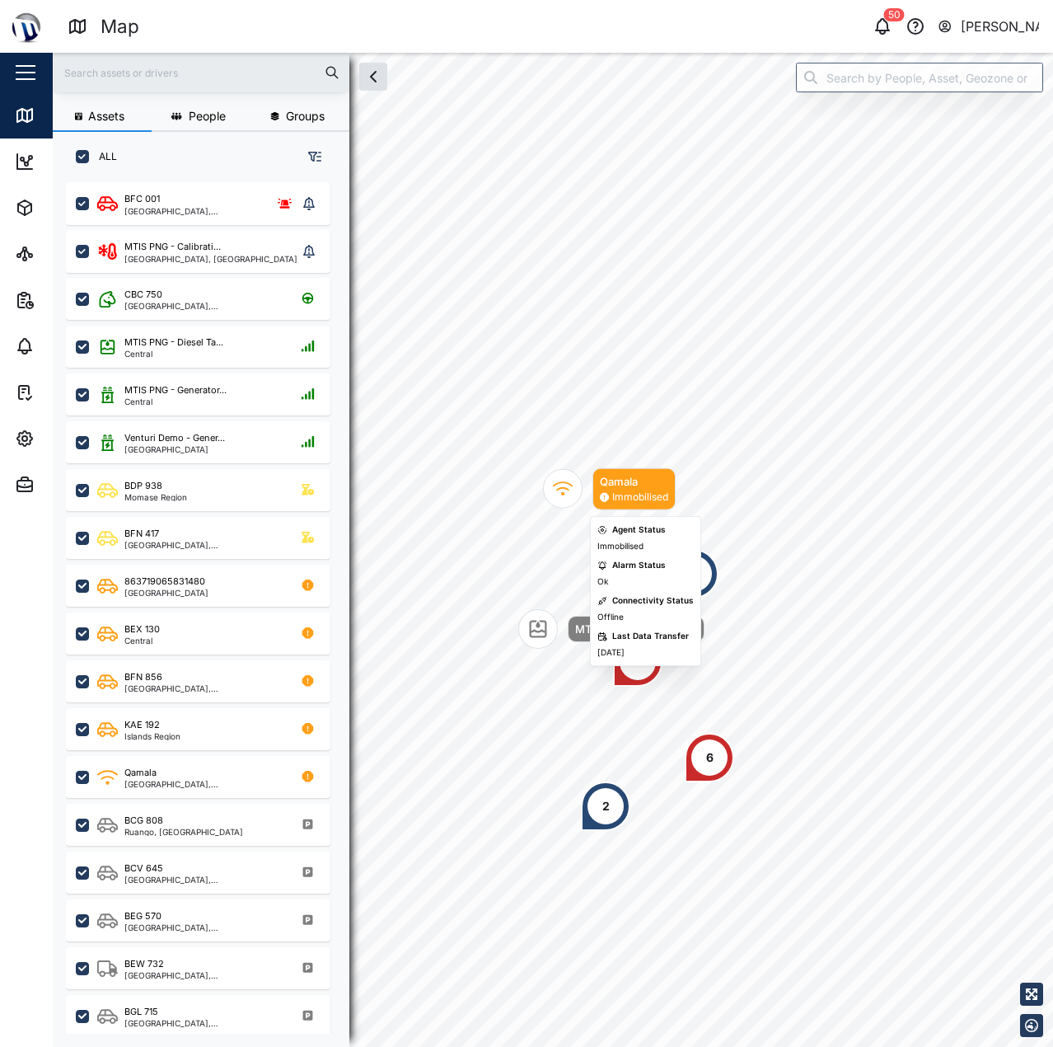
click at [573, 489] on div "Map marker" at bounding box center [563, 489] width 40 height 40
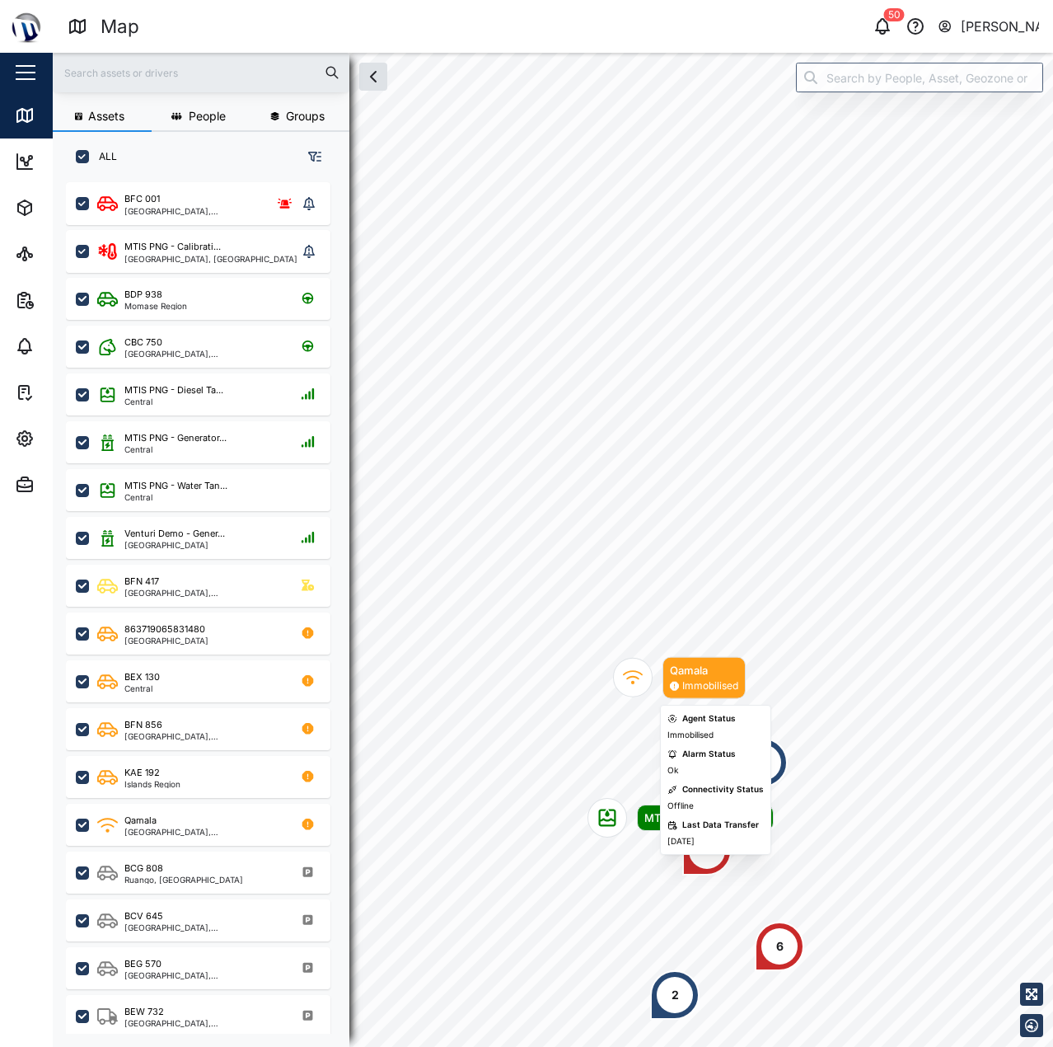
click at [701, 687] on div "Immobilised" at bounding box center [710, 686] width 56 height 16
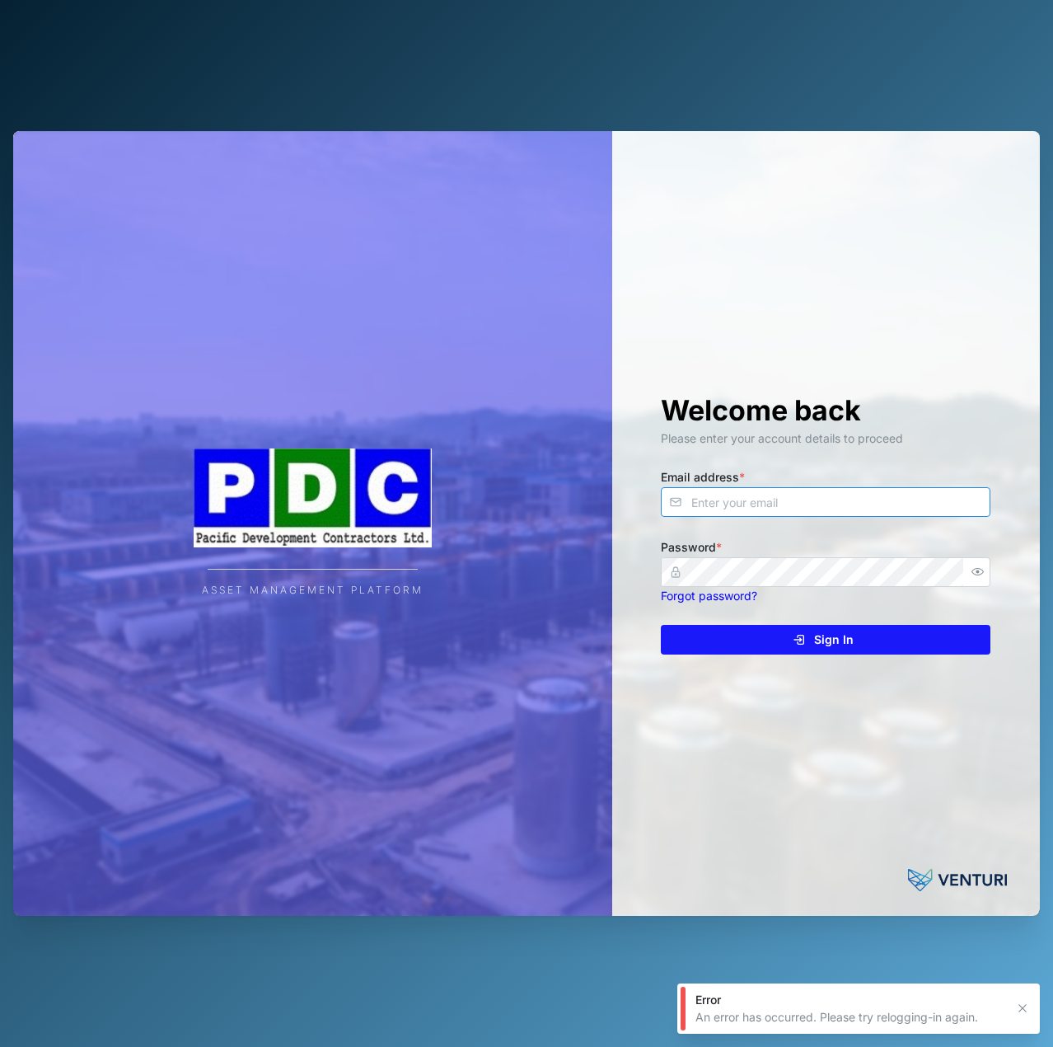
click at [726, 497] on input "Email address *" at bounding box center [826, 502] width 330 height 30
type input "e"
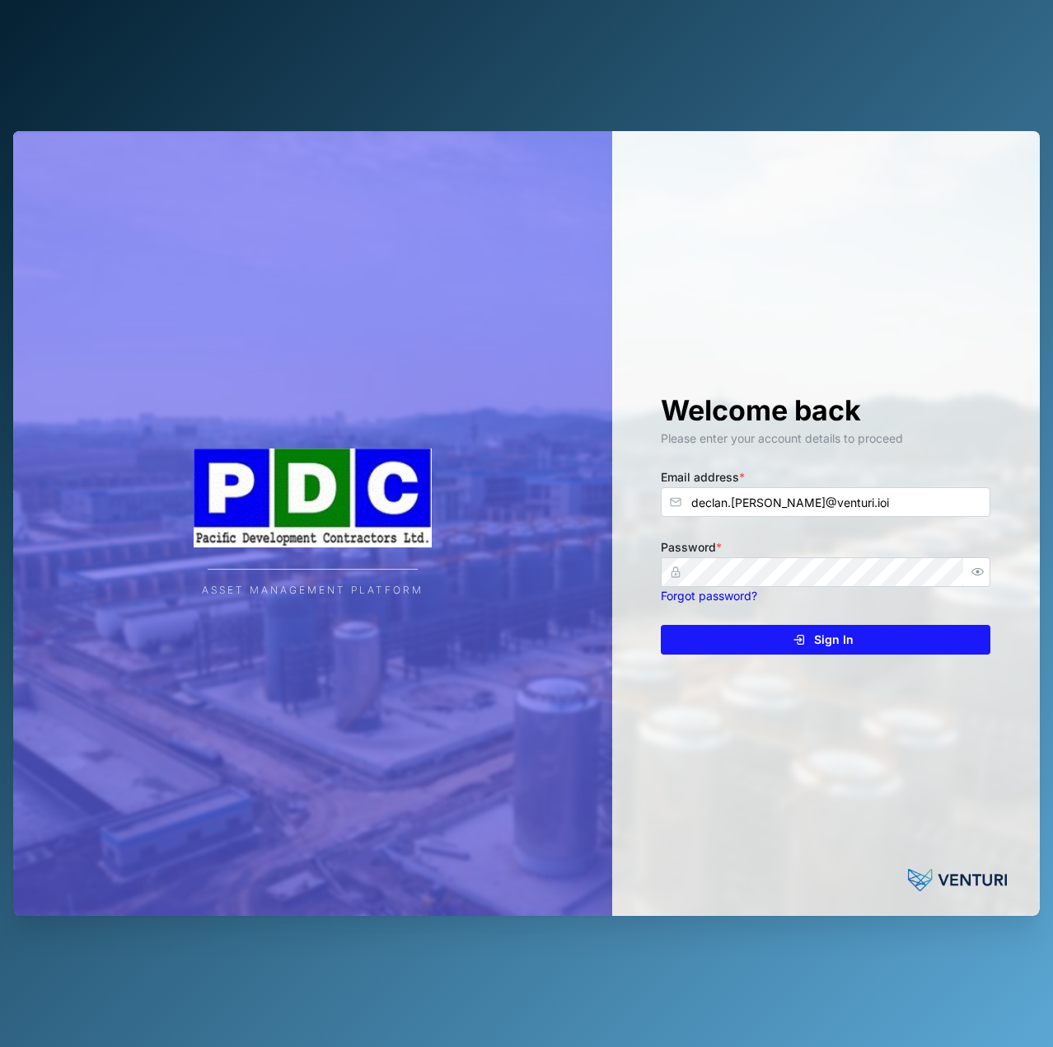
drag, startPoint x: 902, startPoint y: 484, endPoint x: 896, endPoint y: 495, distance: 13.3
click at [896, 495] on div "Email address * declan.[PERSON_NAME]@venturi.ioi" at bounding box center [826, 491] width 330 height 50
click at [896, 495] on input "declan.[PERSON_NAME]@venturi.ioi" at bounding box center [826, 502] width 330 height 30
type input "[EMAIL_ADDRESS][PERSON_NAME][DOMAIN_NAME]"
click at [661, 625] on button "Sign In" at bounding box center [826, 640] width 330 height 30
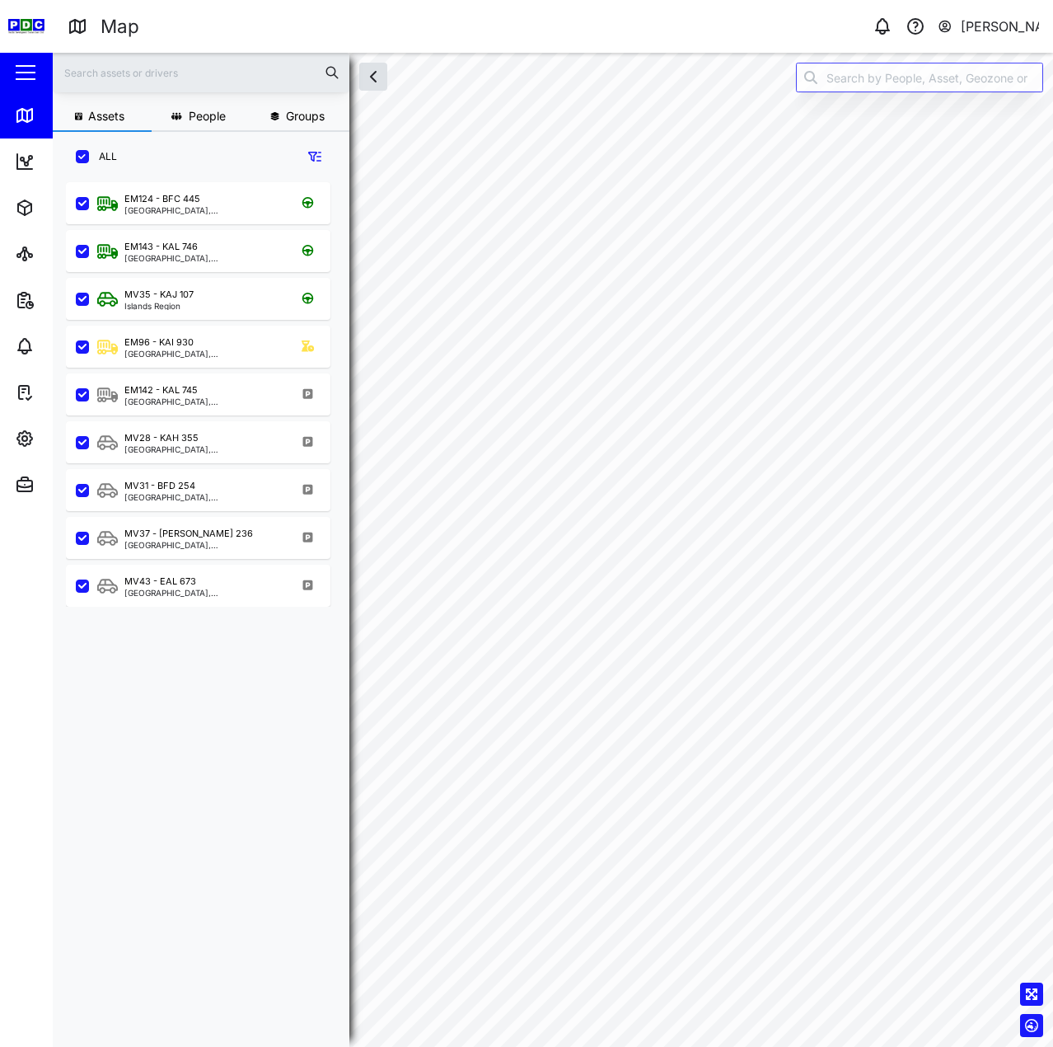
scroll to position [845, 258]
click at [21, 419] on span "Settings" at bounding box center [90, 438] width 150 height 46
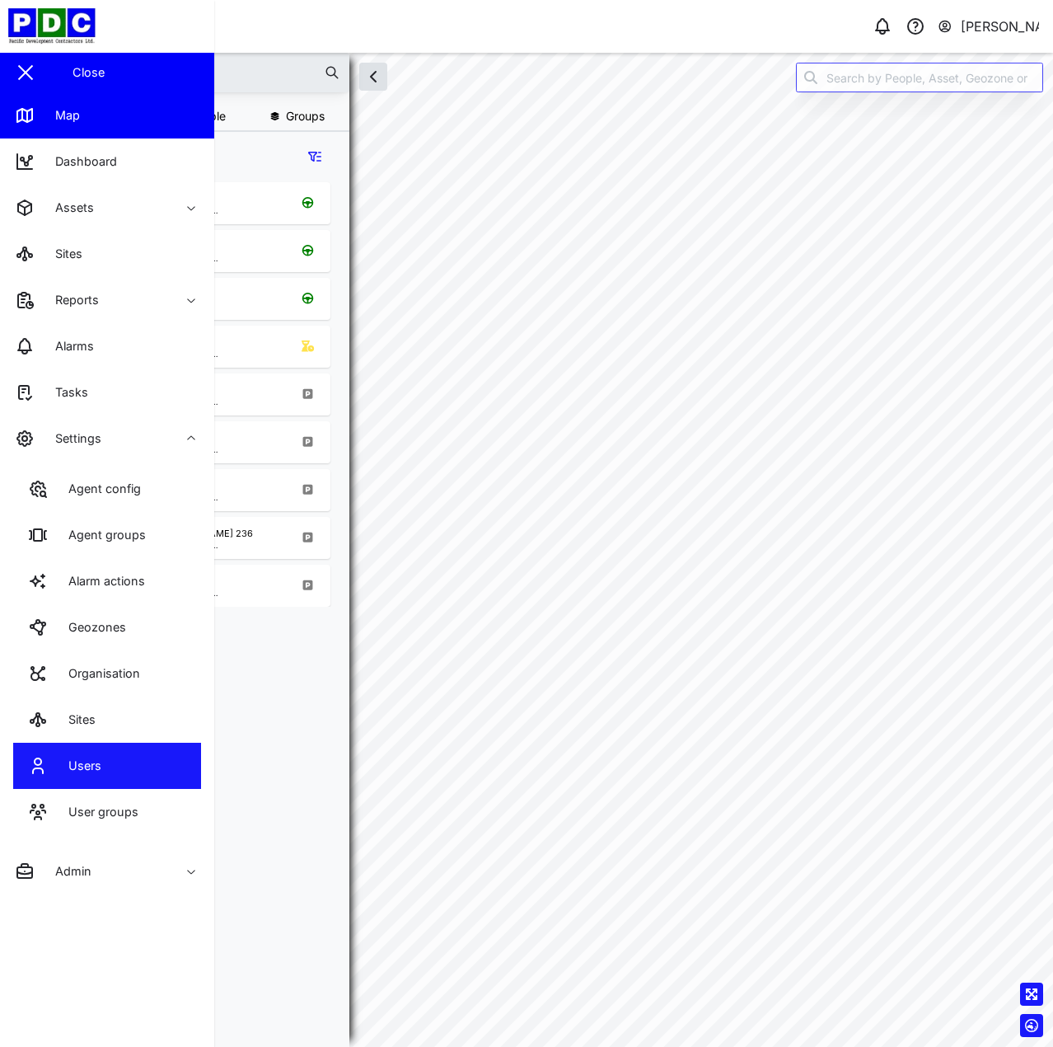
click at [162, 745] on link "Users" at bounding box center [107, 766] width 188 height 46
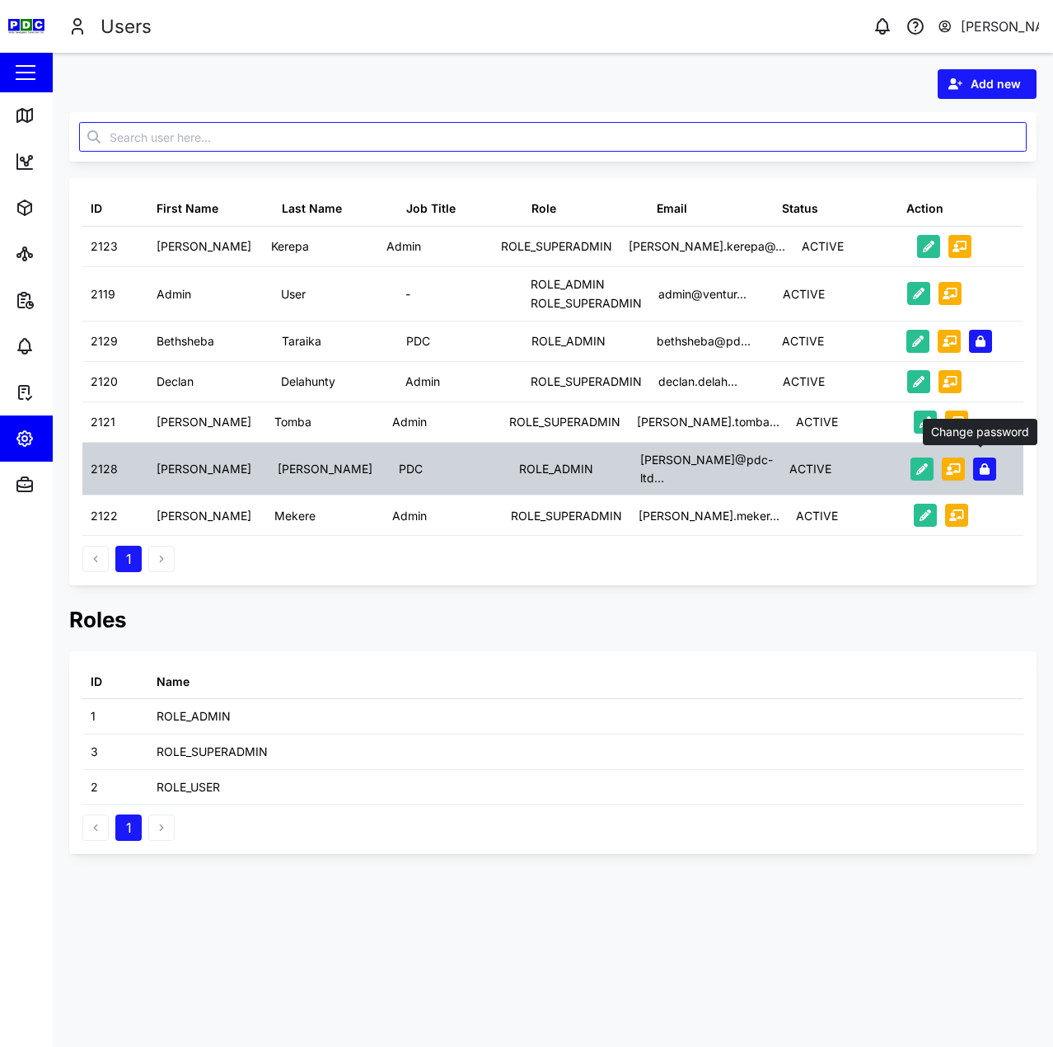
click at [980, 463] on icon "button" at bounding box center [985, 469] width 10 height 12
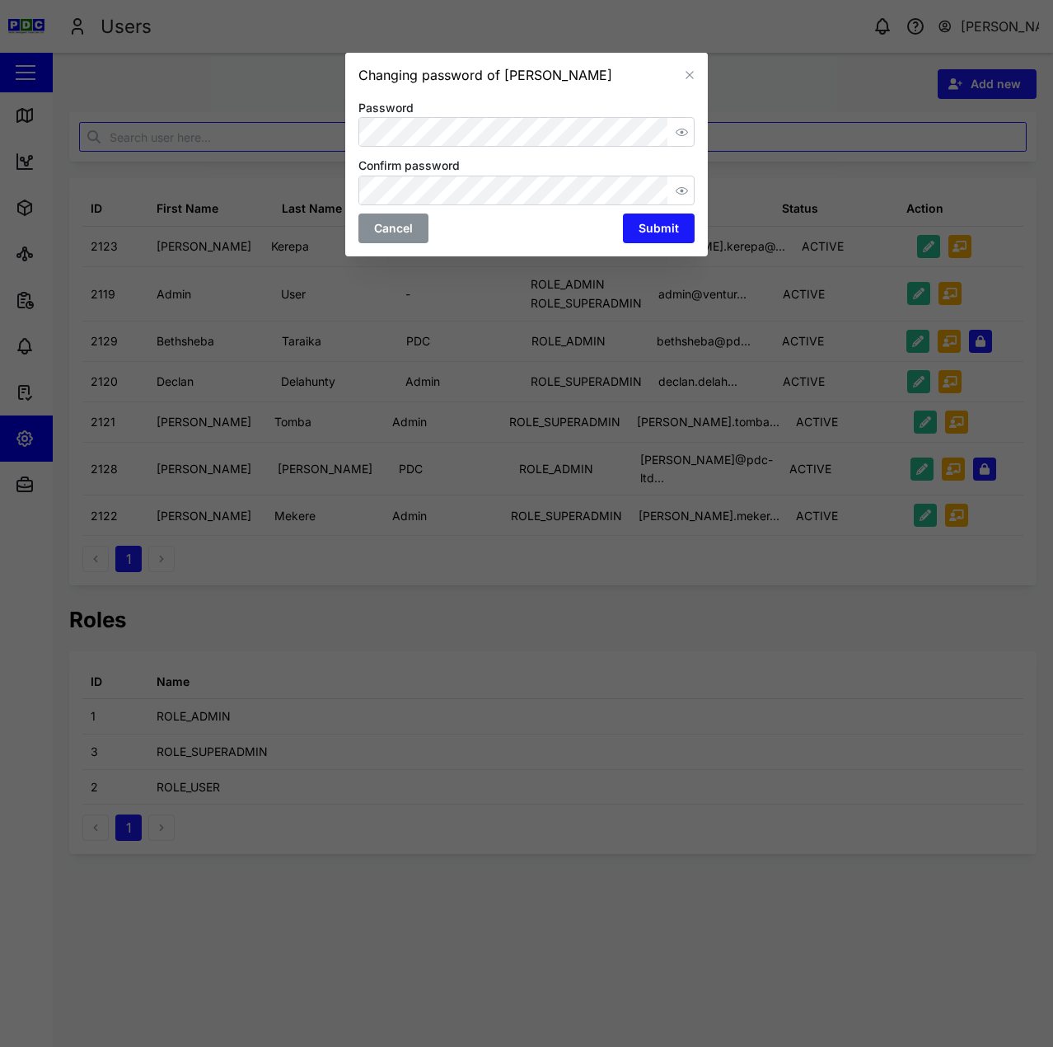
click at [403, 236] on span "Cancel" at bounding box center [393, 228] width 39 height 28
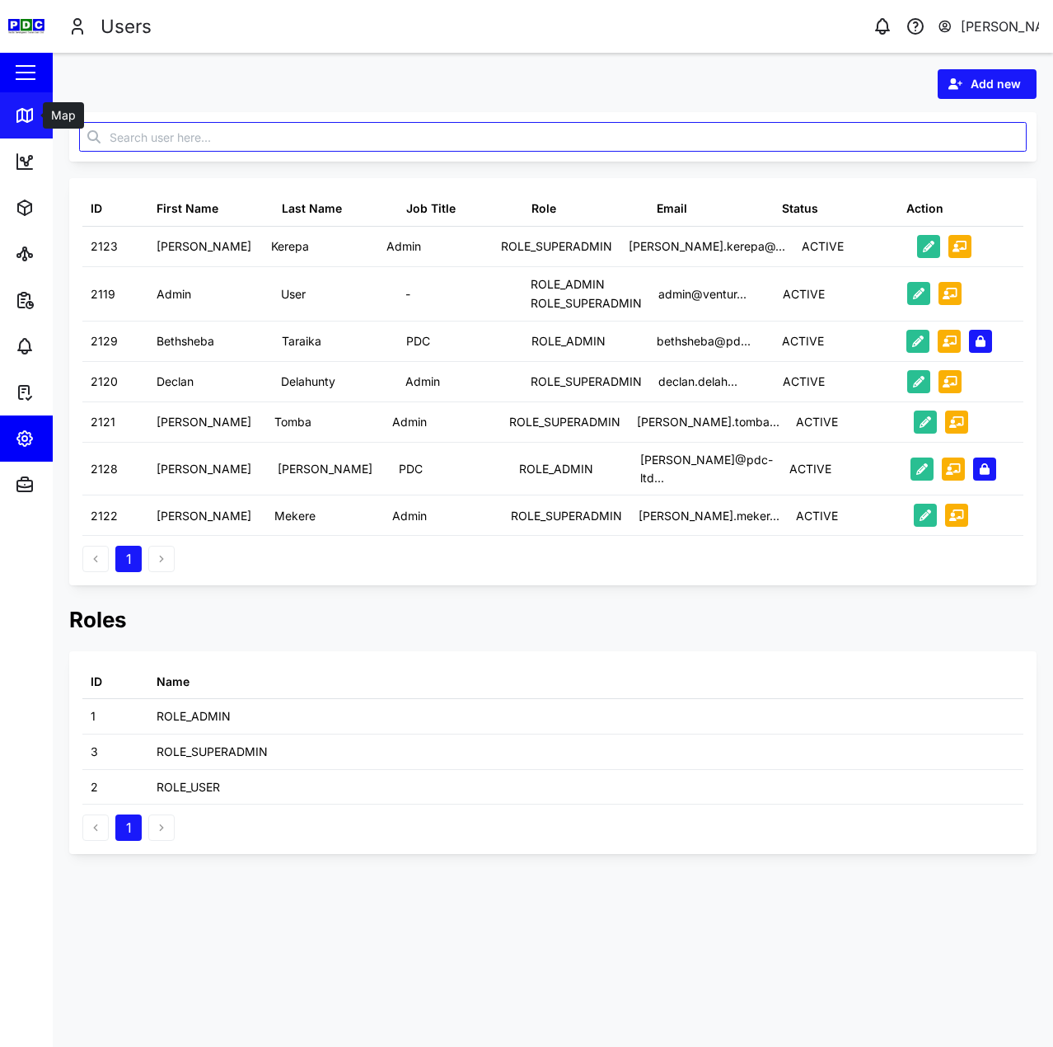
click at [40, 120] on div "Map" at bounding box center [47, 115] width 65 height 20
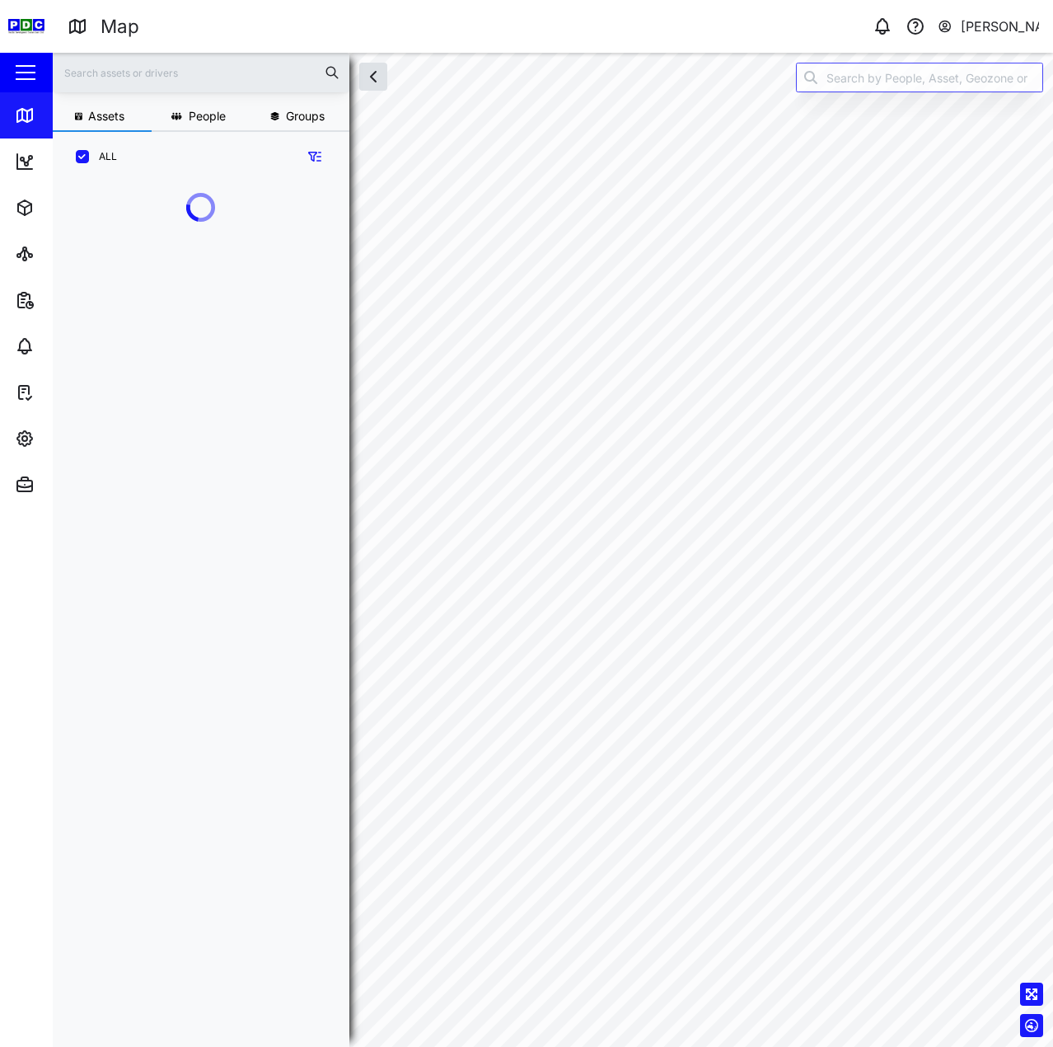
scroll to position [845, 258]
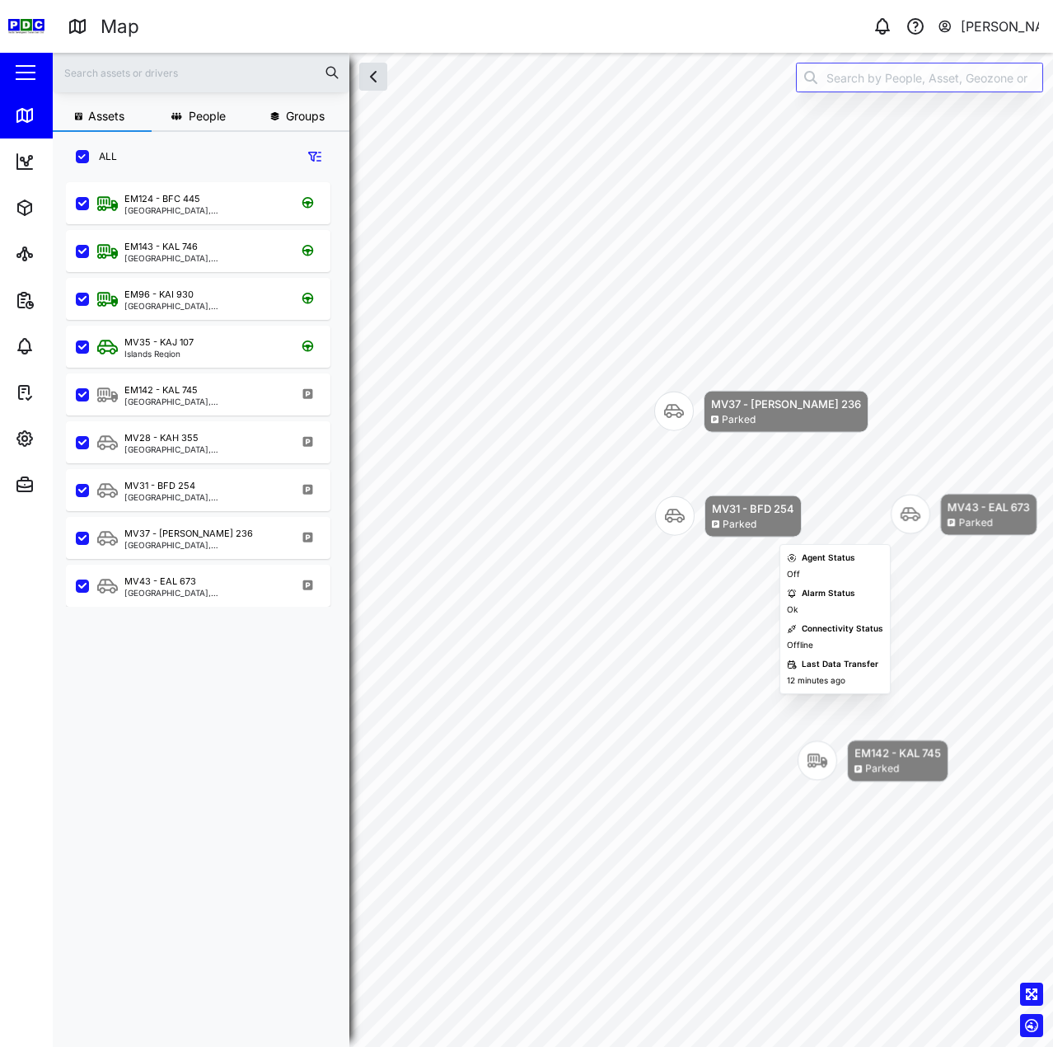
drag, startPoint x: 871, startPoint y: 494, endPoint x: 748, endPoint y: 512, distance: 124.1
click at [748, 512] on div "MV31 - BFD 254" at bounding box center [753, 508] width 82 height 16
